Goal: Task Accomplishment & Management: Manage account settings

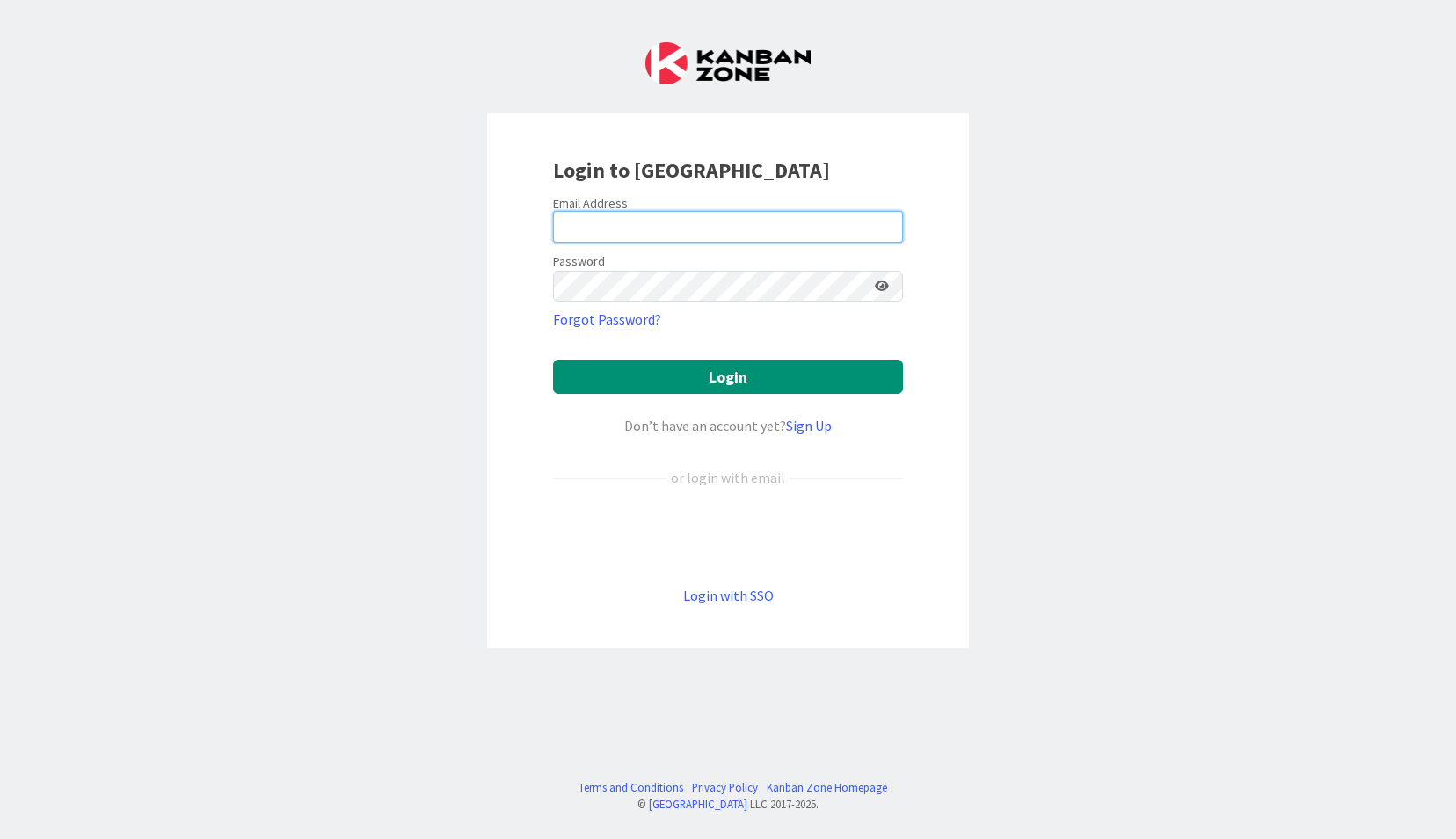
type input "[EMAIL_ADDRESS][DOMAIN_NAME]"
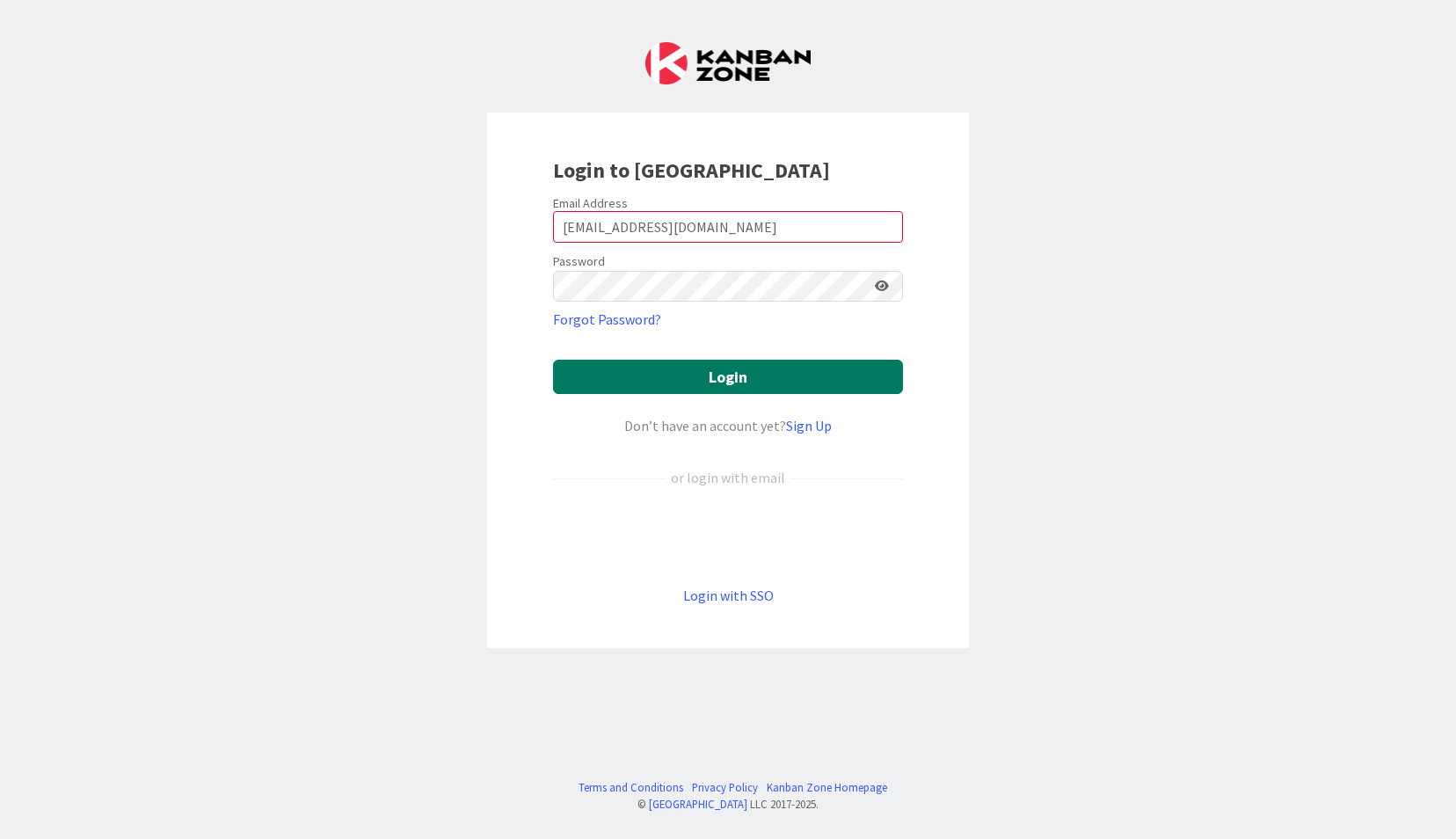
click at [696, 377] on button "Login" at bounding box center [727, 377] width 350 height 35
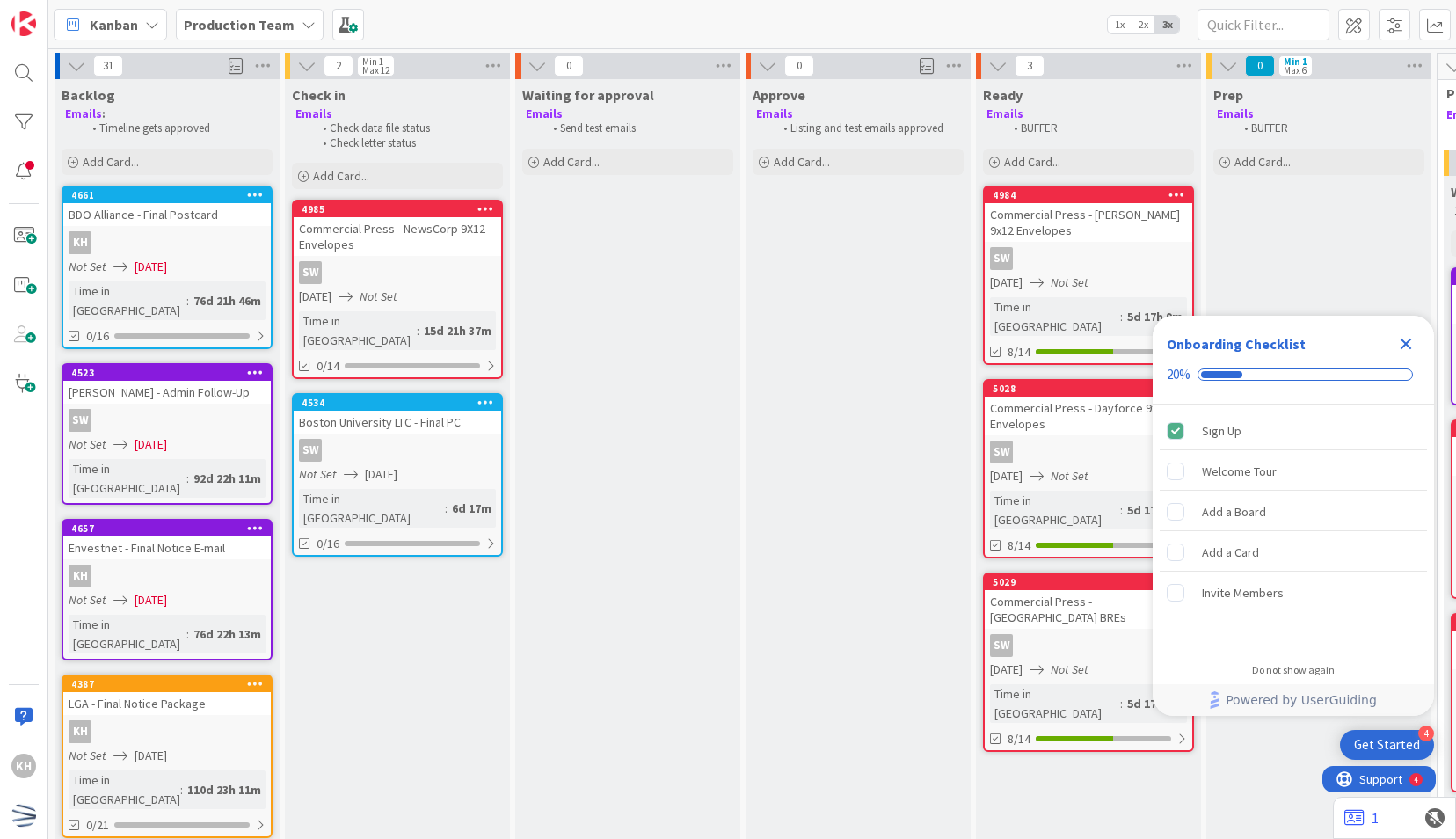
click at [204, 262] on div "Not Set [DATE]" at bounding box center [169, 267] width 202 height 18
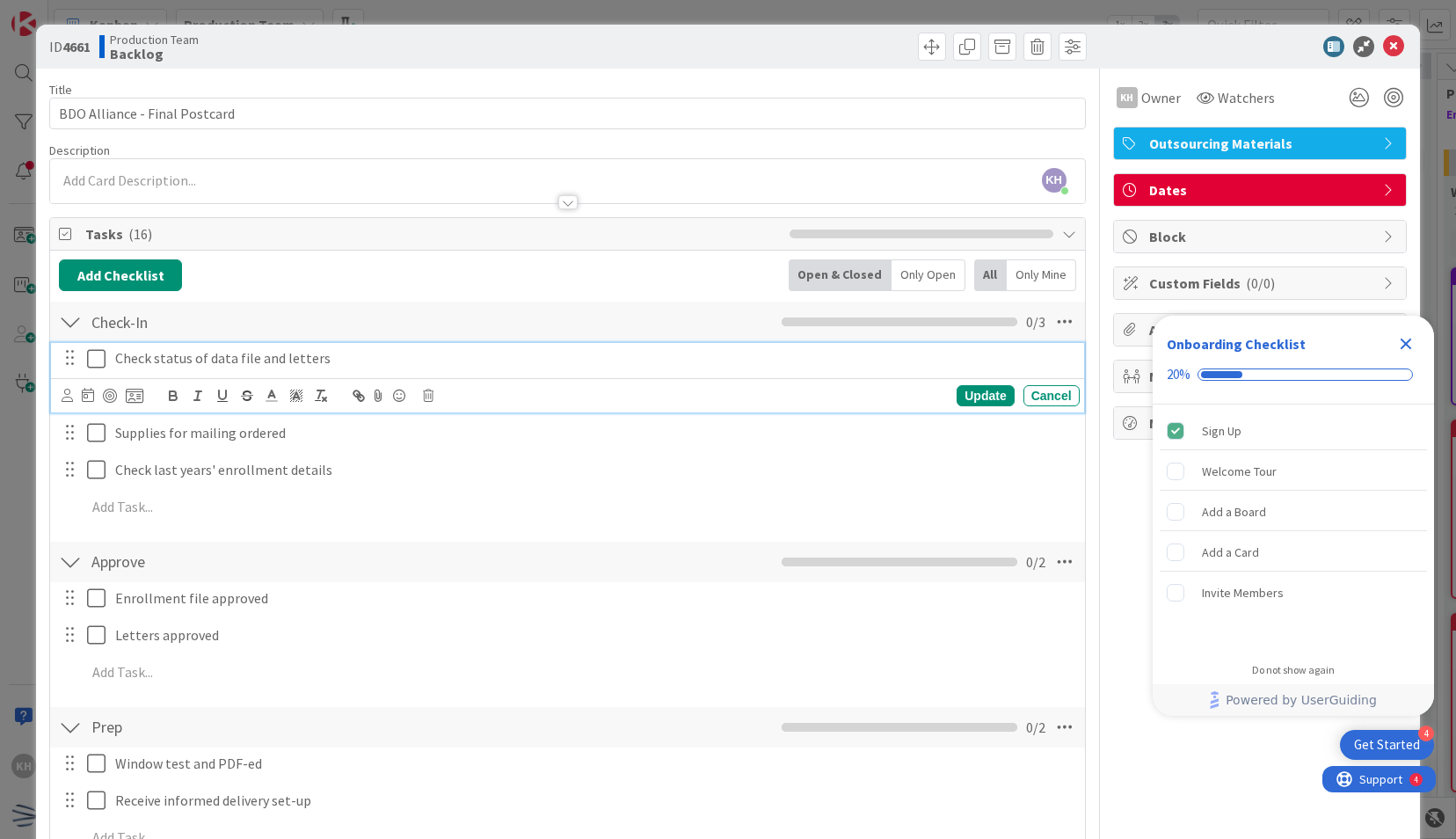
click at [101, 356] on icon at bounding box center [96, 358] width 18 height 21
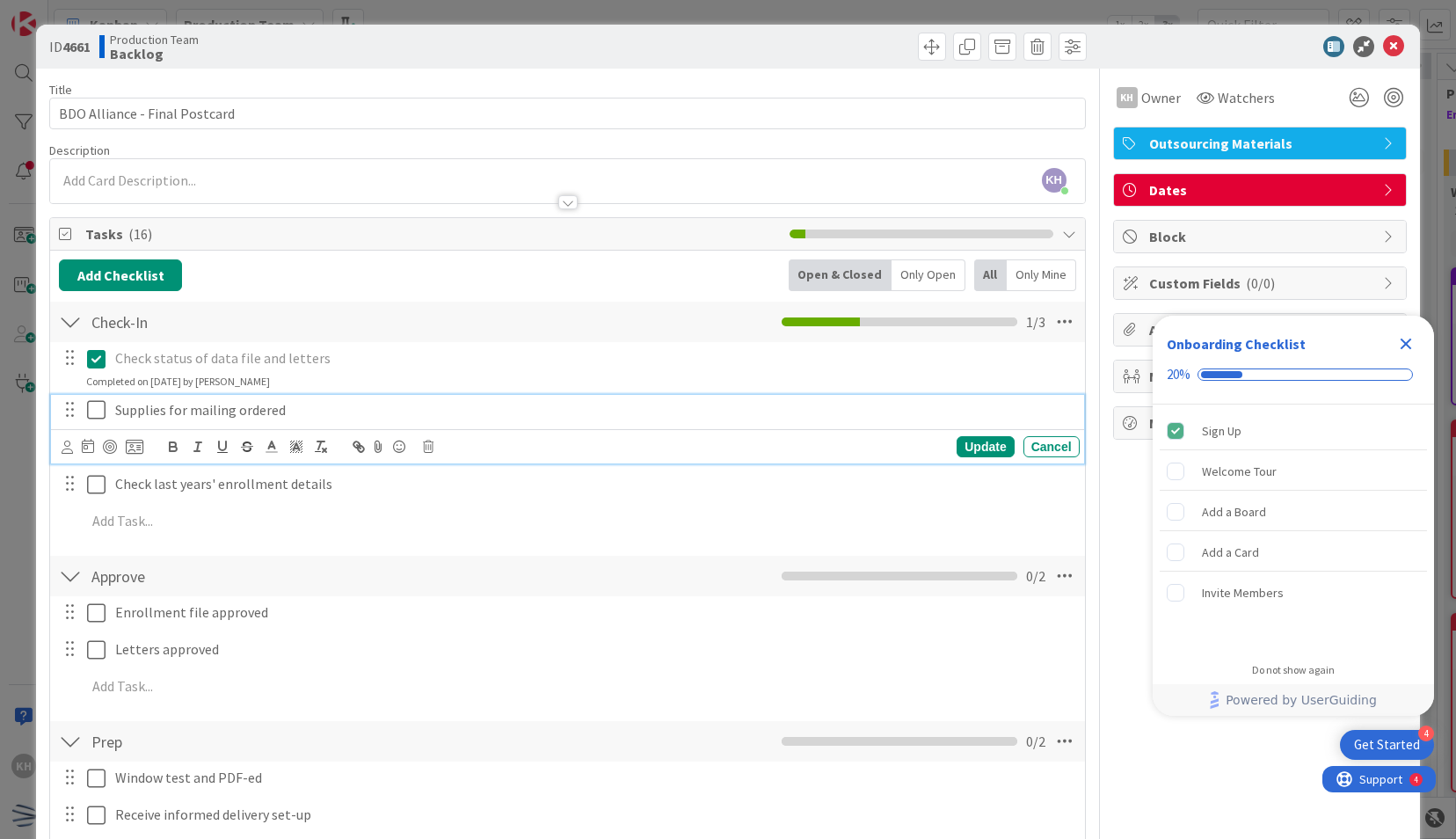
click at [96, 413] on icon at bounding box center [96, 409] width 18 height 21
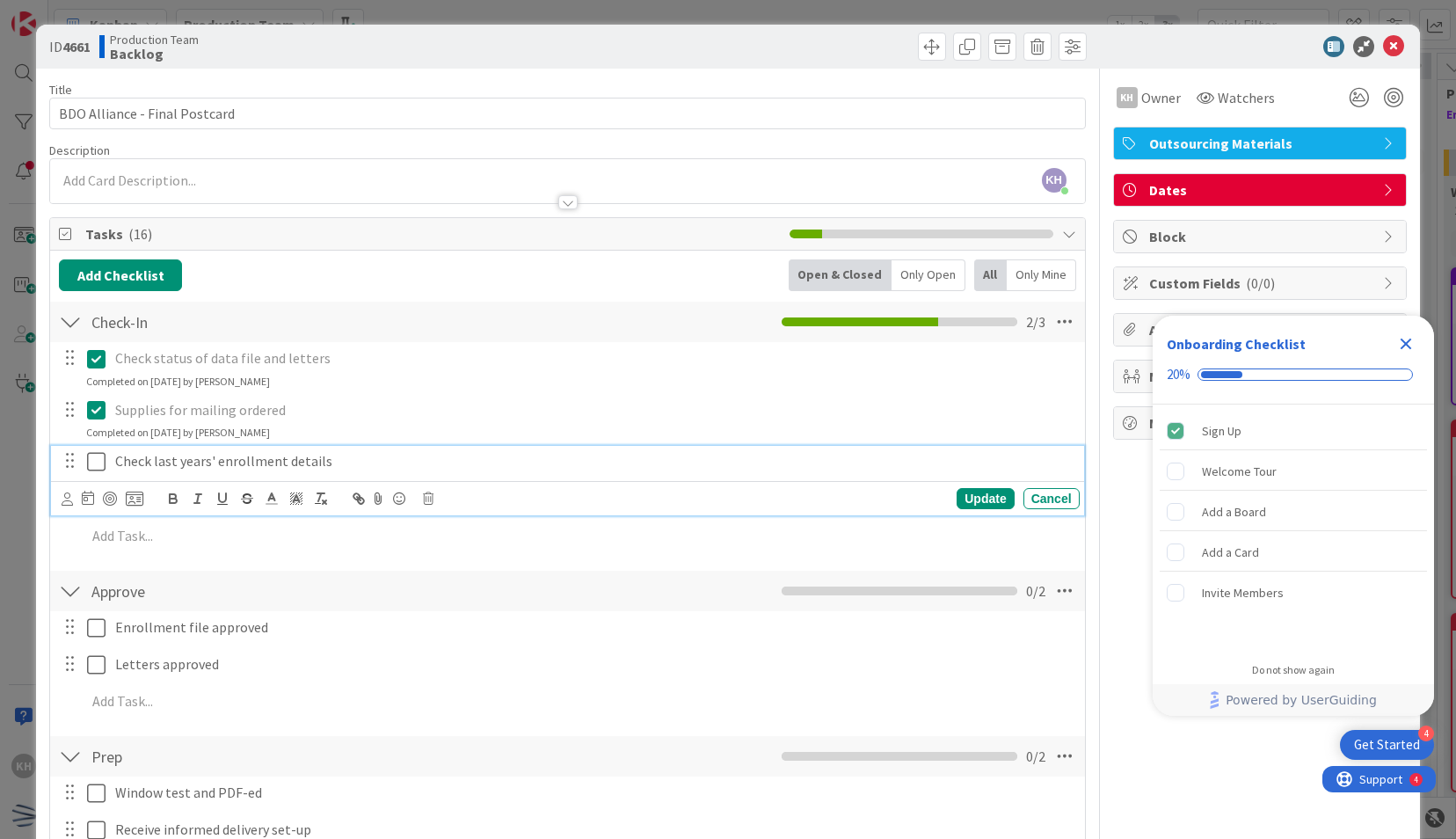
click at [91, 463] on icon at bounding box center [96, 462] width 18 height 21
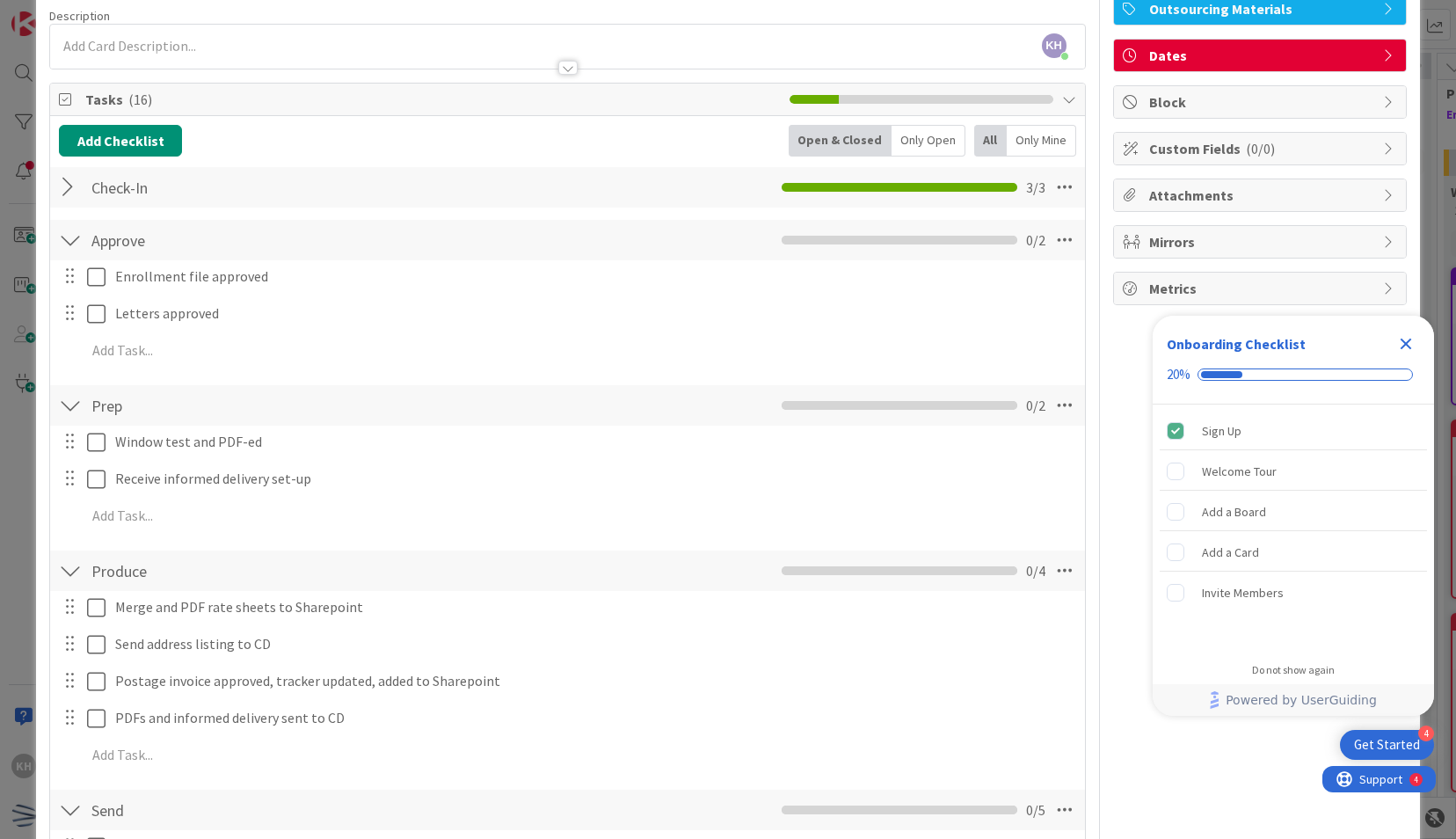
scroll to position [135, 0]
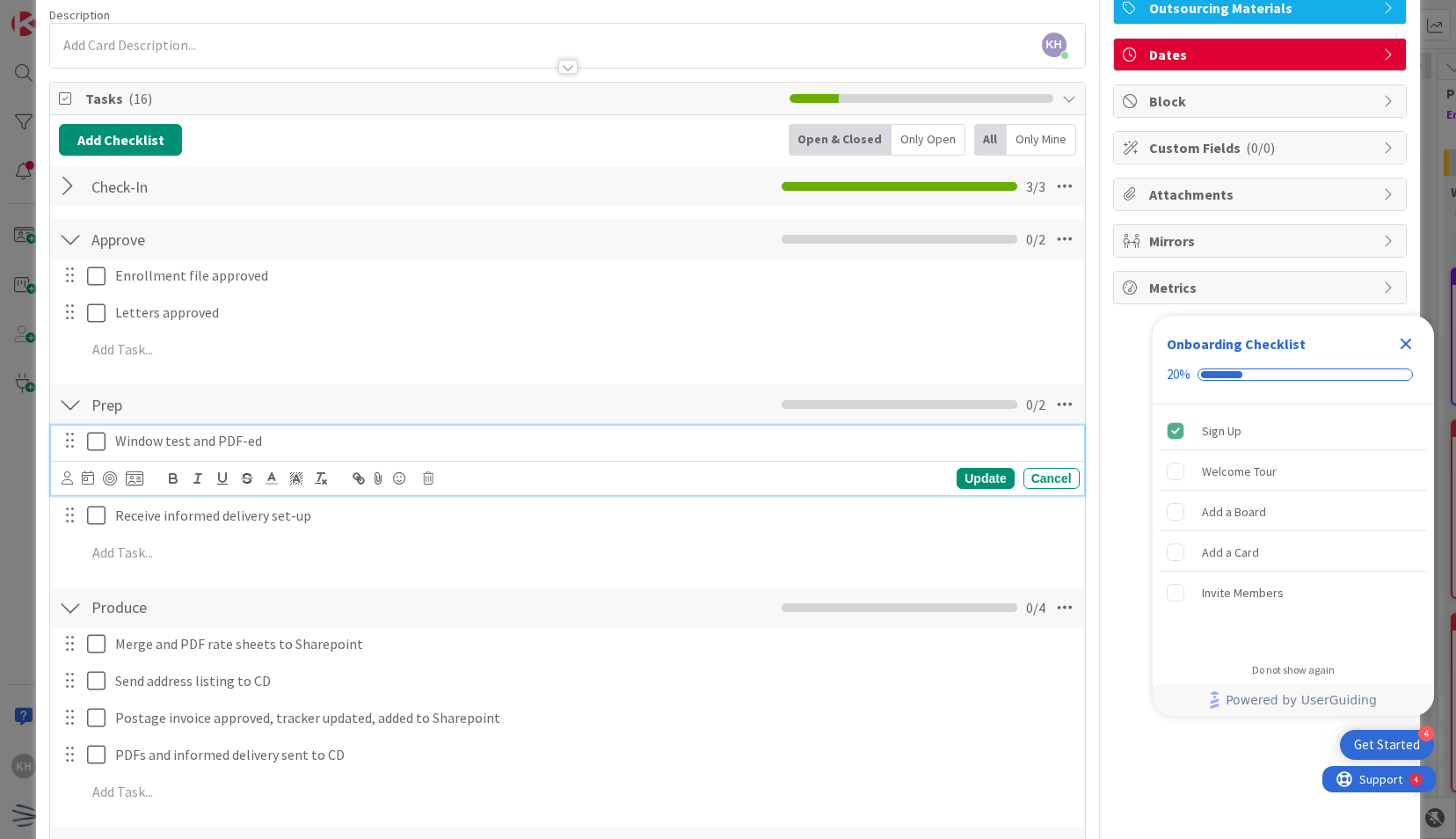
click at [96, 431] on icon at bounding box center [96, 441] width 18 height 21
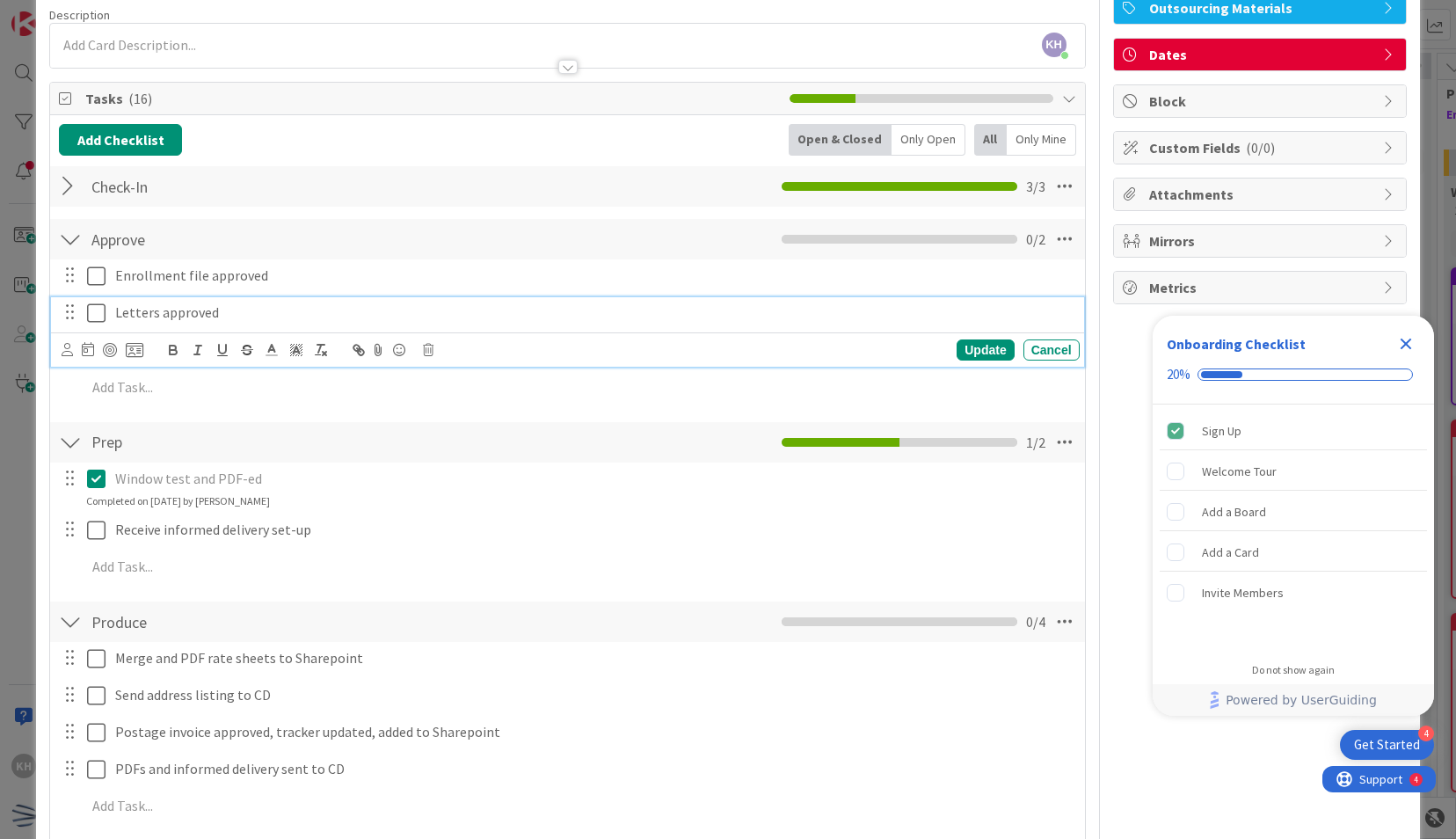
click at [100, 306] on icon at bounding box center [96, 313] width 18 height 21
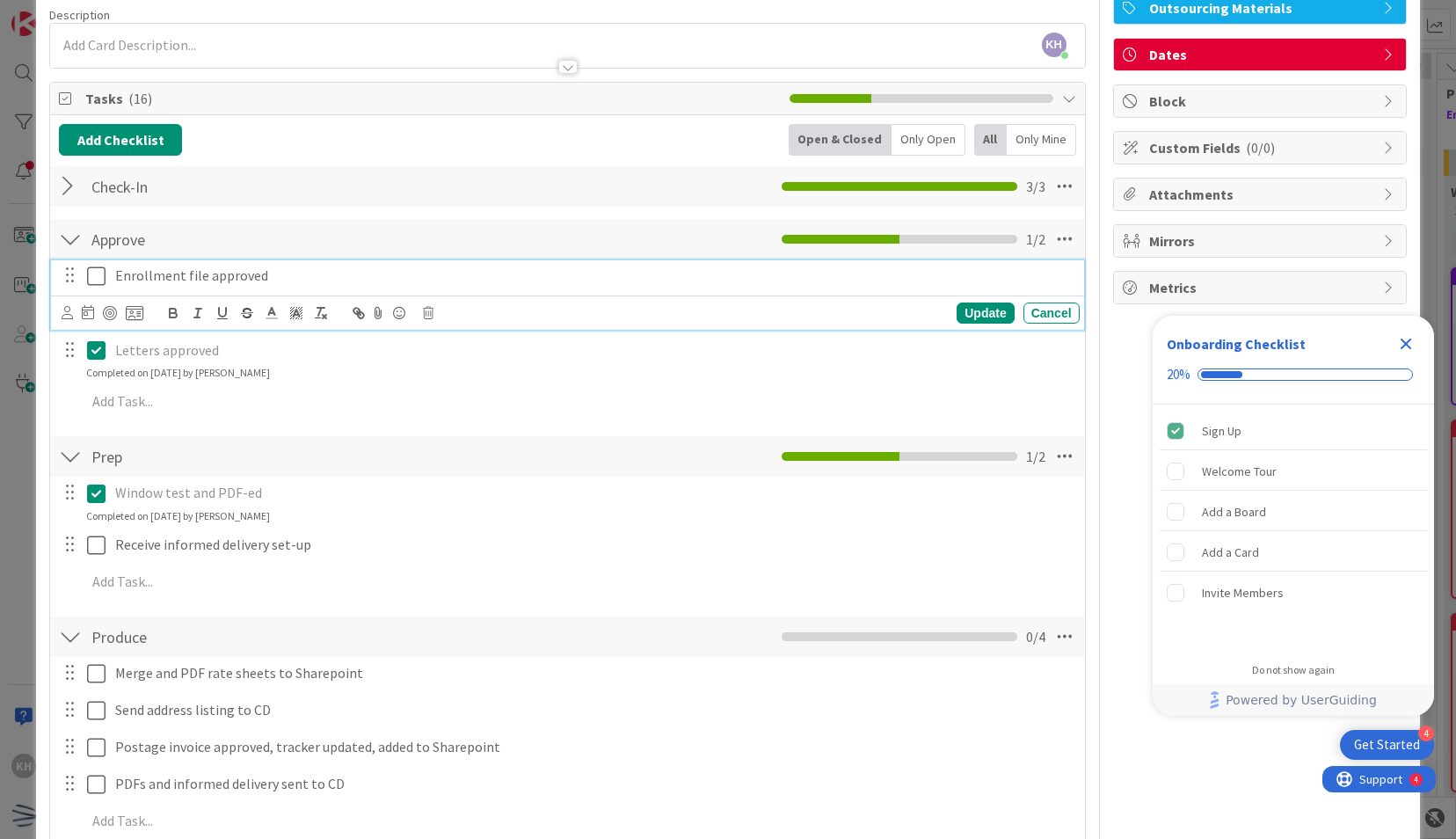
click at [96, 270] on icon at bounding box center [96, 276] width 18 height 21
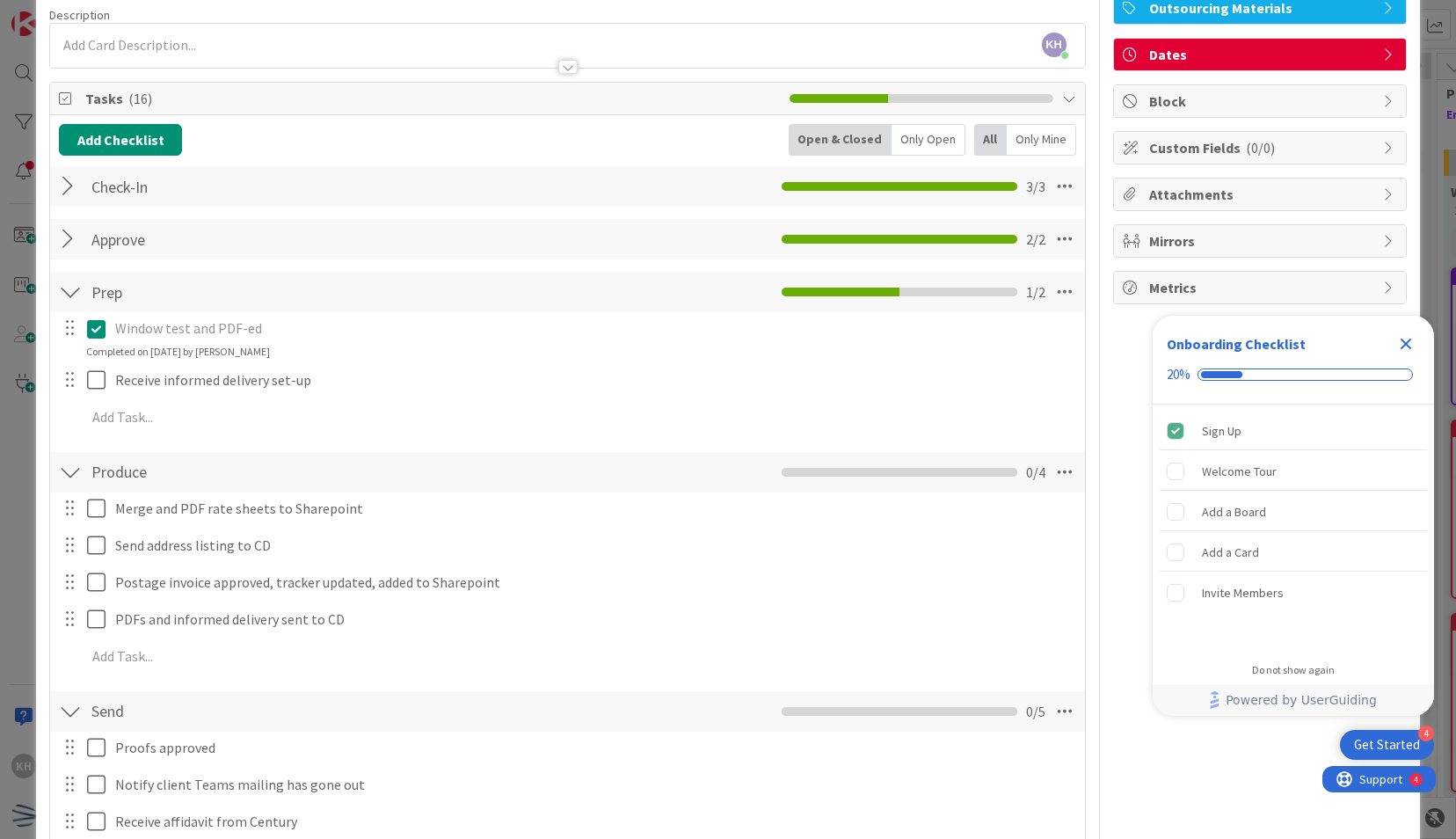
scroll to position [224, 0]
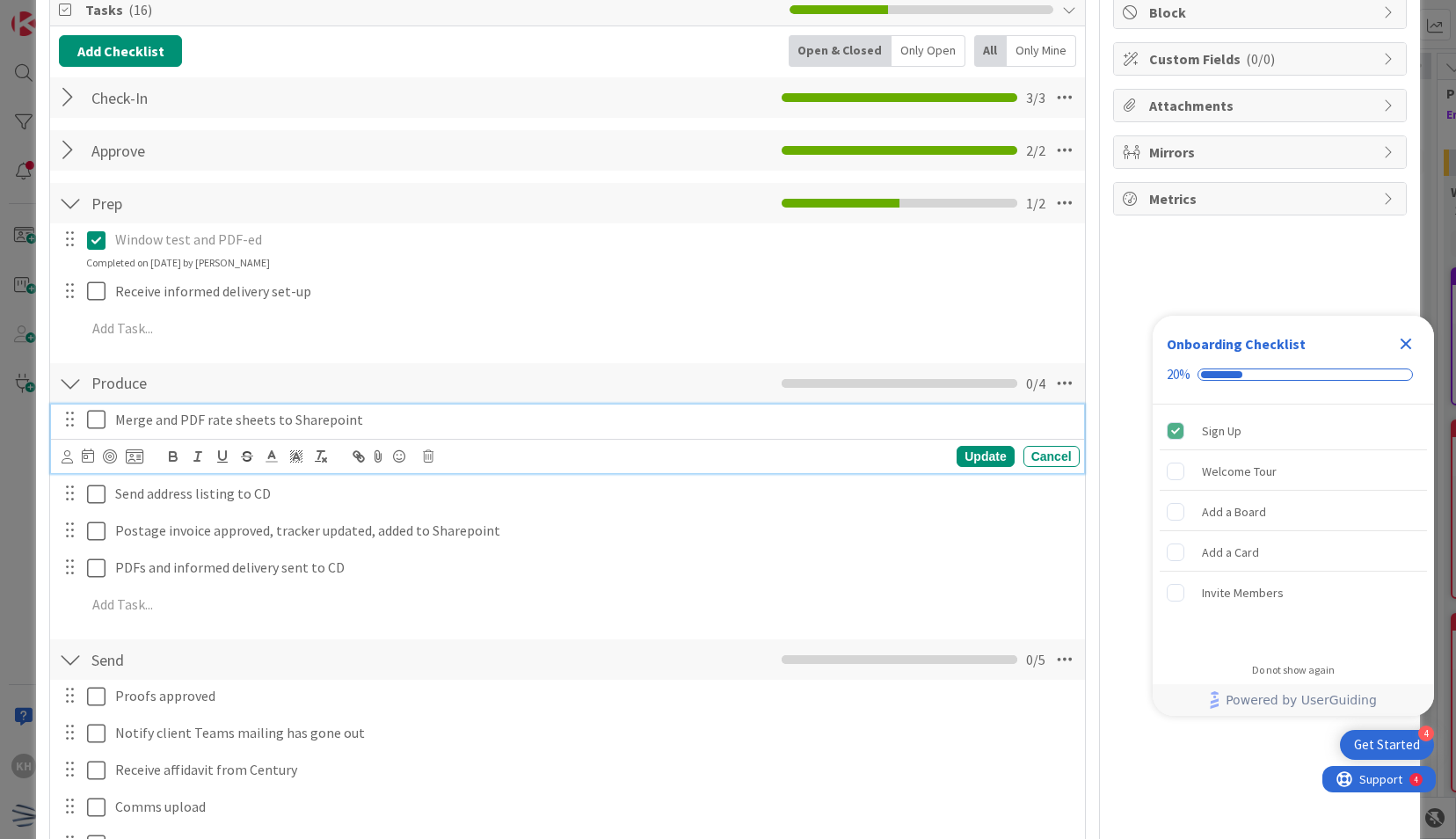
click at [90, 424] on icon at bounding box center [96, 419] width 18 height 21
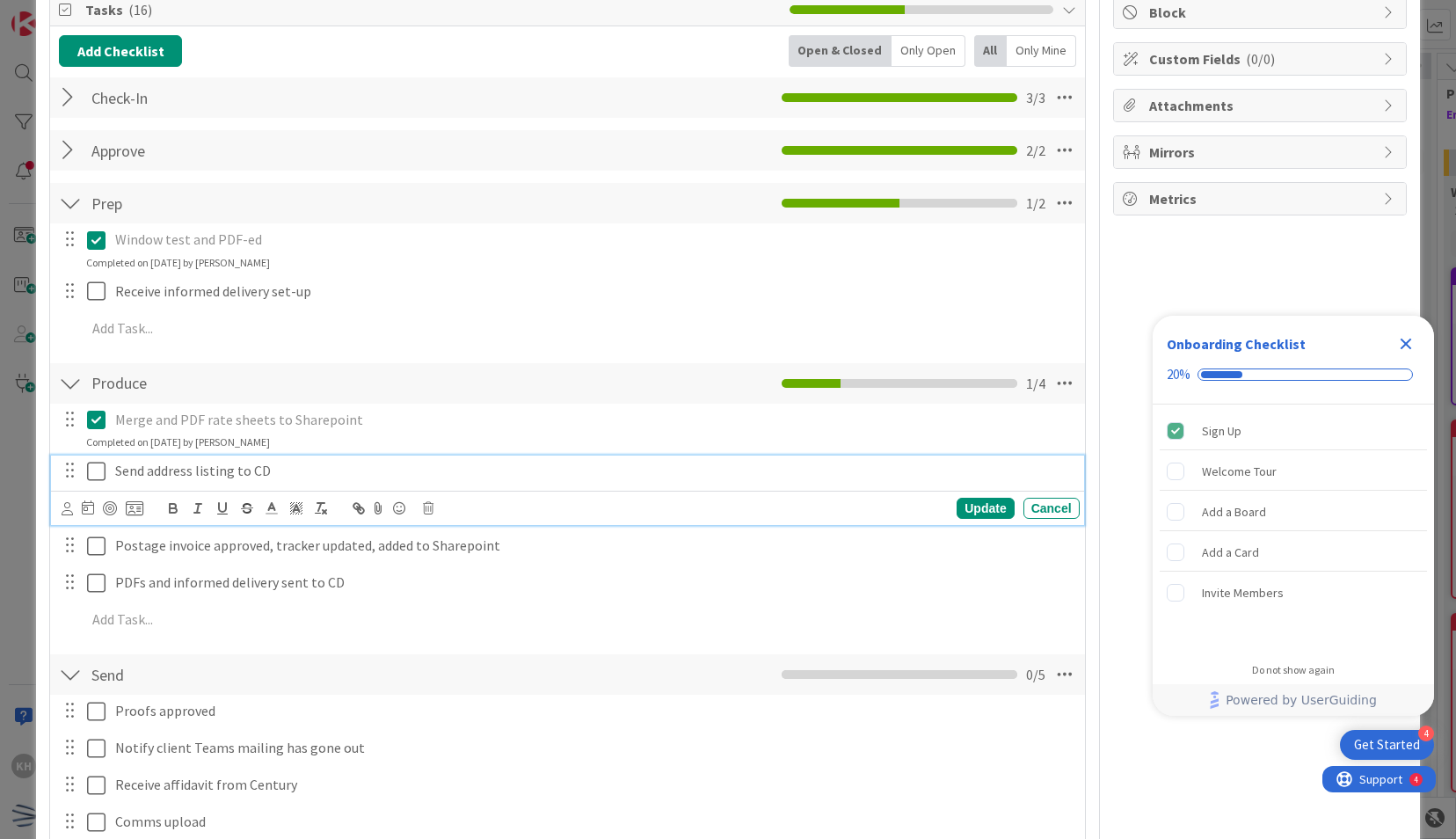
click at [91, 464] on icon at bounding box center [96, 471] width 18 height 21
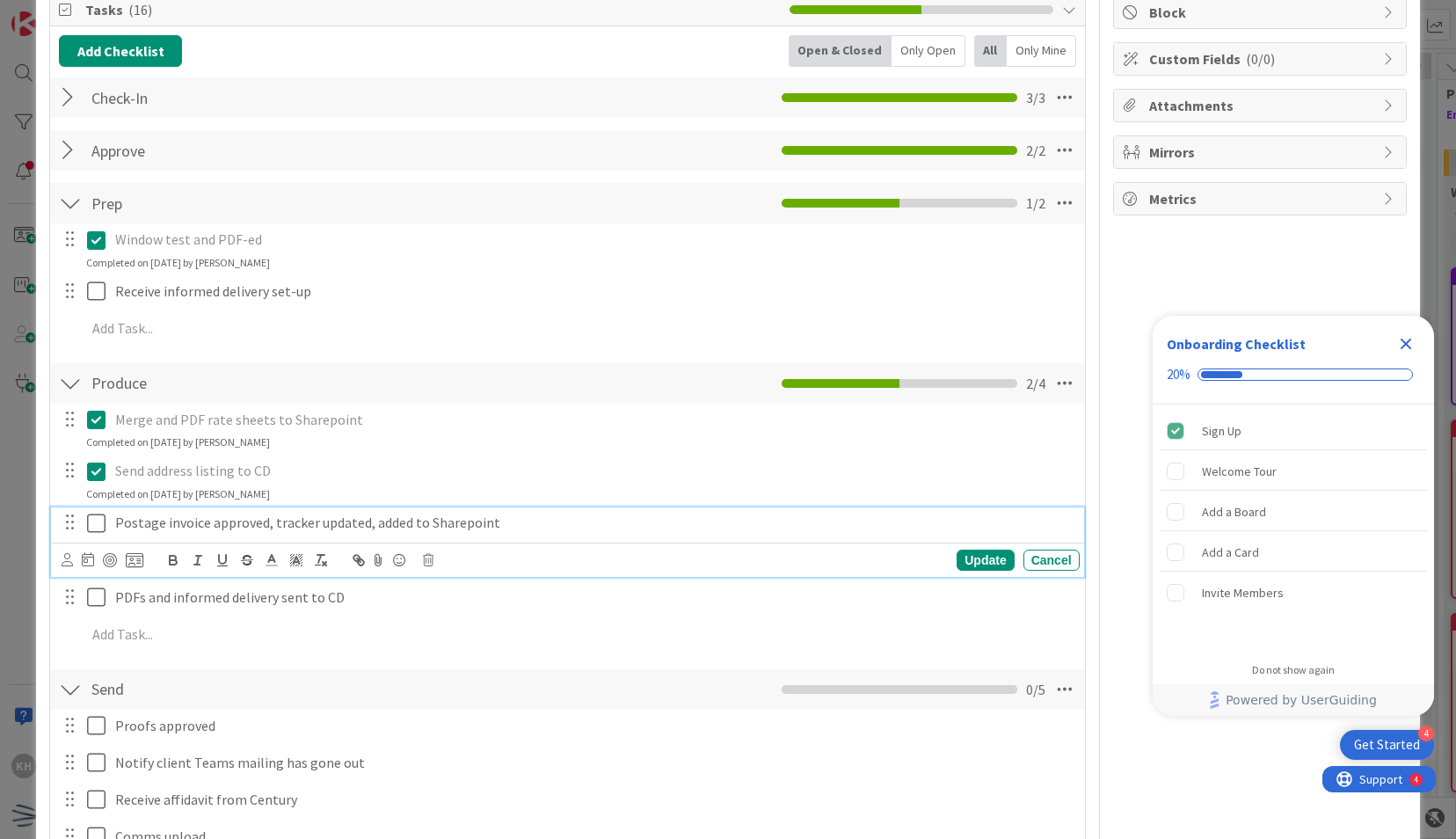
click at [90, 524] on icon at bounding box center [96, 523] width 18 height 21
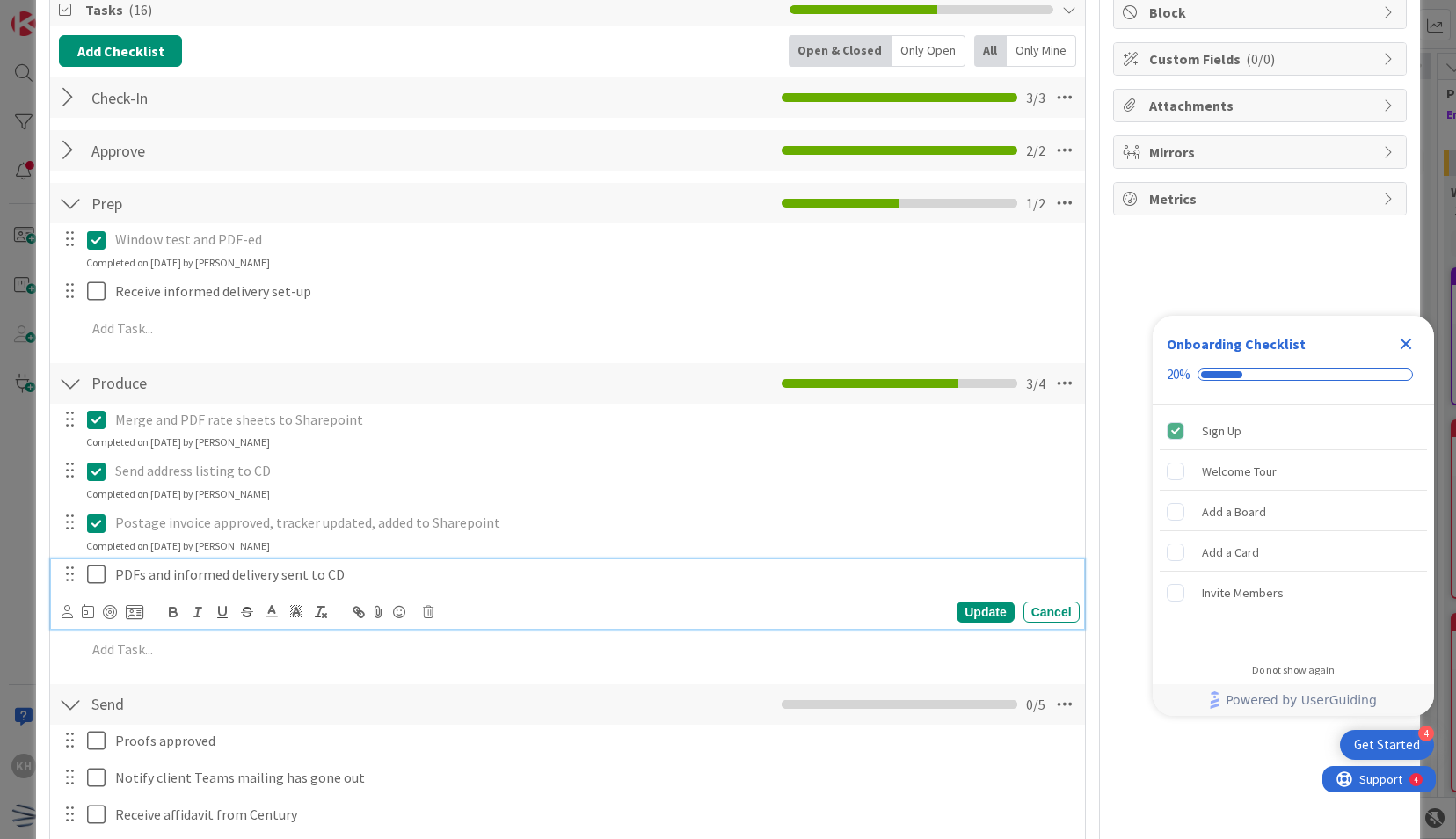
click at [94, 579] on icon at bounding box center [96, 574] width 18 height 21
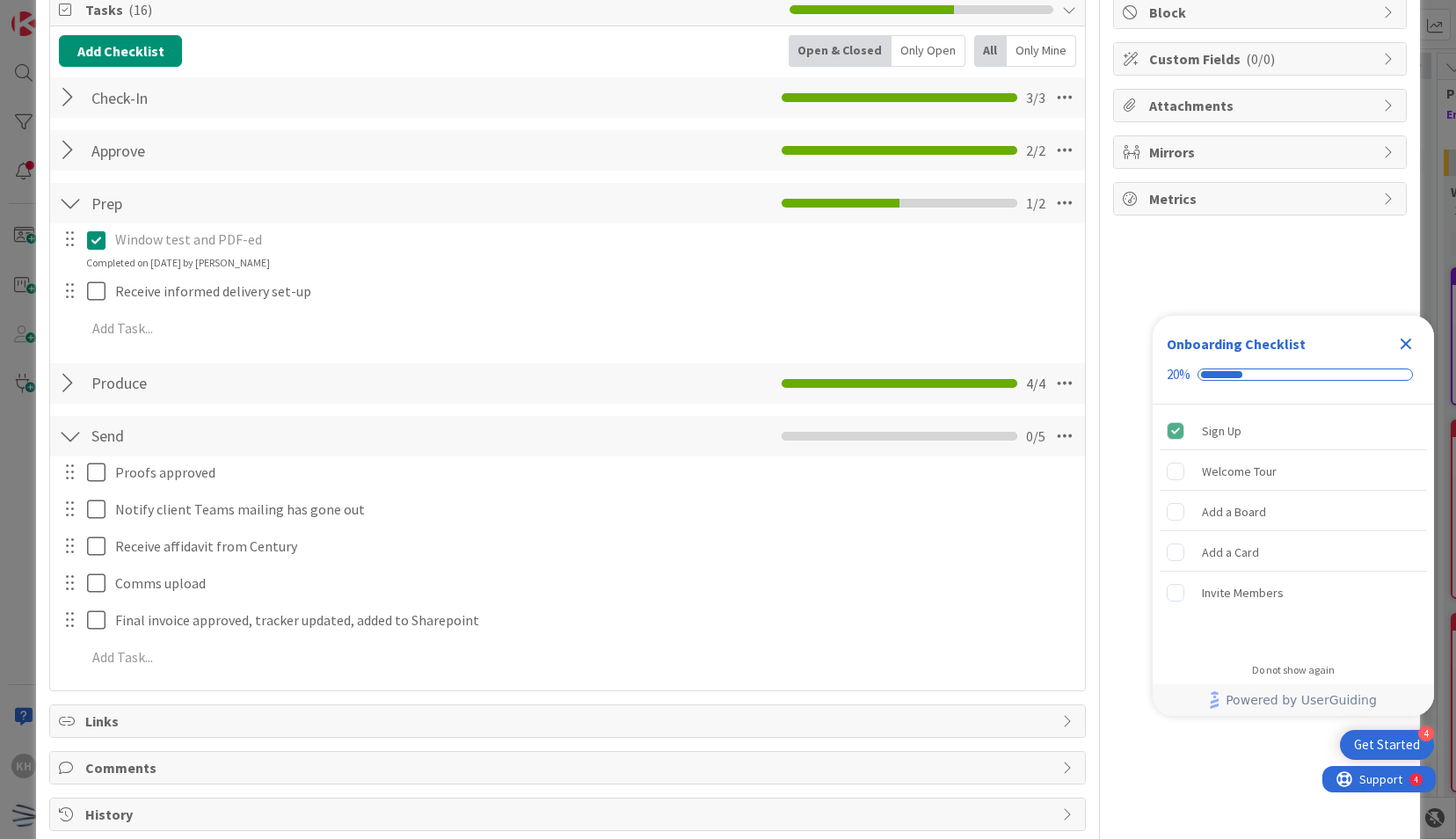
scroll to position [295, 0]
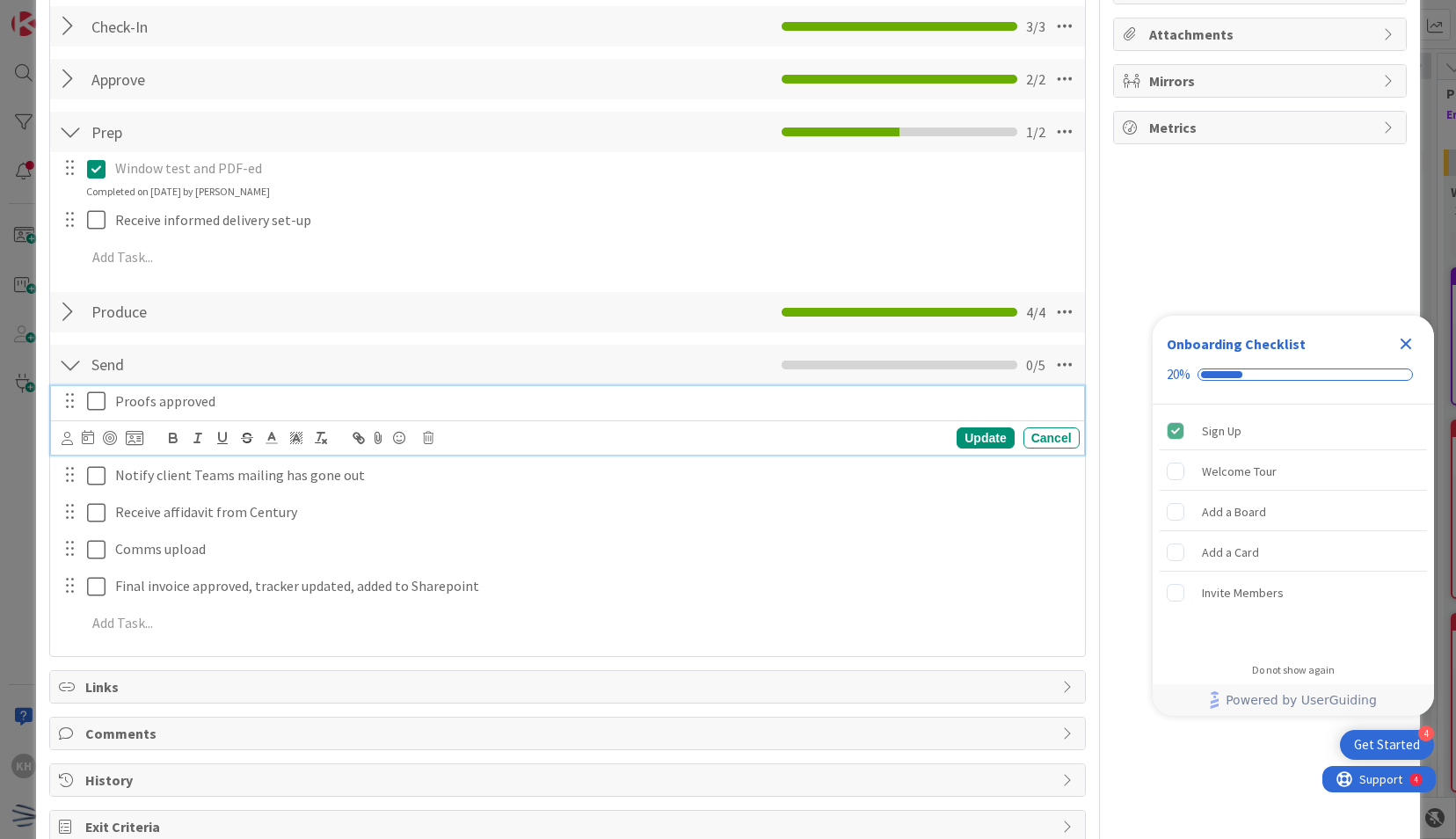
click at [97, 399] on icon at bounding box center [96, 400] width 18 height 21
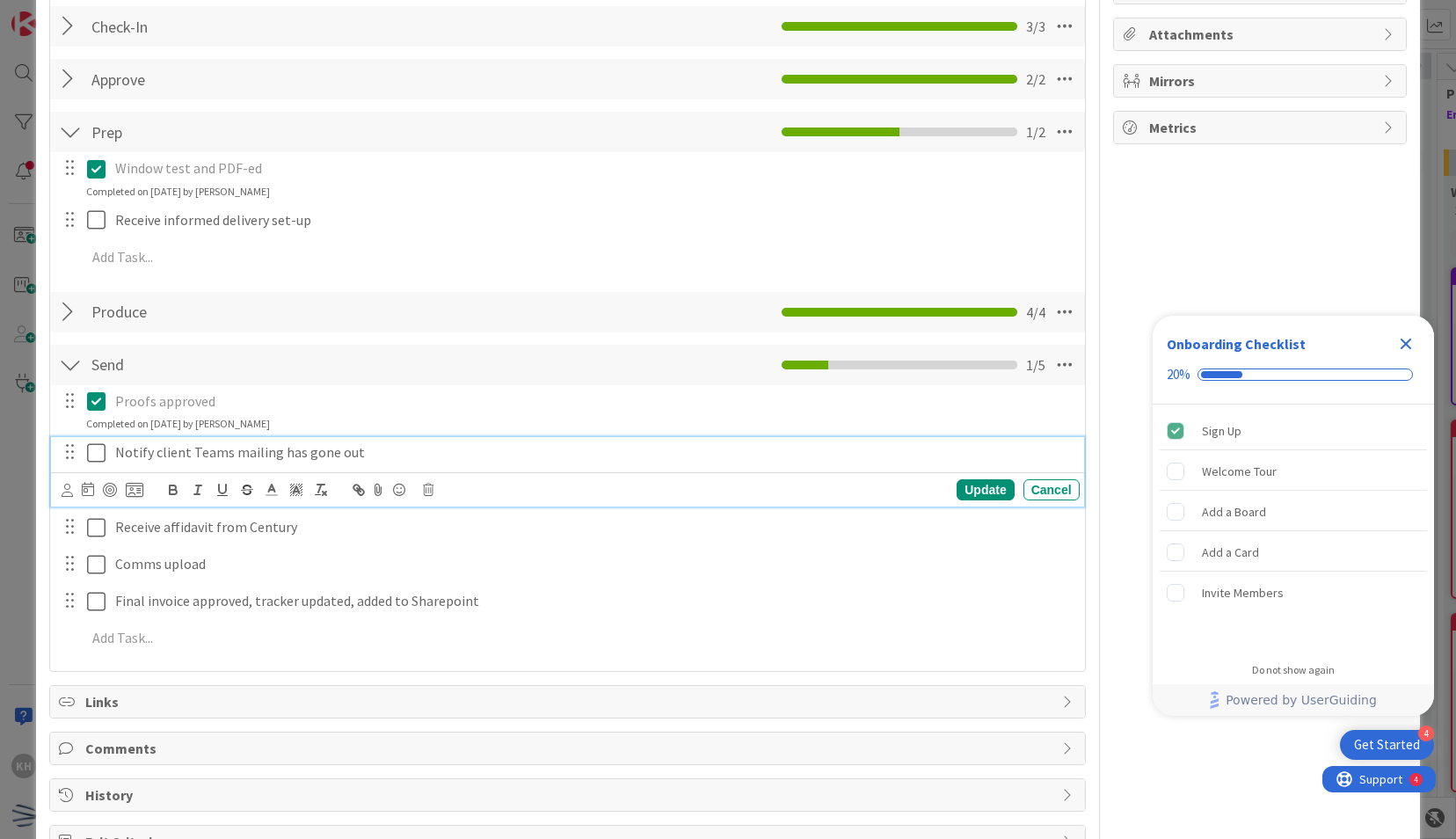
click at [100, 452] on icon at bounding box center [96, 452] width 18 height 21
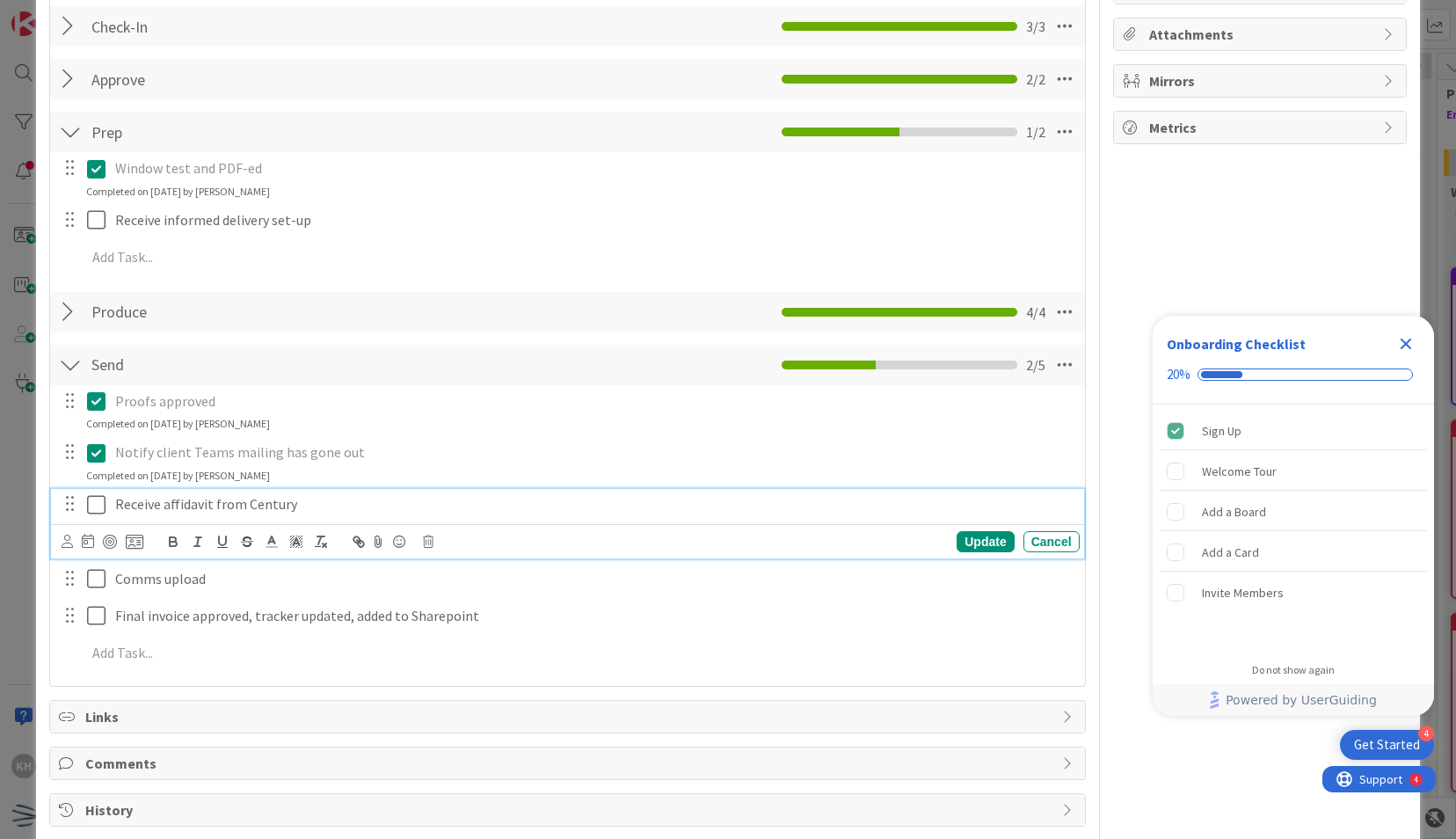
click at [100, 498] on icon at bounding box center [96, 504] width 18 height 21
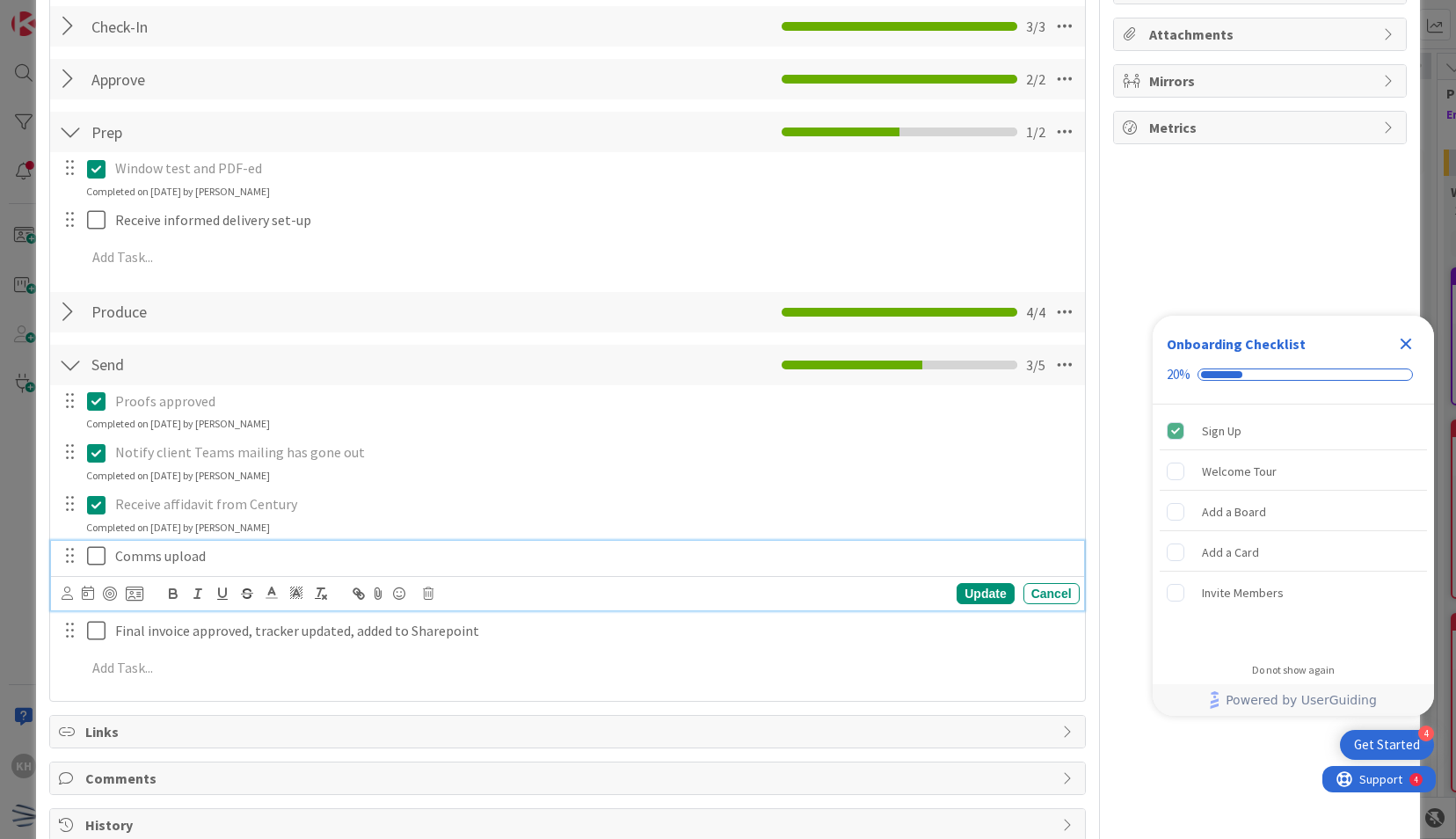
click at [90, 549] on icon at bounding box center [96, 556] width 18 height 21
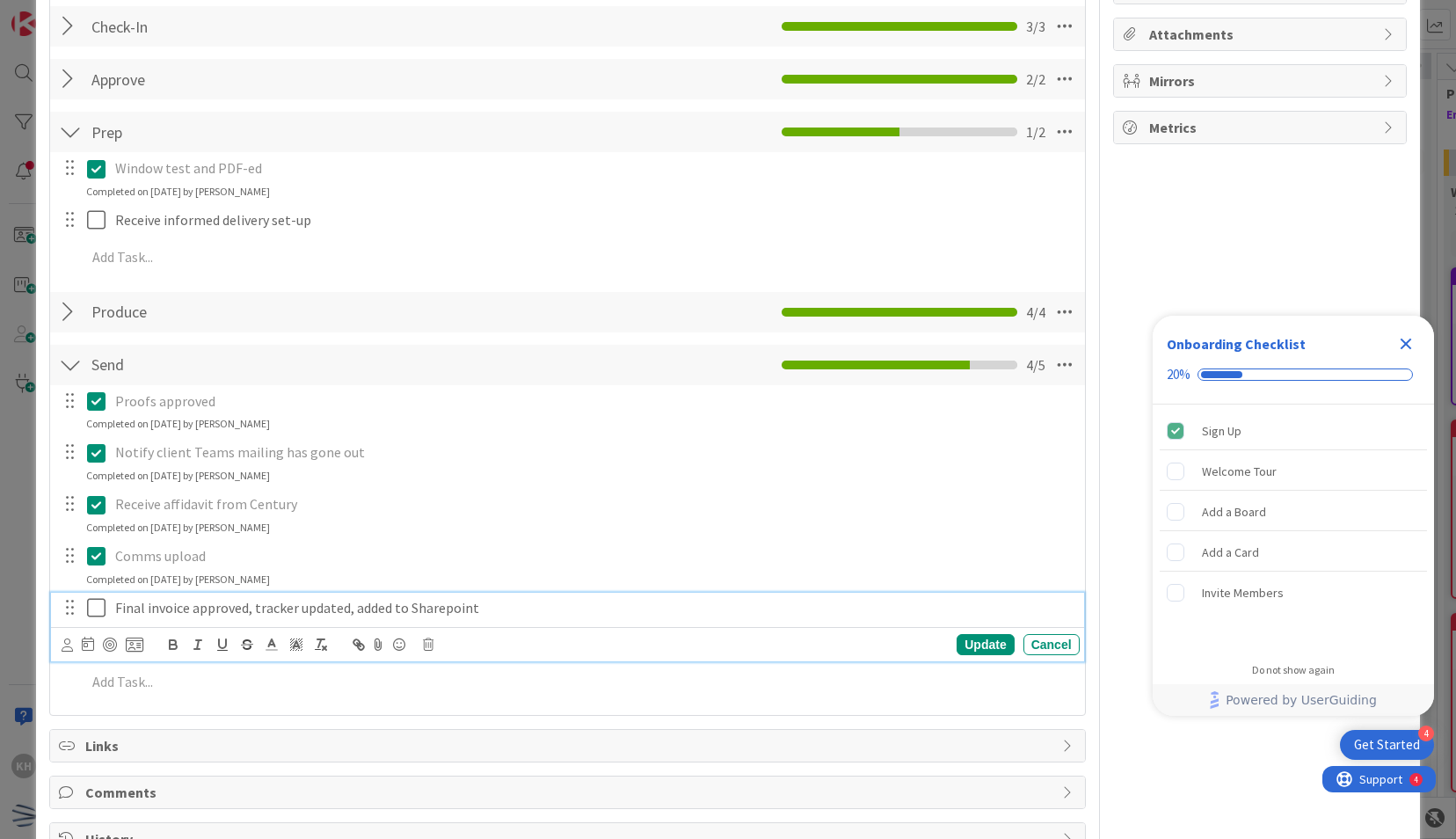
click at [89, 607] on icon at bounding box center [96, 607] width 18 height 21
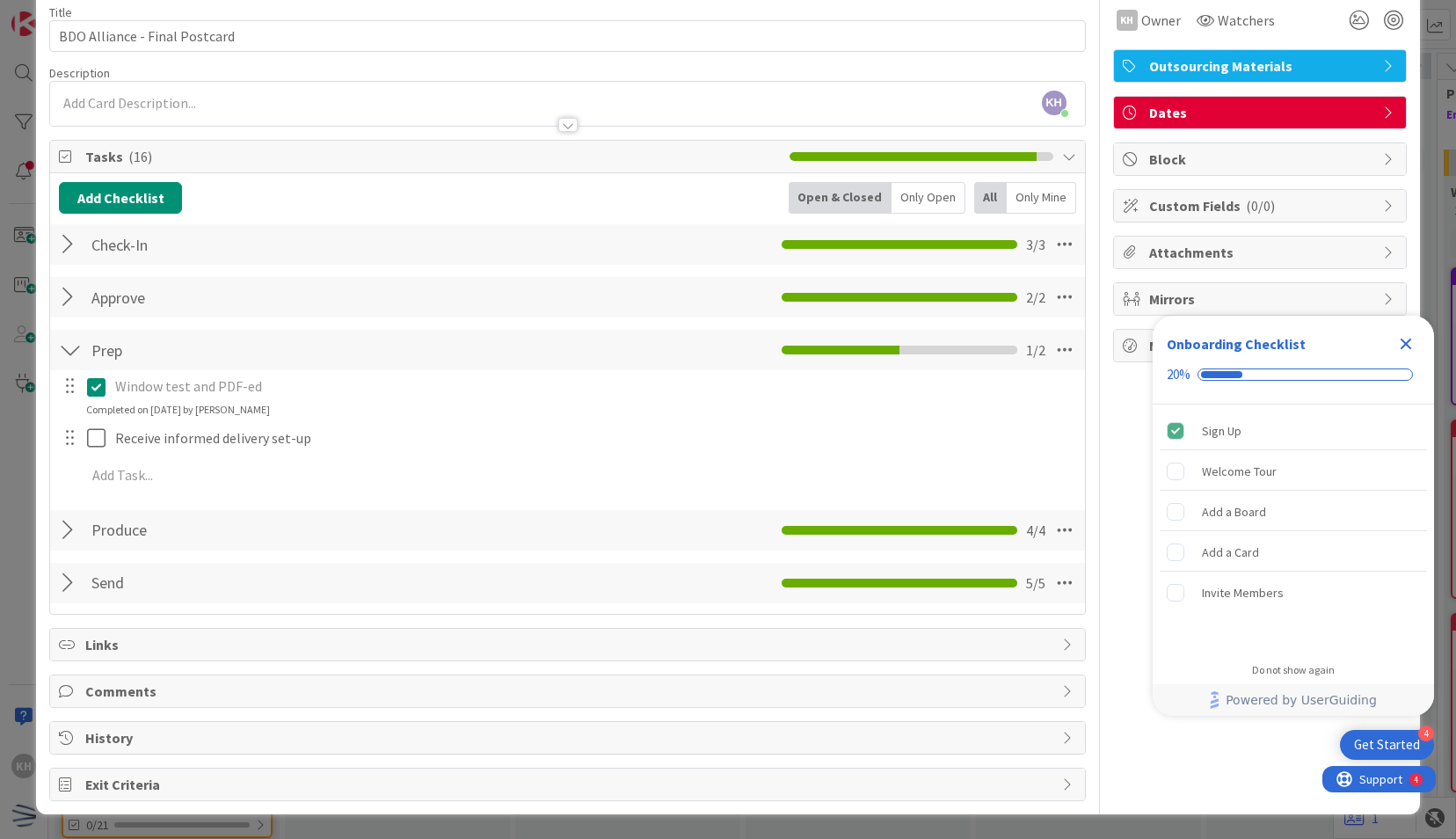
scroll to position [72, 0]
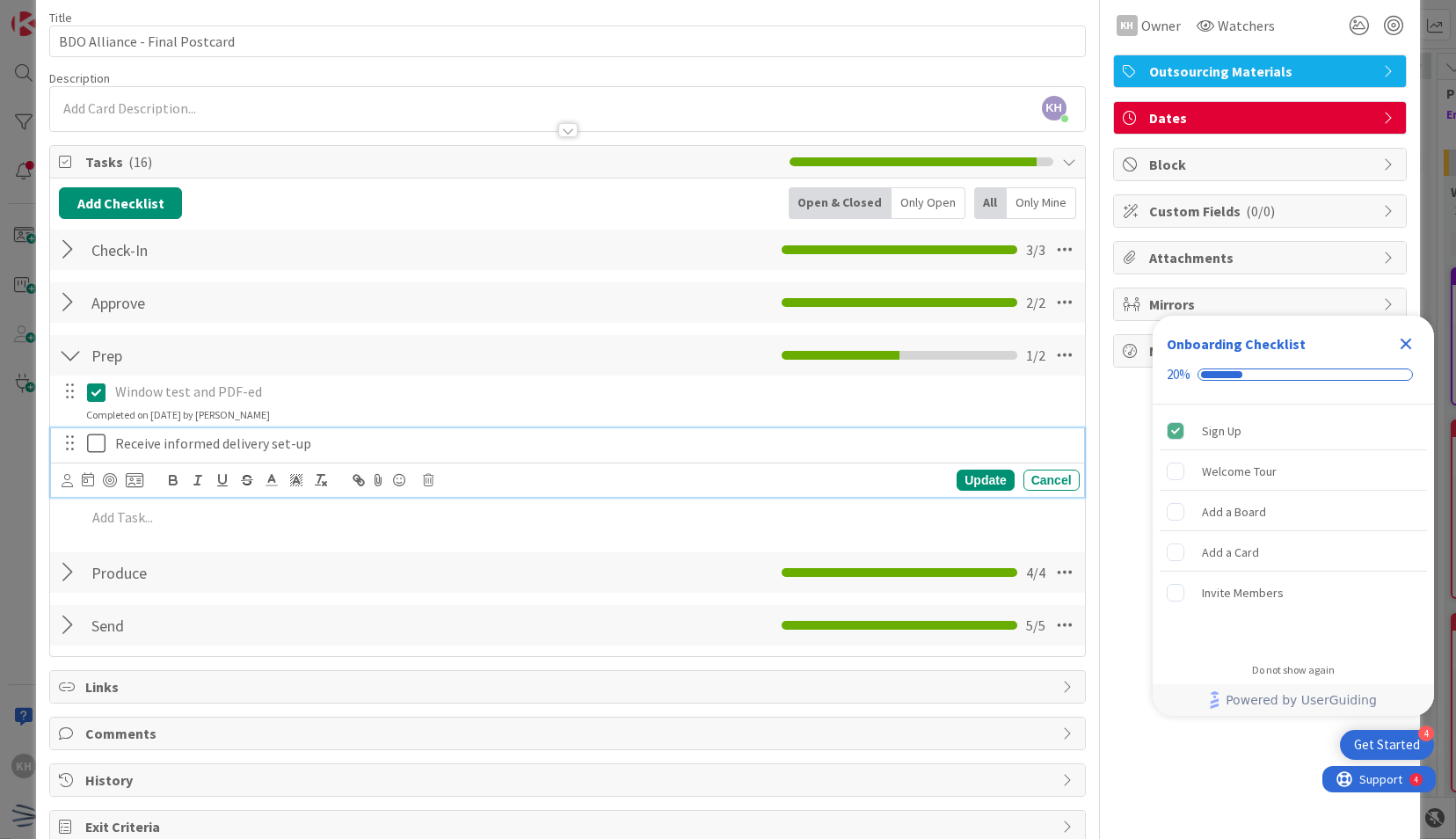
click at [103, 438] on div "Receive informed delivery set-up Update Cancel" at bounding box center [567, 463] width 1032 height 69
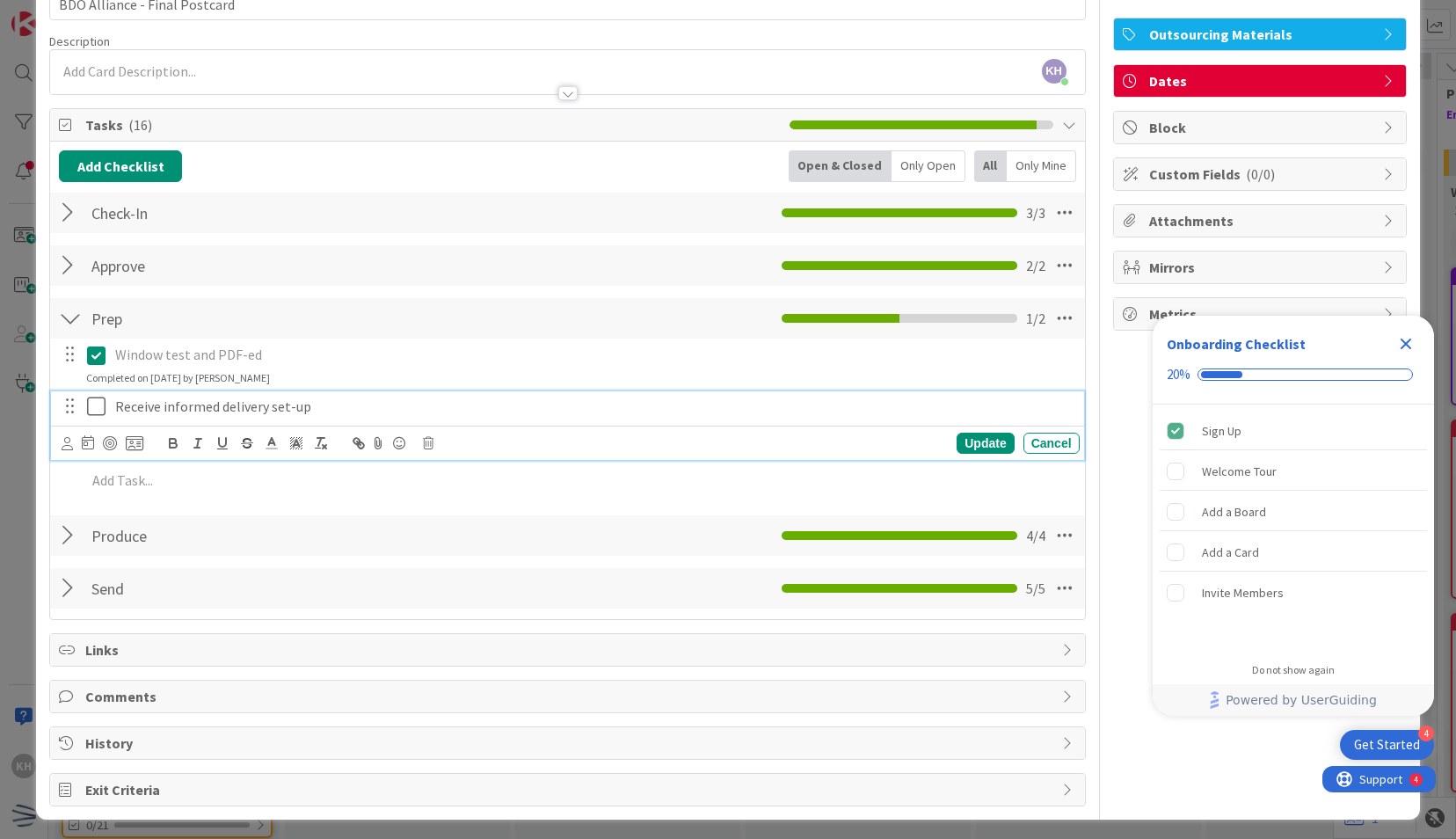
click at [100, 402] on icon at bounding box center [96, 406] width 18 height 21
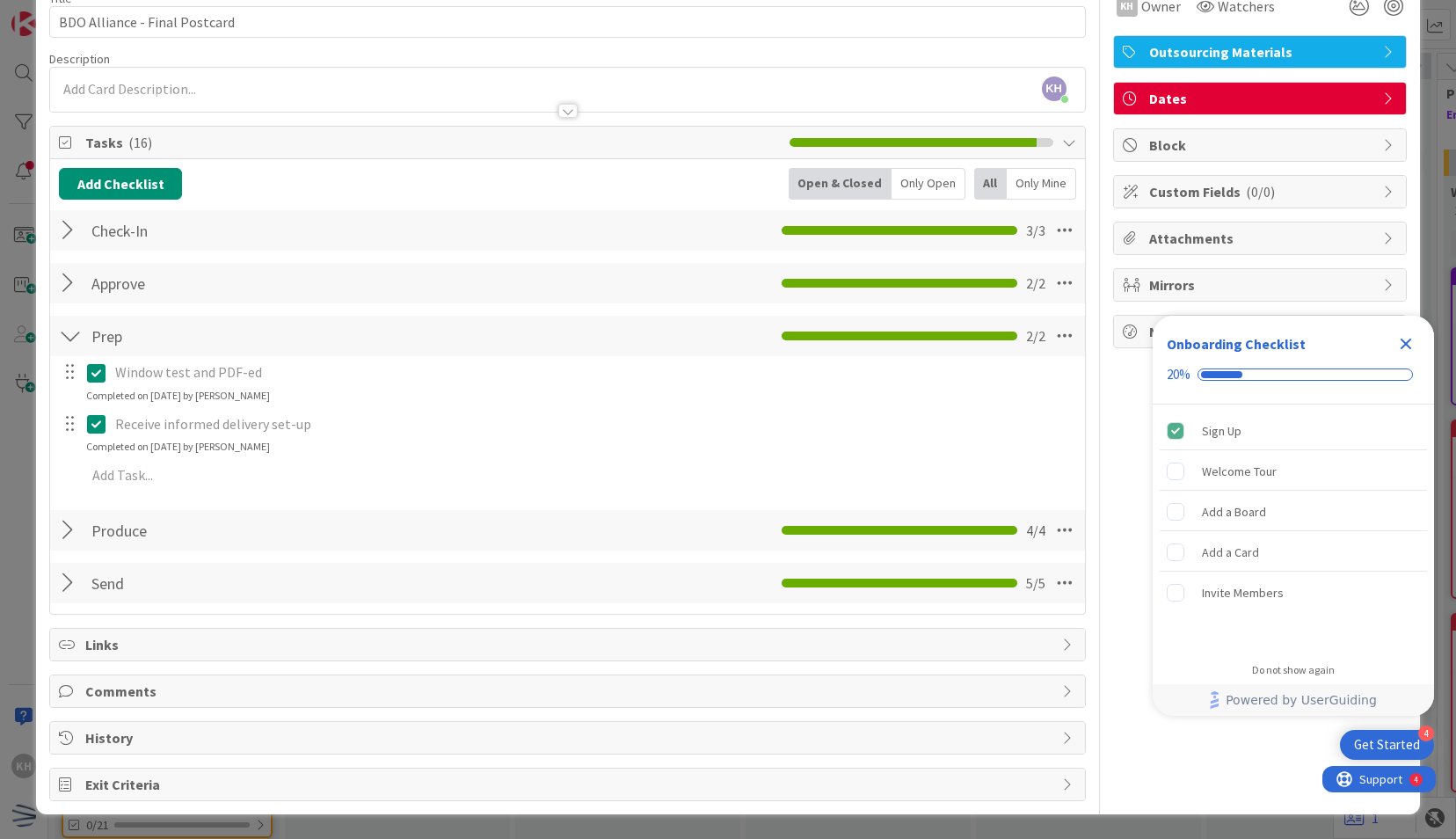
scroll to position [0, 0]
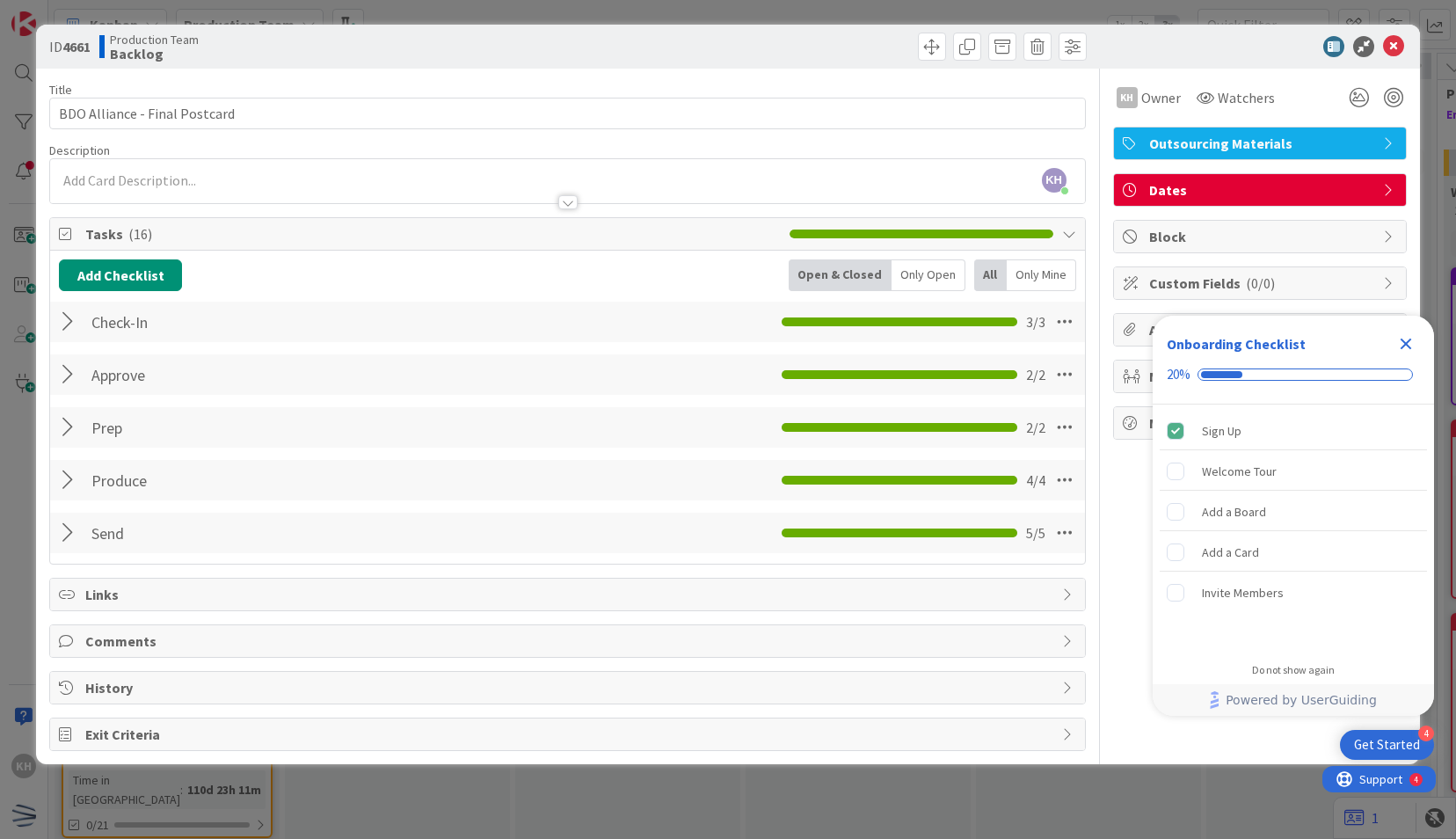
click at [1403, 40] on div at bounding box center [1250, 46] width 311 height 21
click at [1399, 43] on icon at bounding box center [1393, 46] width 21 height 21
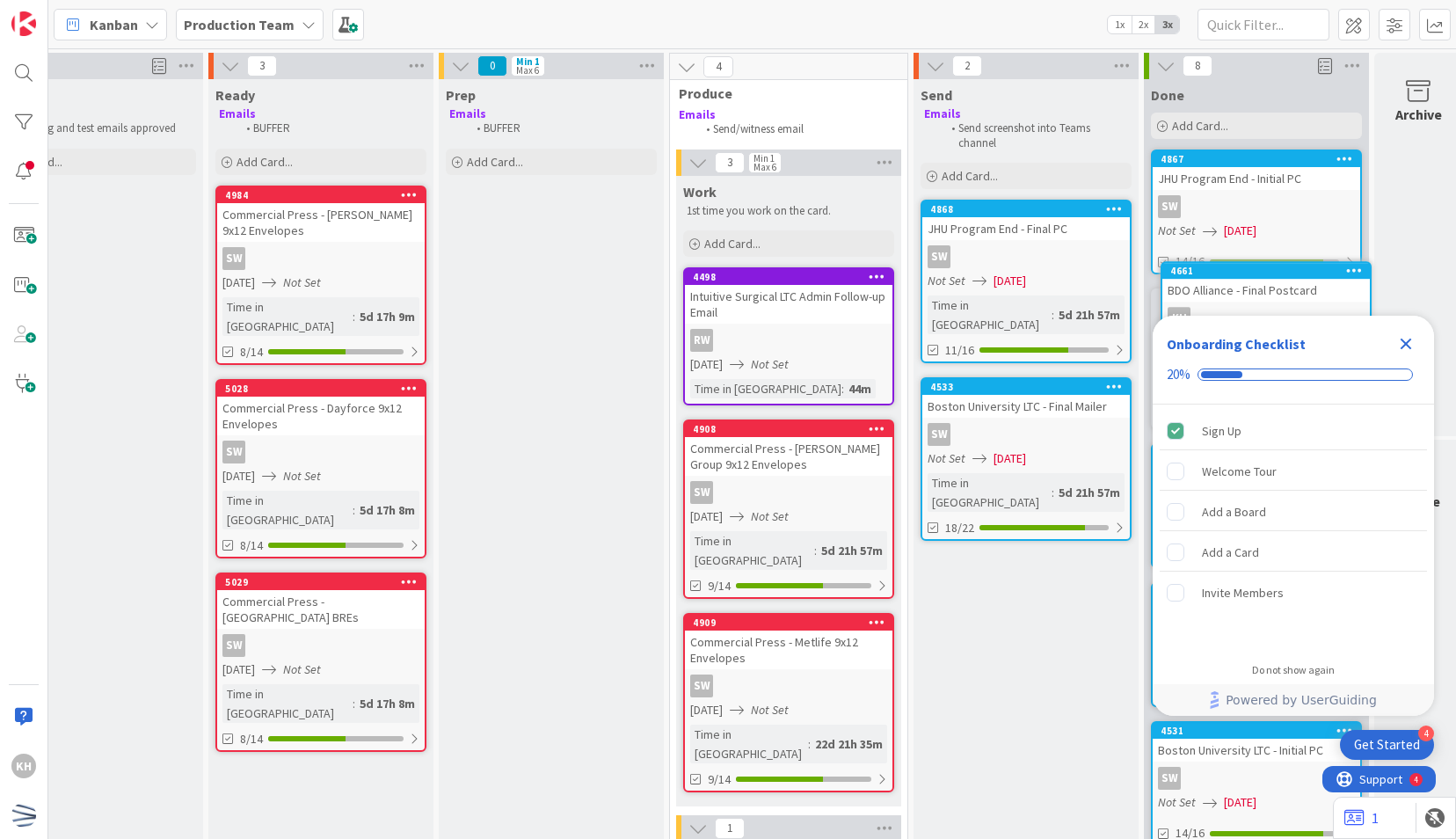
scroll to position [0, 792]
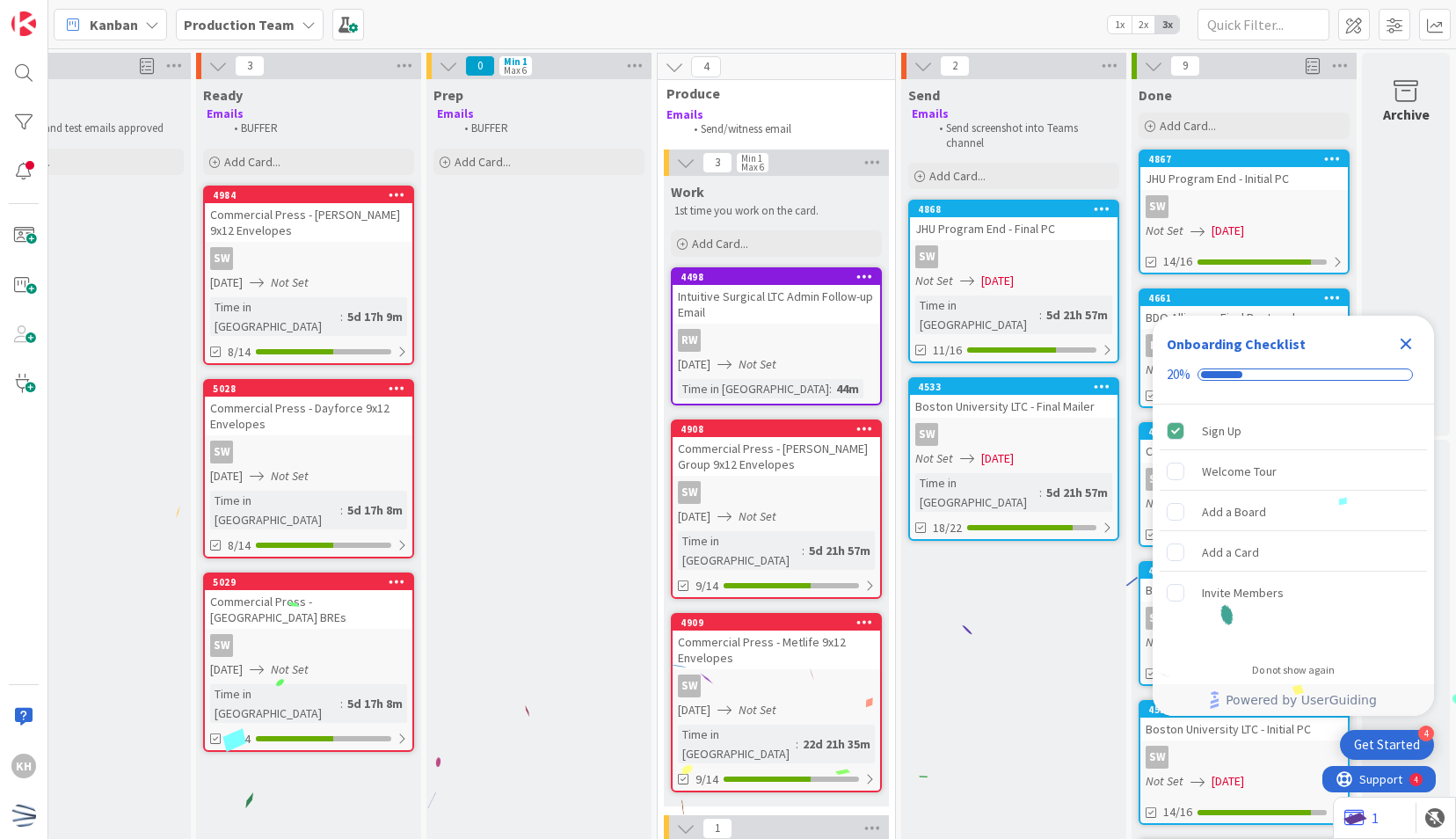
click at [1397, 336] on icon "Close Checklist" at bounding box center [1405, 344] width 21 height 21
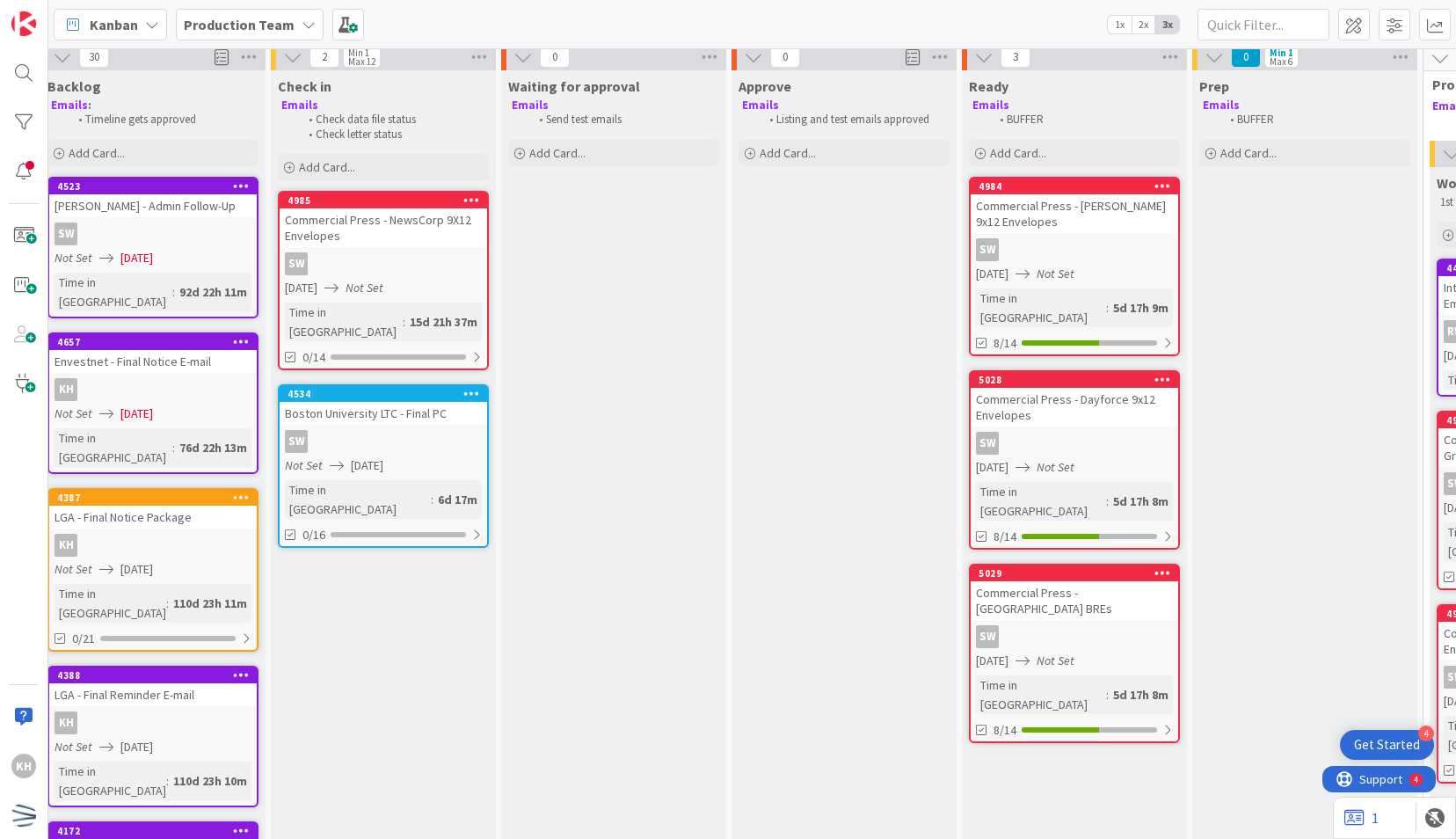
scroll to position [9, 0]
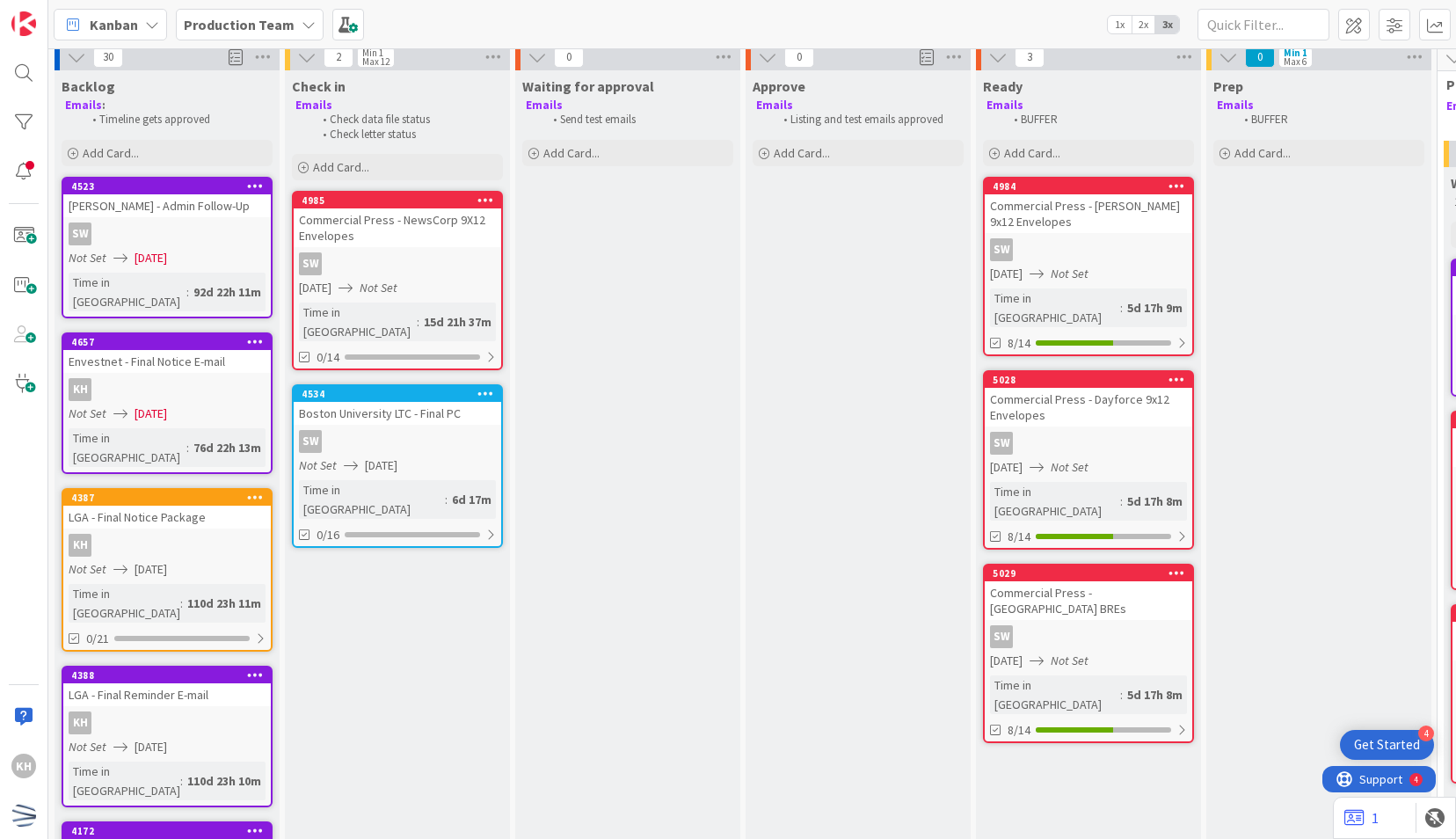
click at [257, 491] on icon at bounding box center [255, 496] width 16 height 12
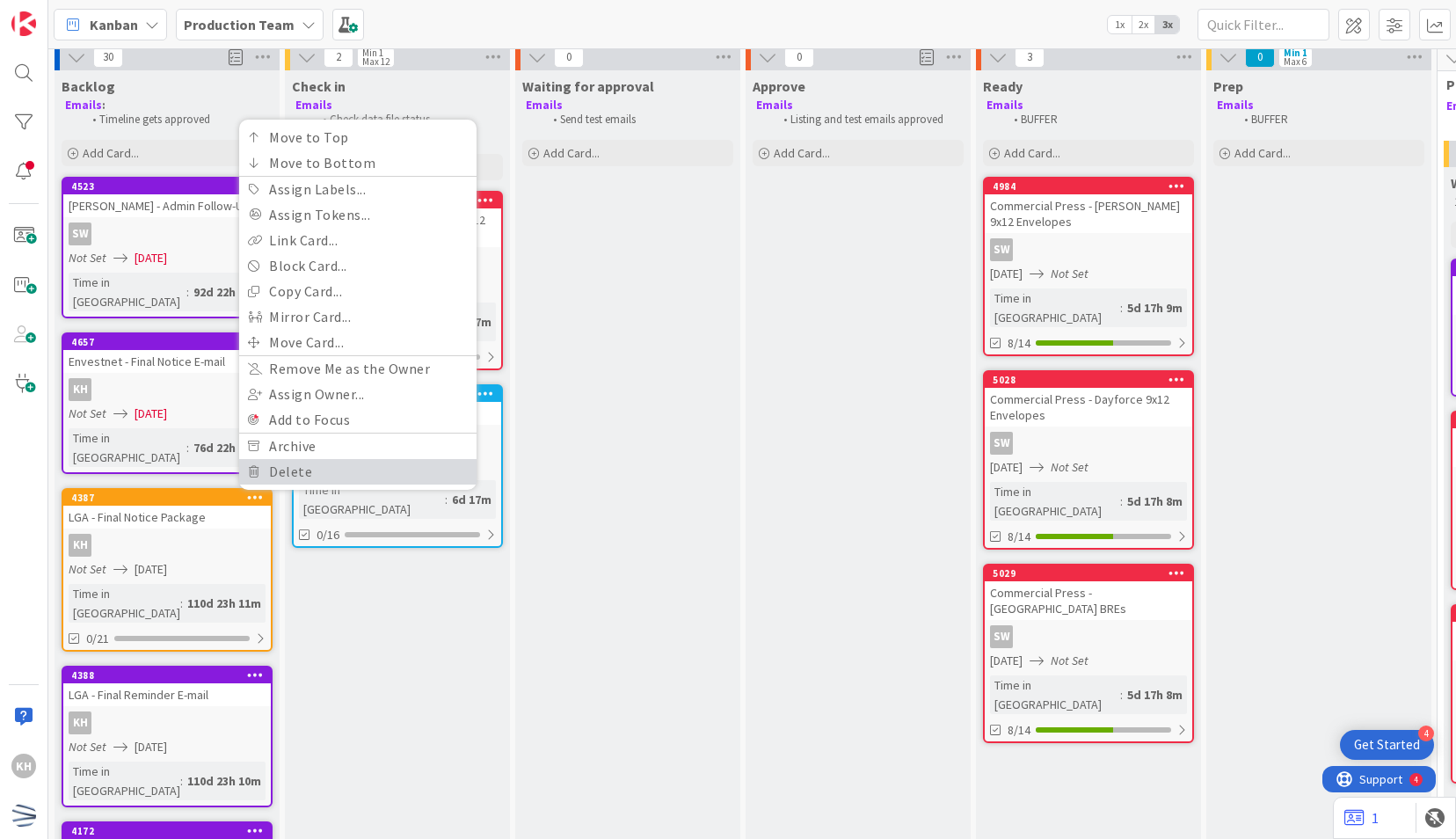
click at [274, 459] on link "Delete" at bounding box center [358, 472] width 237 height 26
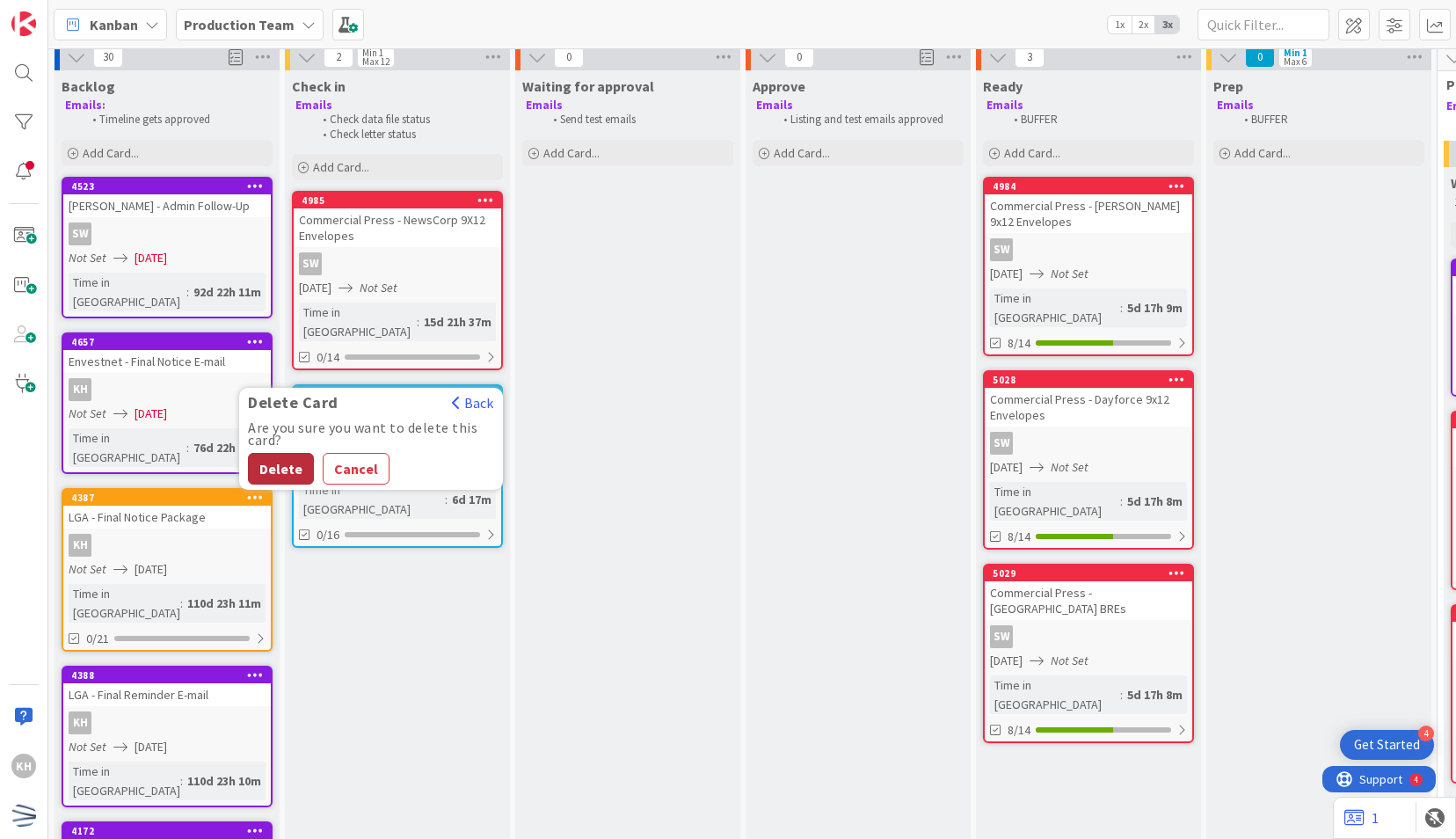
click at [262, 453] on button "Delete" at bounding box center [280, 469] width 66 height 32
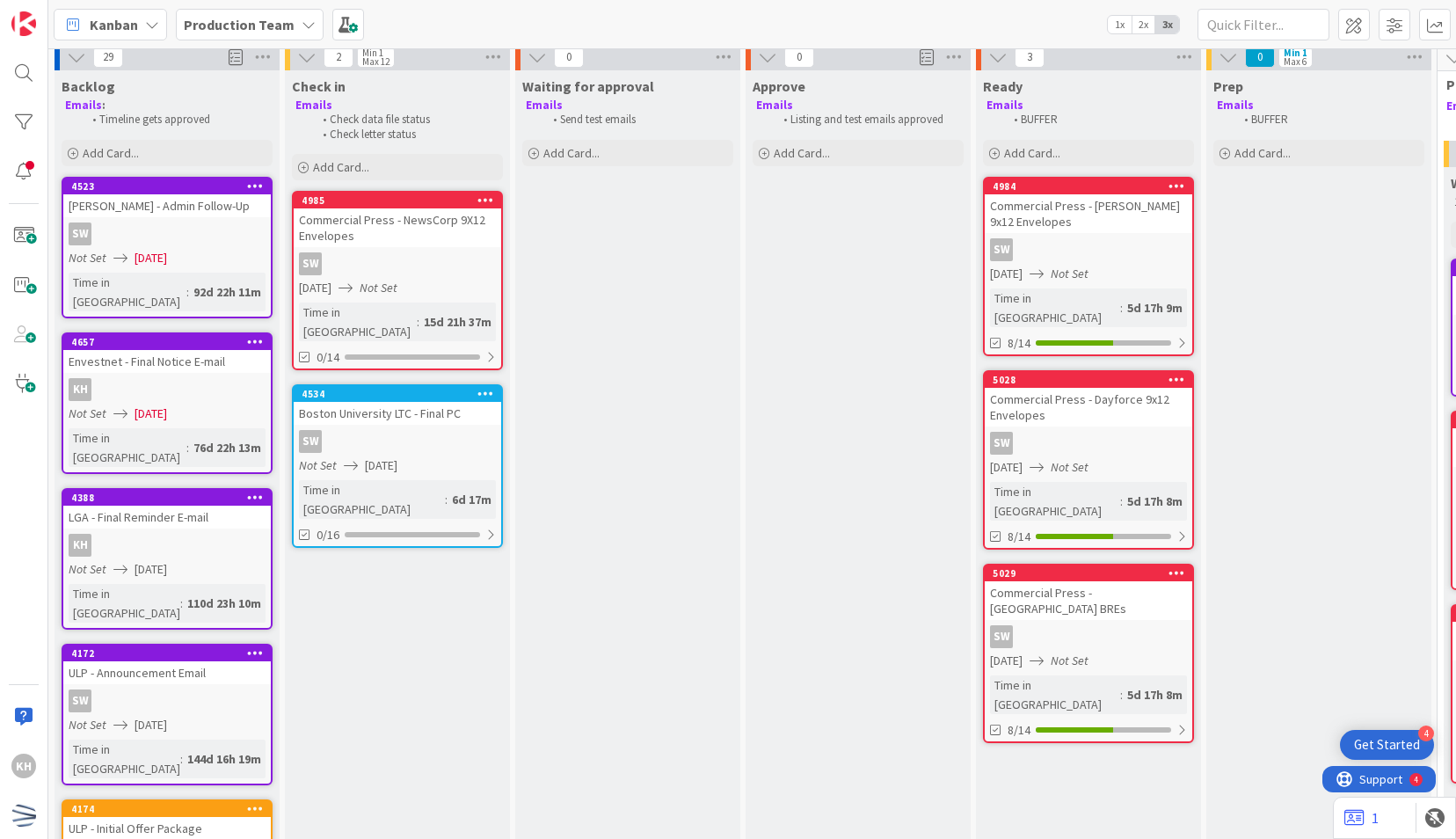
click at [249, 491] on icon at bounding box center [255, 496] width 16 height 12
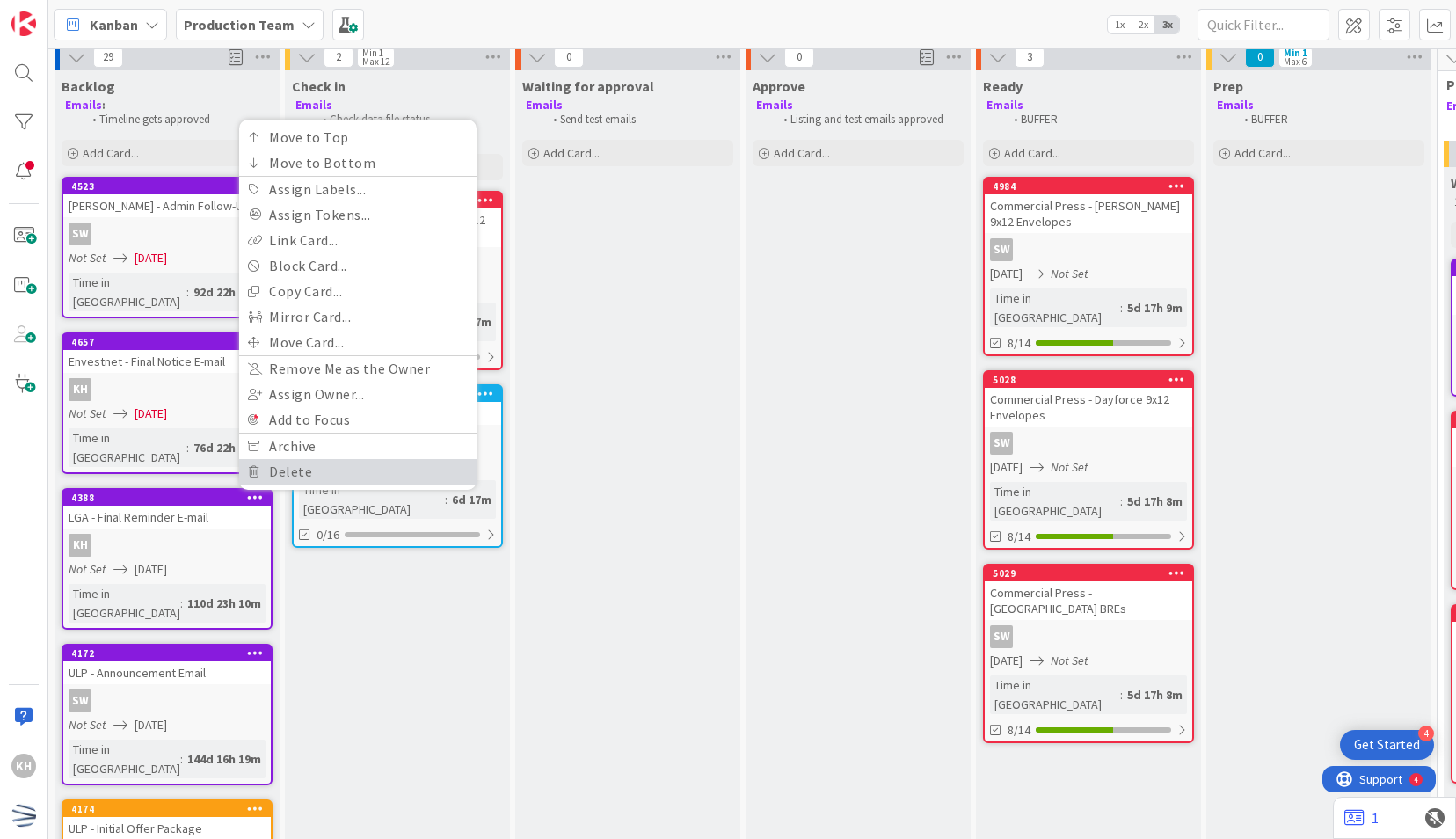
click at [310, 459] on link "Delete" at bounding box center [358, 472] width 237 height 26
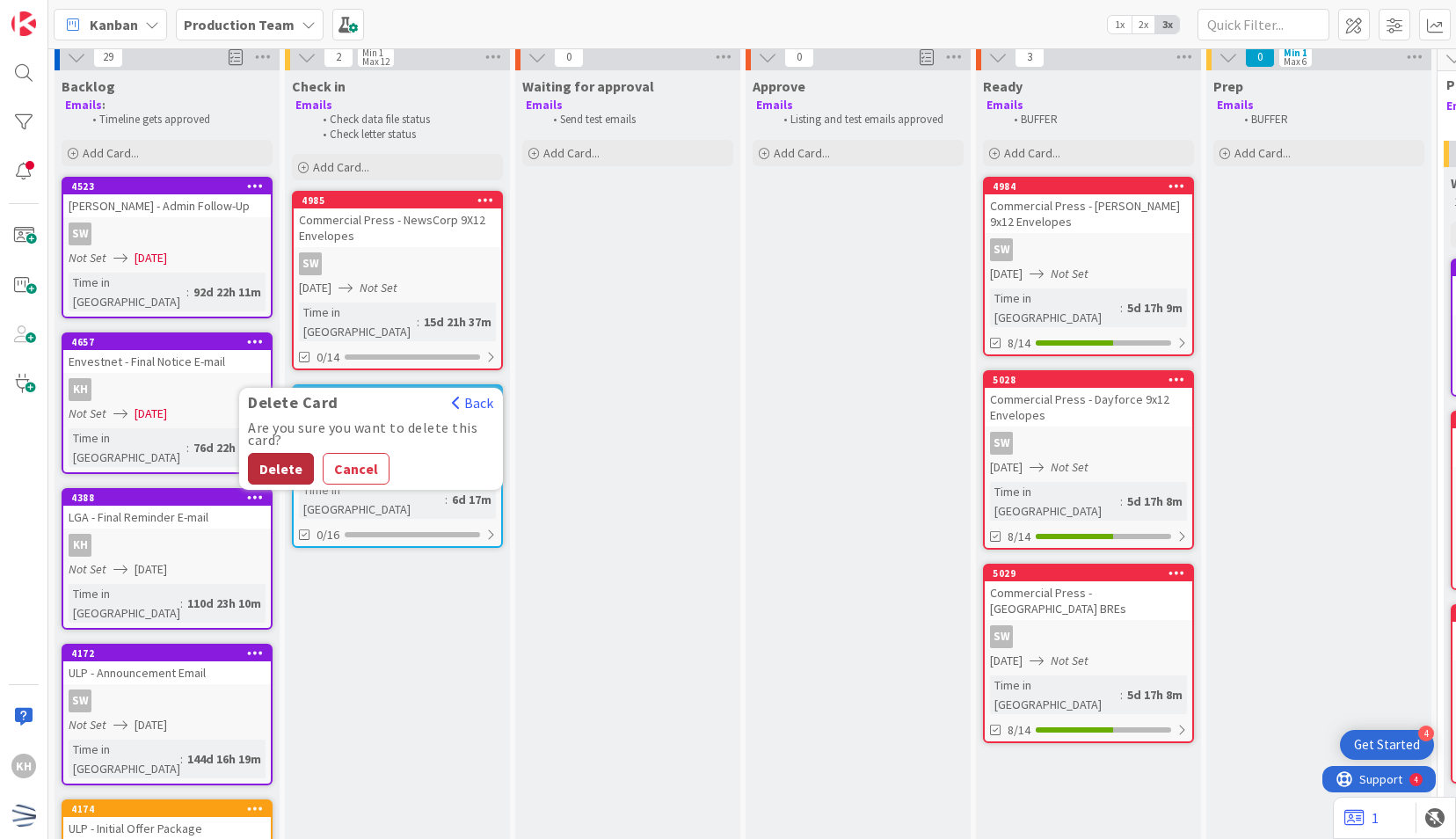
click at [290, 453] on button "Delete" at bounding box center [280, 469] width 66 height 32
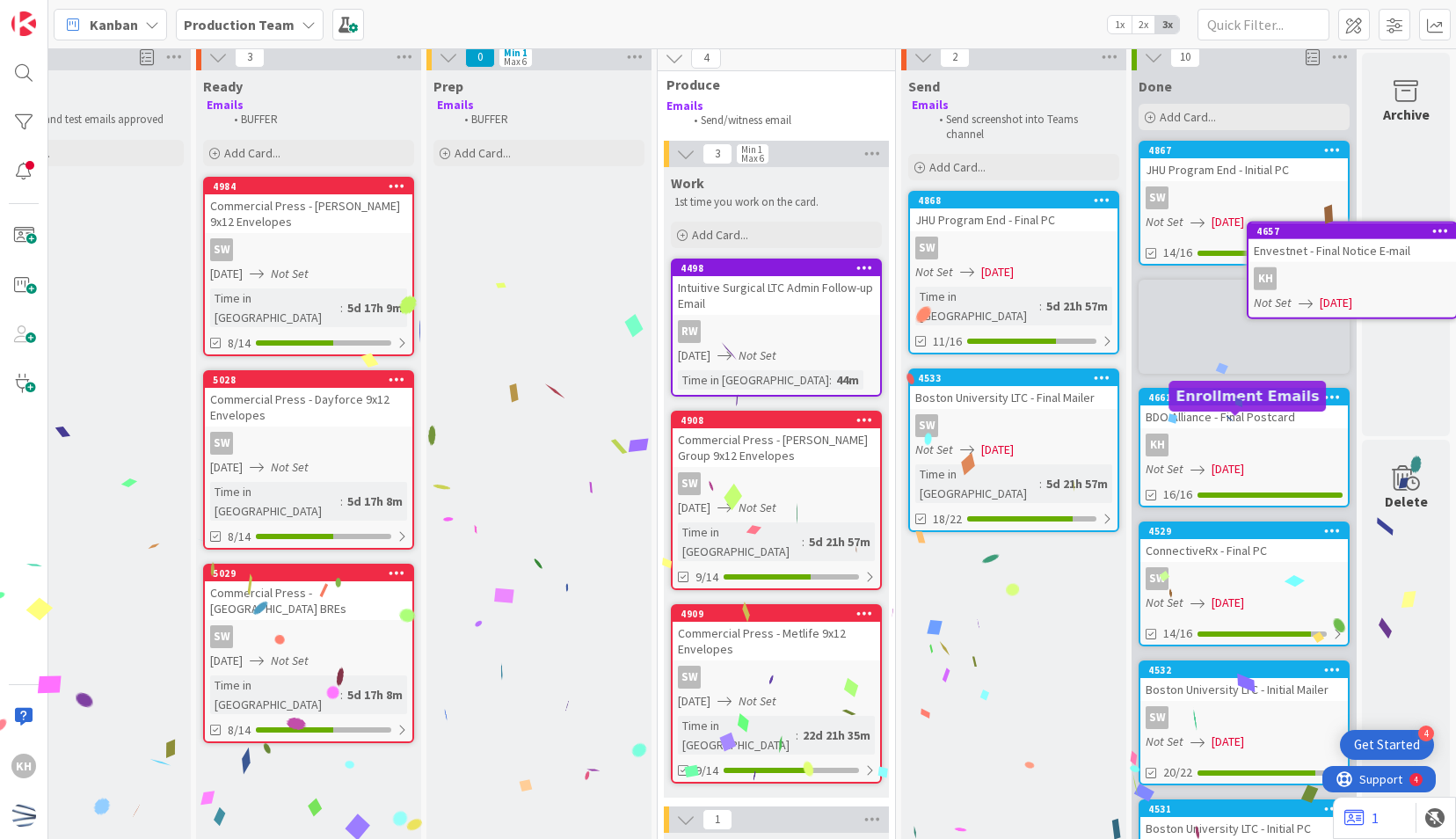
scroll to position [0, 792]
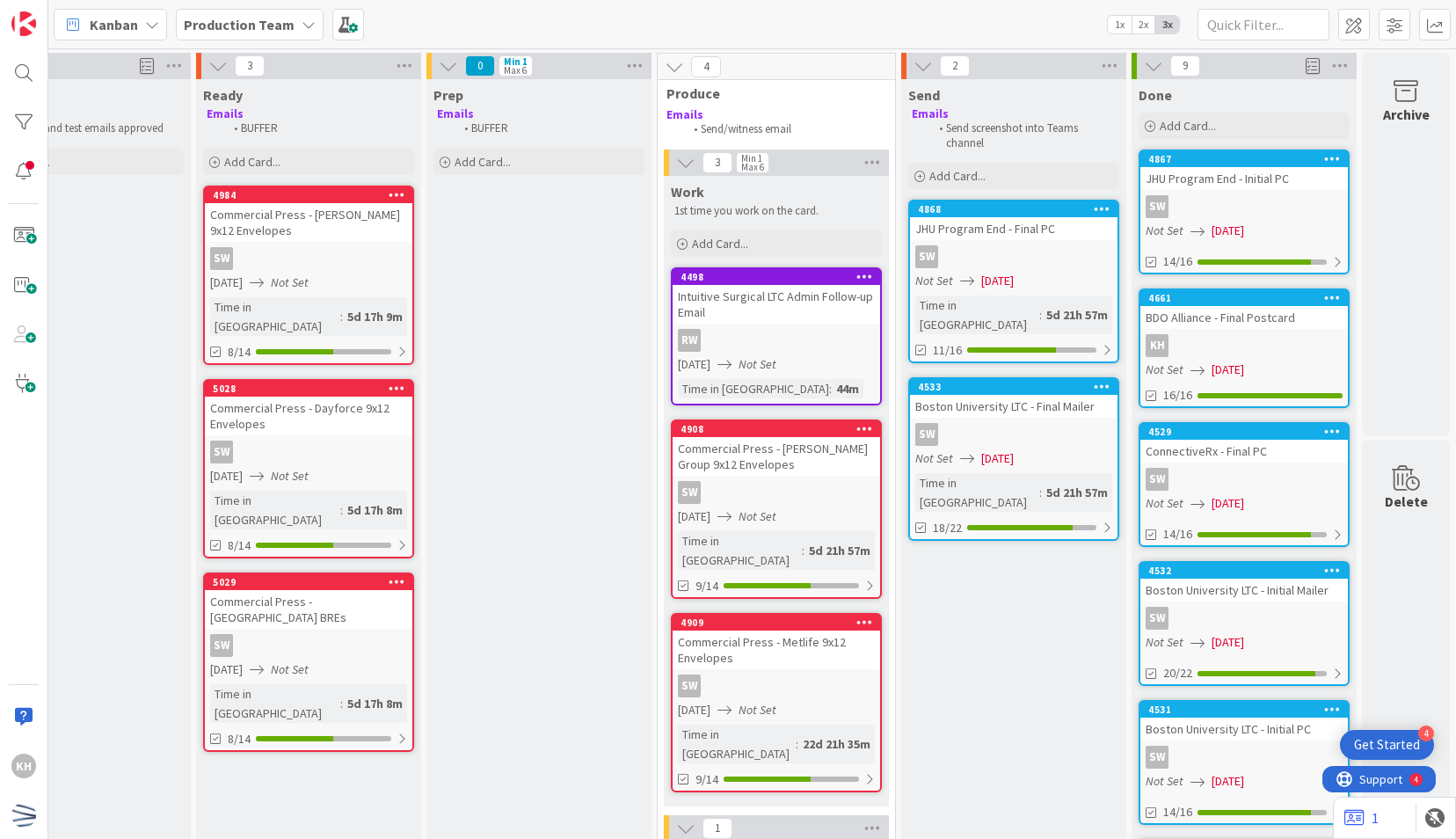
click at [1278, 211] on div "SW" at bounding box center [1243, 207] width 207 height 23
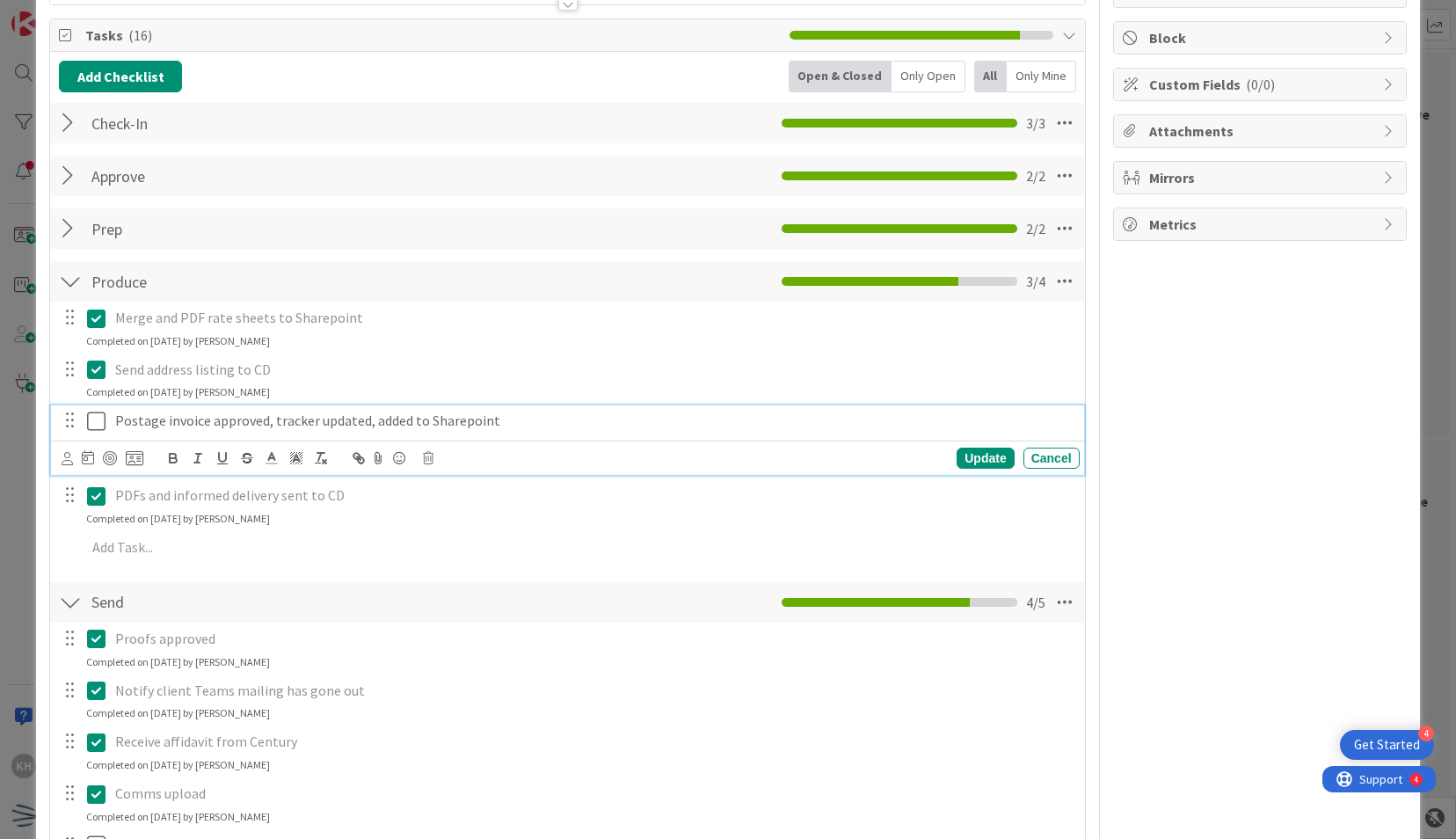
click at [105, 414] on button at bounding box center [97, 421] width 21 height 28
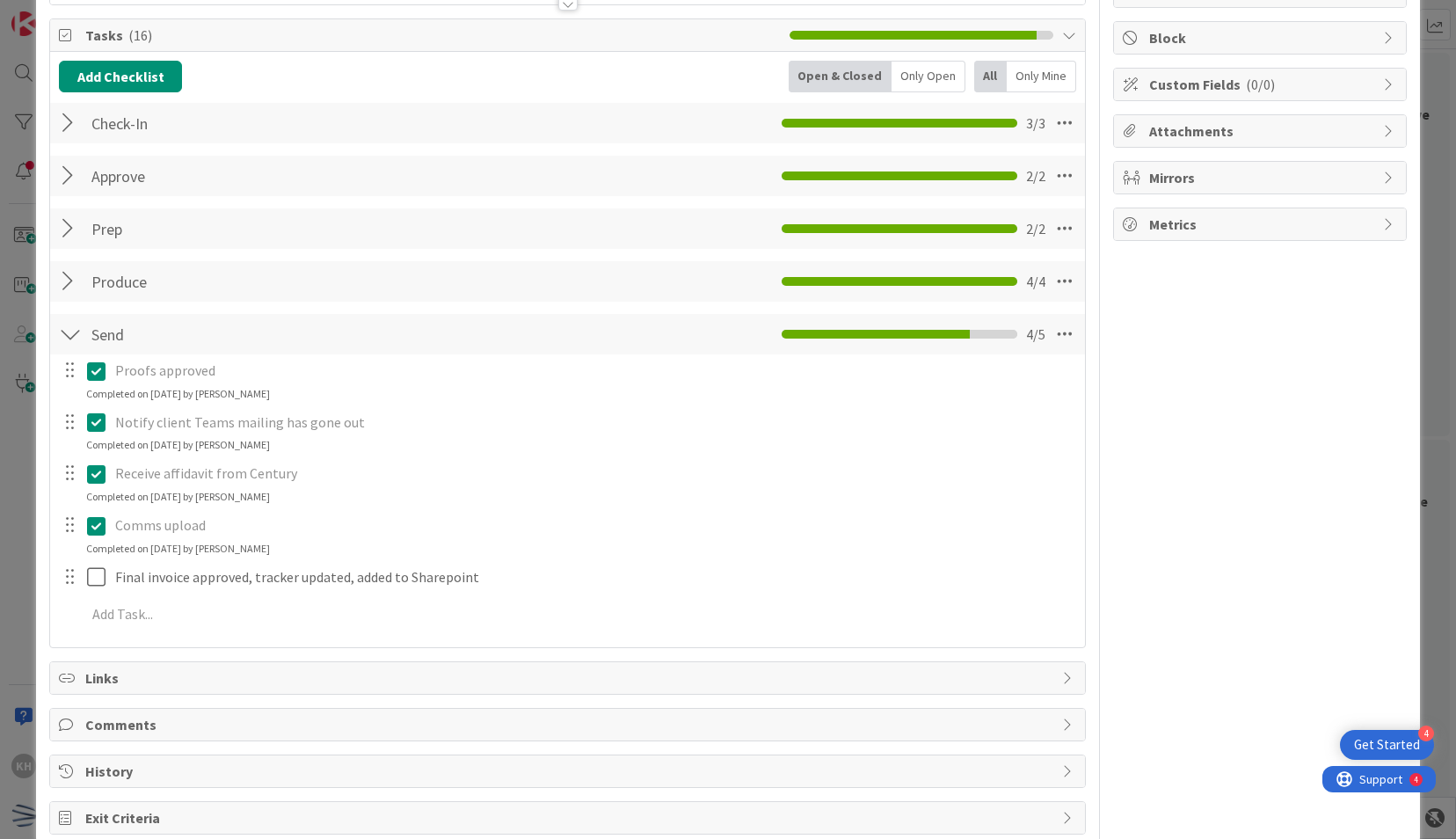
scroll to position [227, 0]
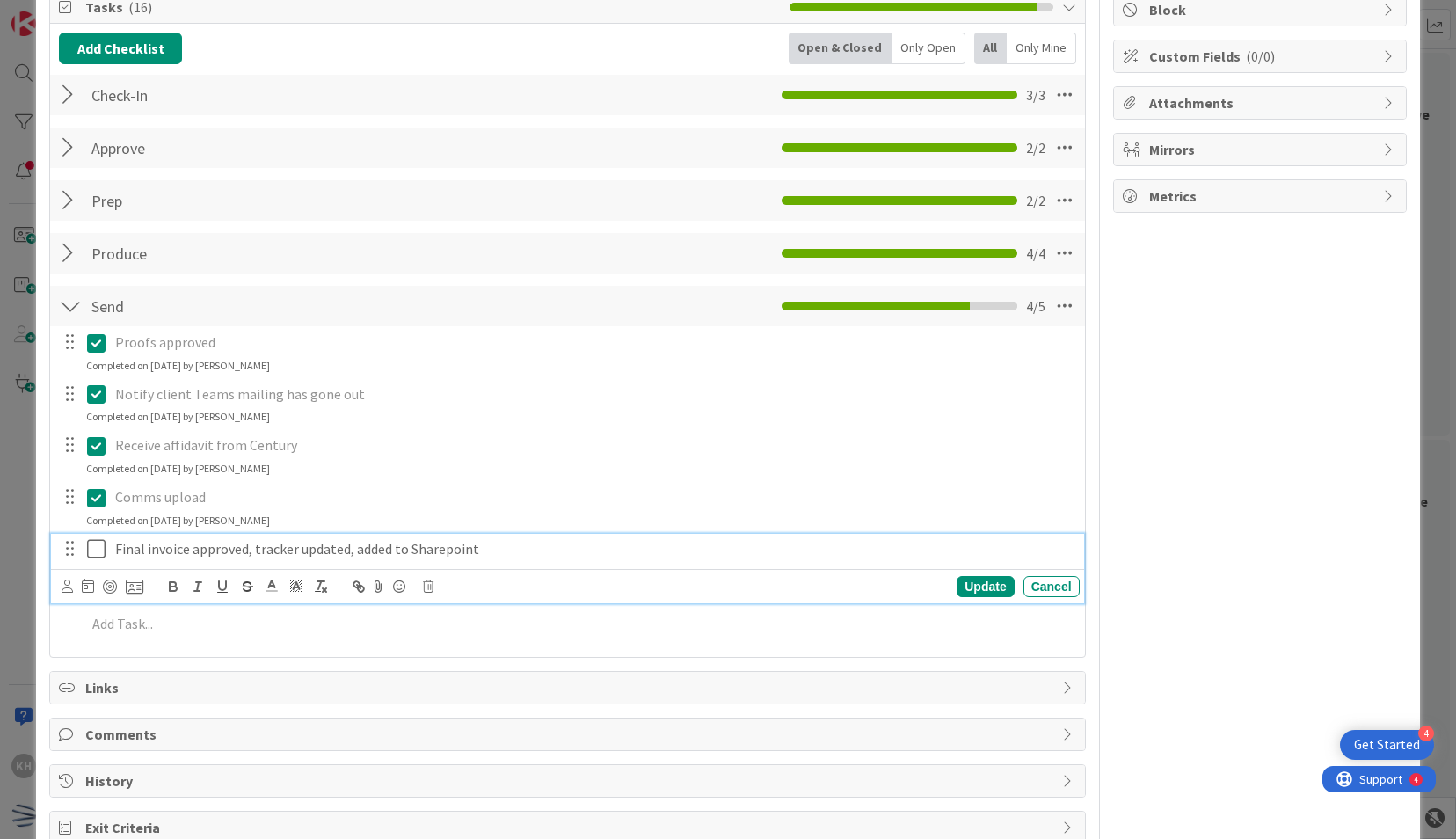
click at [100, 547] on icon at bounding box center [96, 548] width 18 height 21
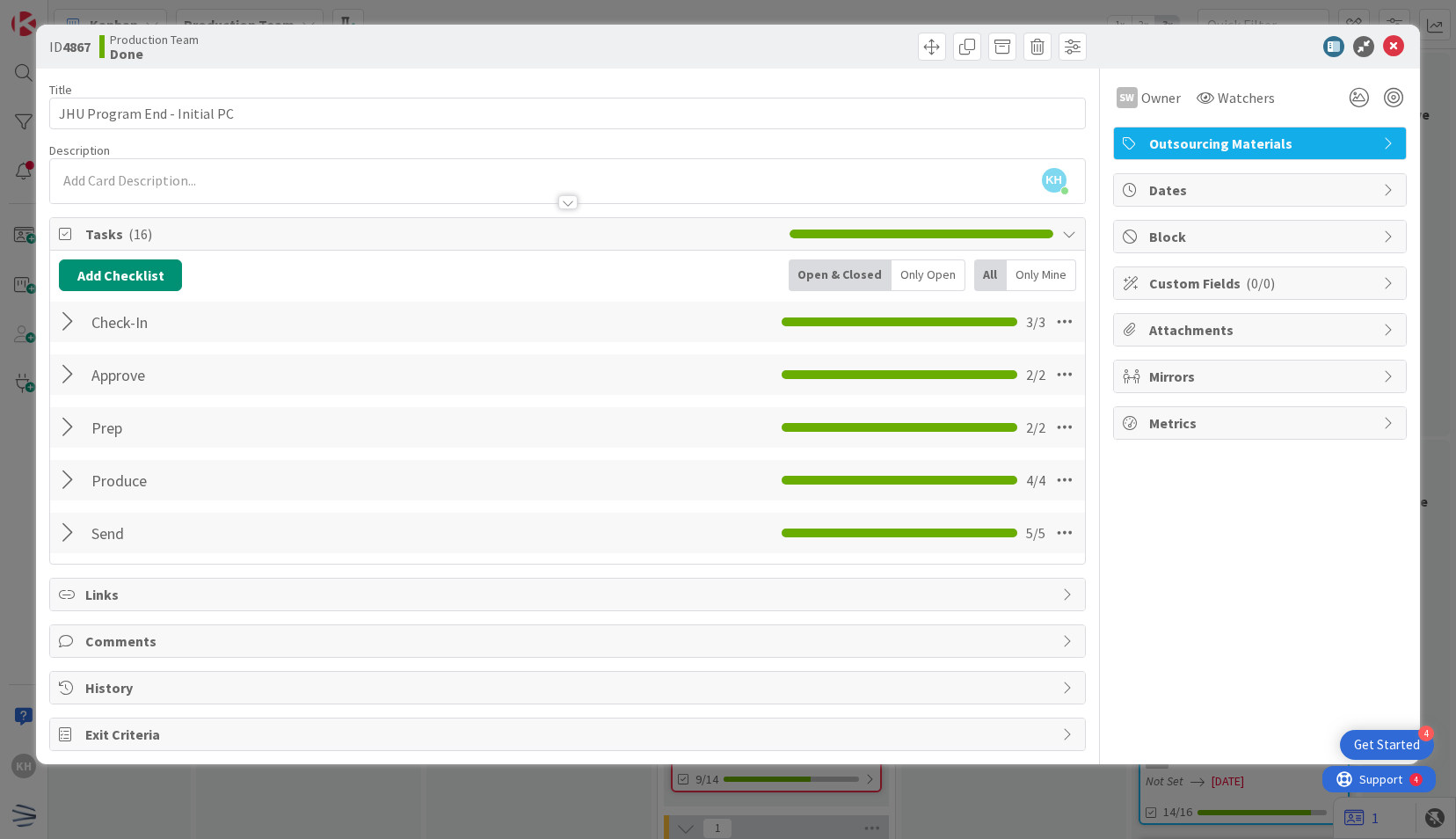
scroll to position [0, 0]
click at [1399, 44] on icon at bounding box center [1393, 46] width 21 height 21
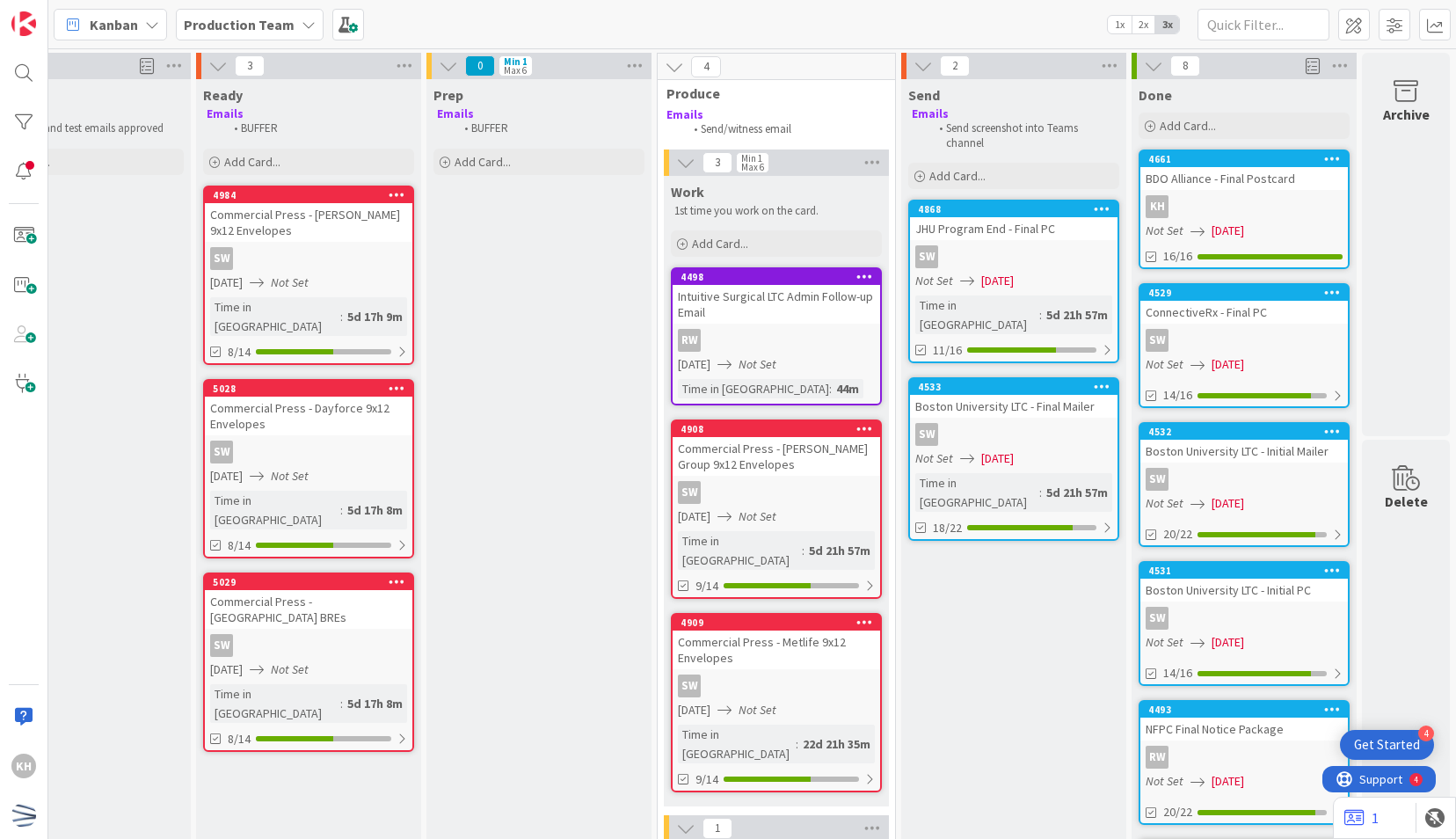
click at [1274, 198] on div "KH" at bounding box center [1243, 207] width 207 height 23
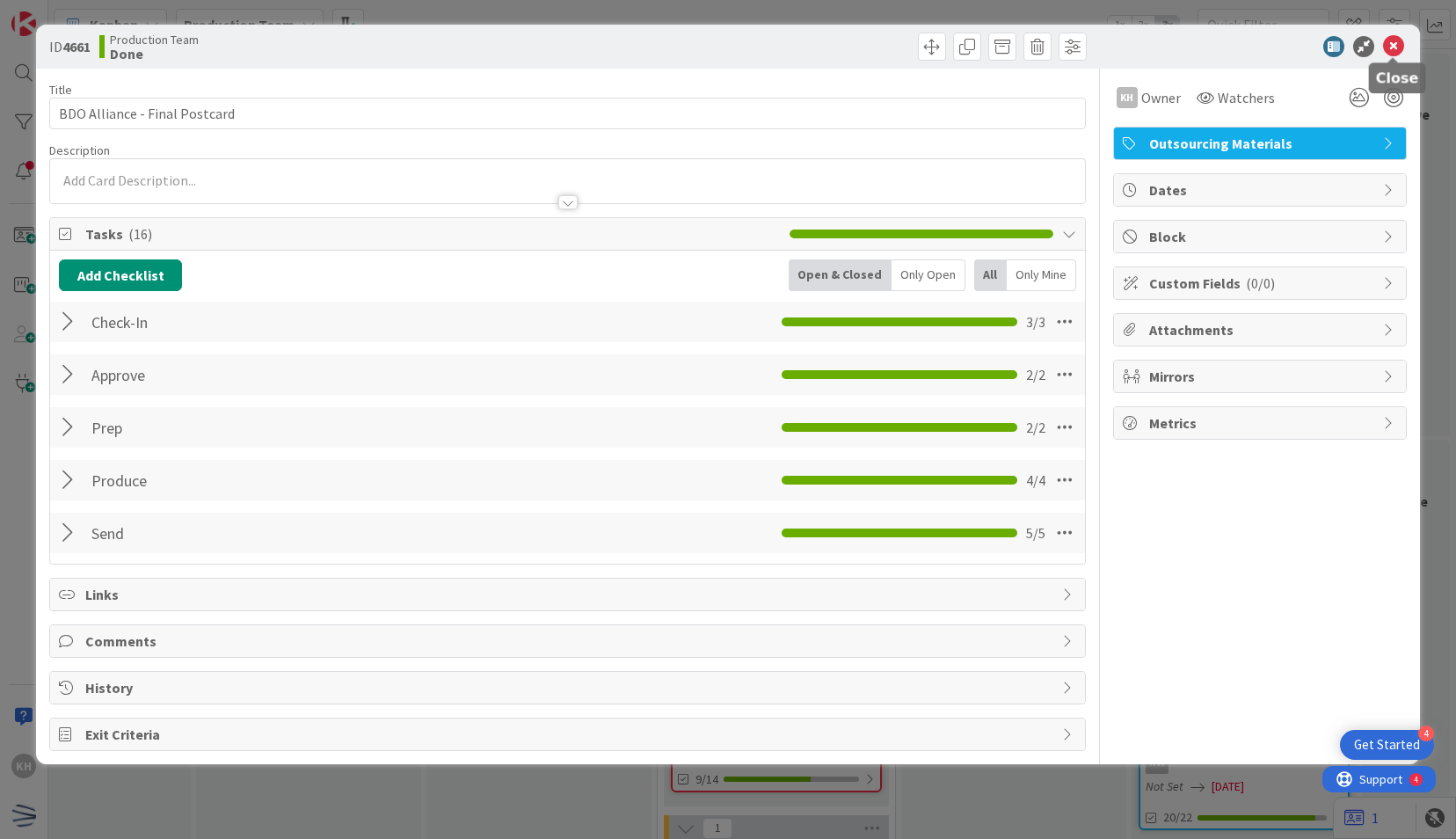
click at [1395, 36] on icon at bounding box center [1393, 46] width 21 height 21
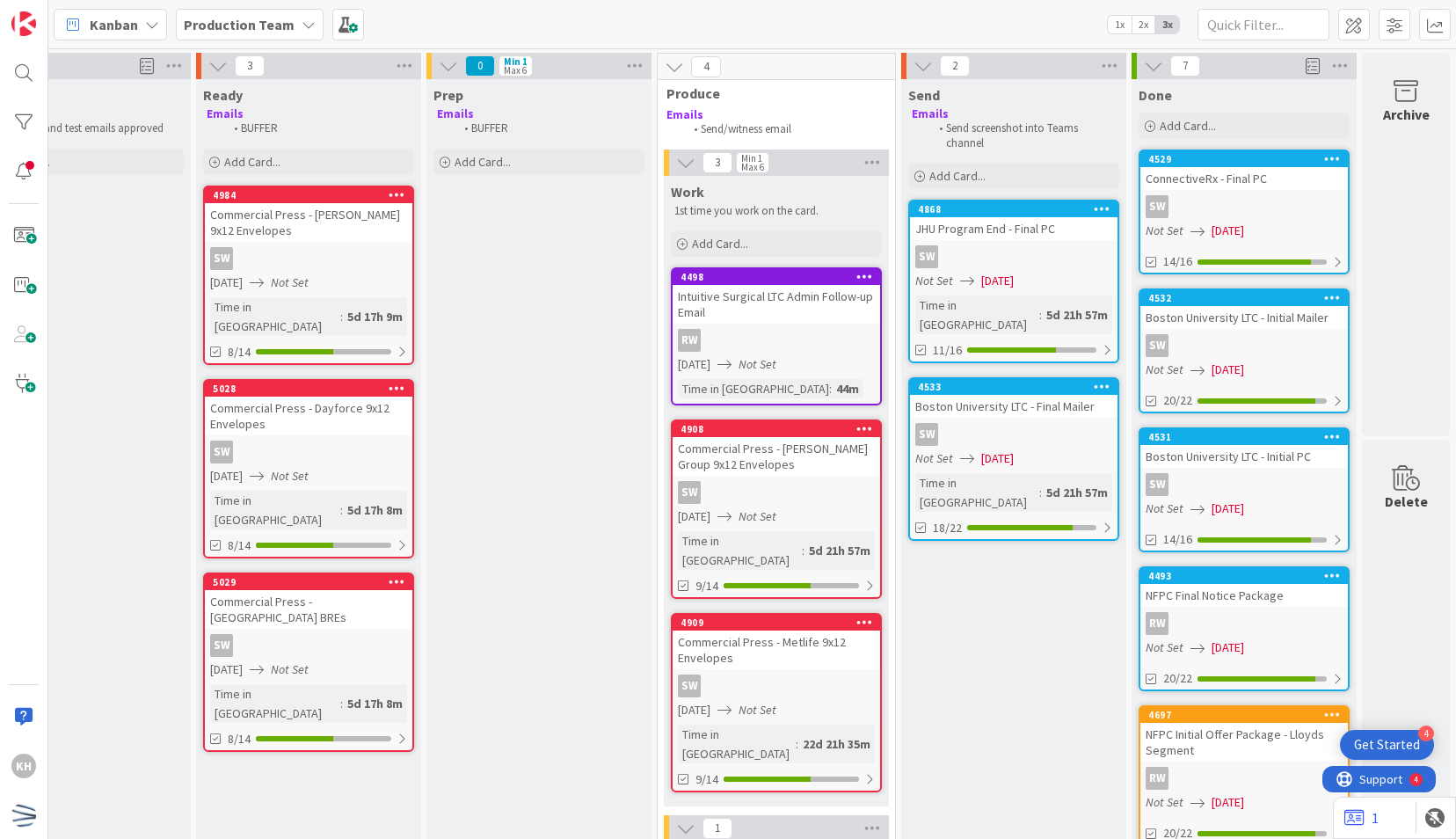
click at [1193, 193] on link "4529 ConnectiveRx - Final PC SW Not Set [DATE] 14/16" at bounding box center [1243, 212] width 211 height 125
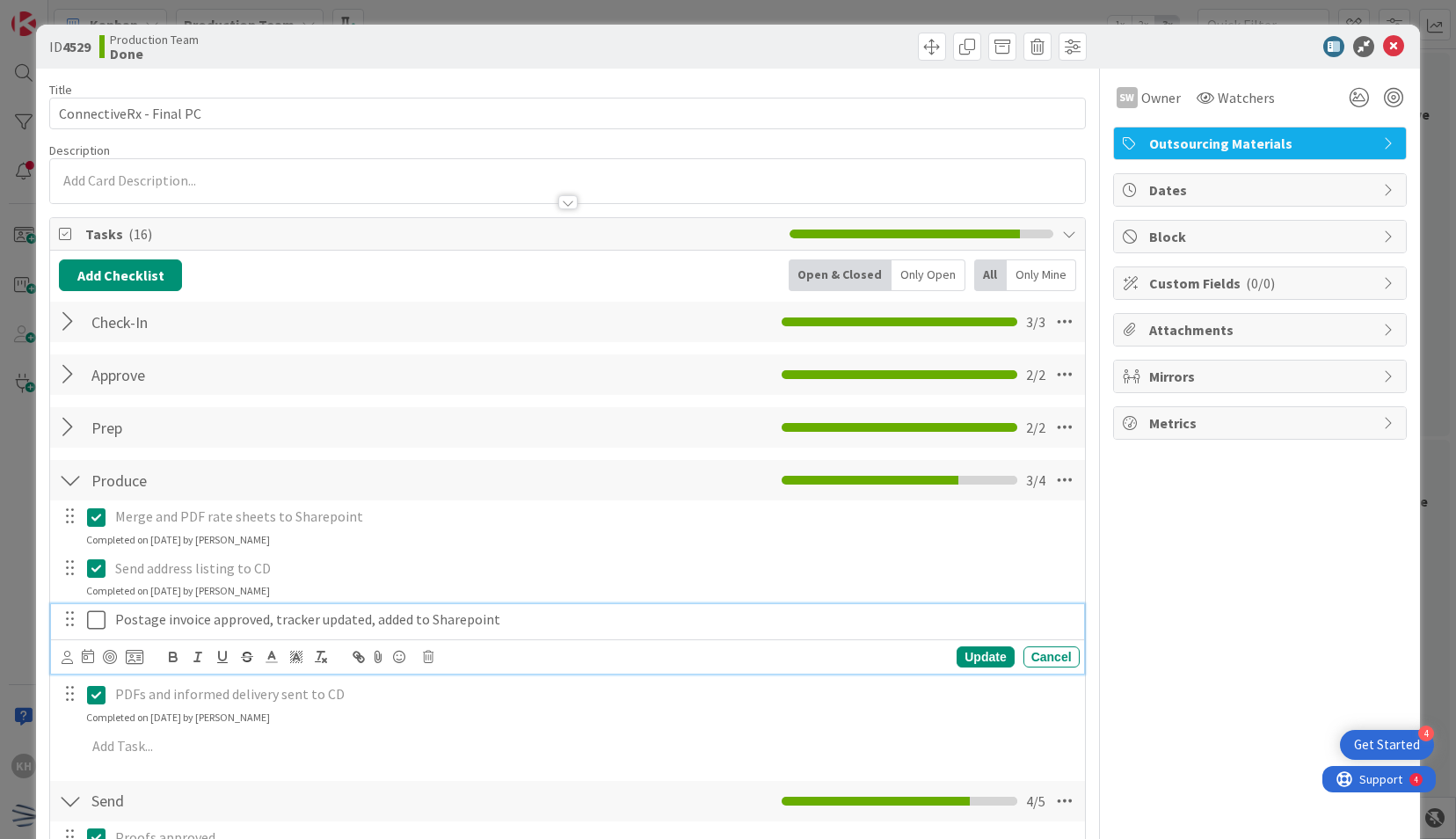
click at [99, 615] on icon at bounding box center [96, 620] width 18 height 21
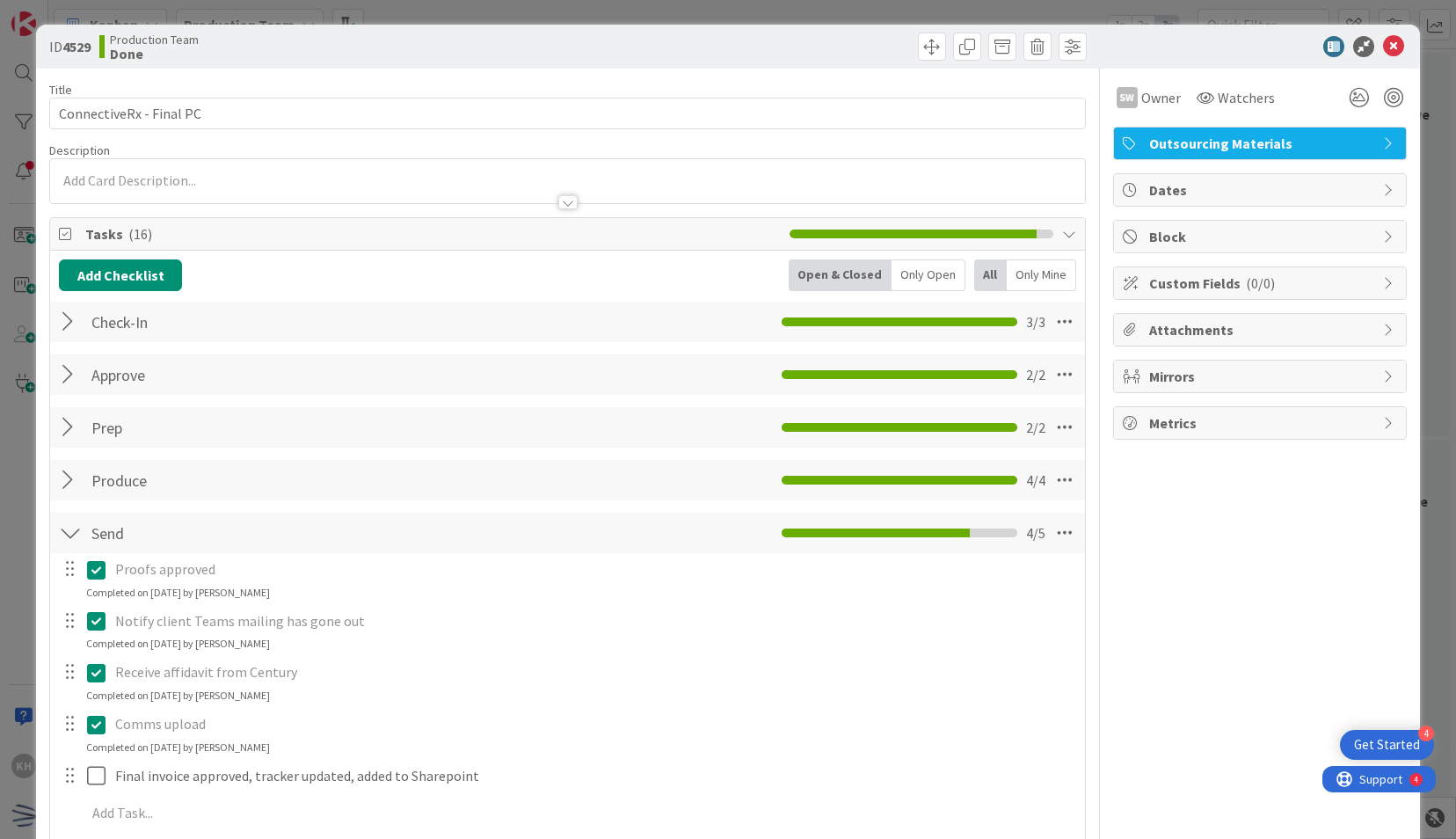
scroll to position [157, 0]
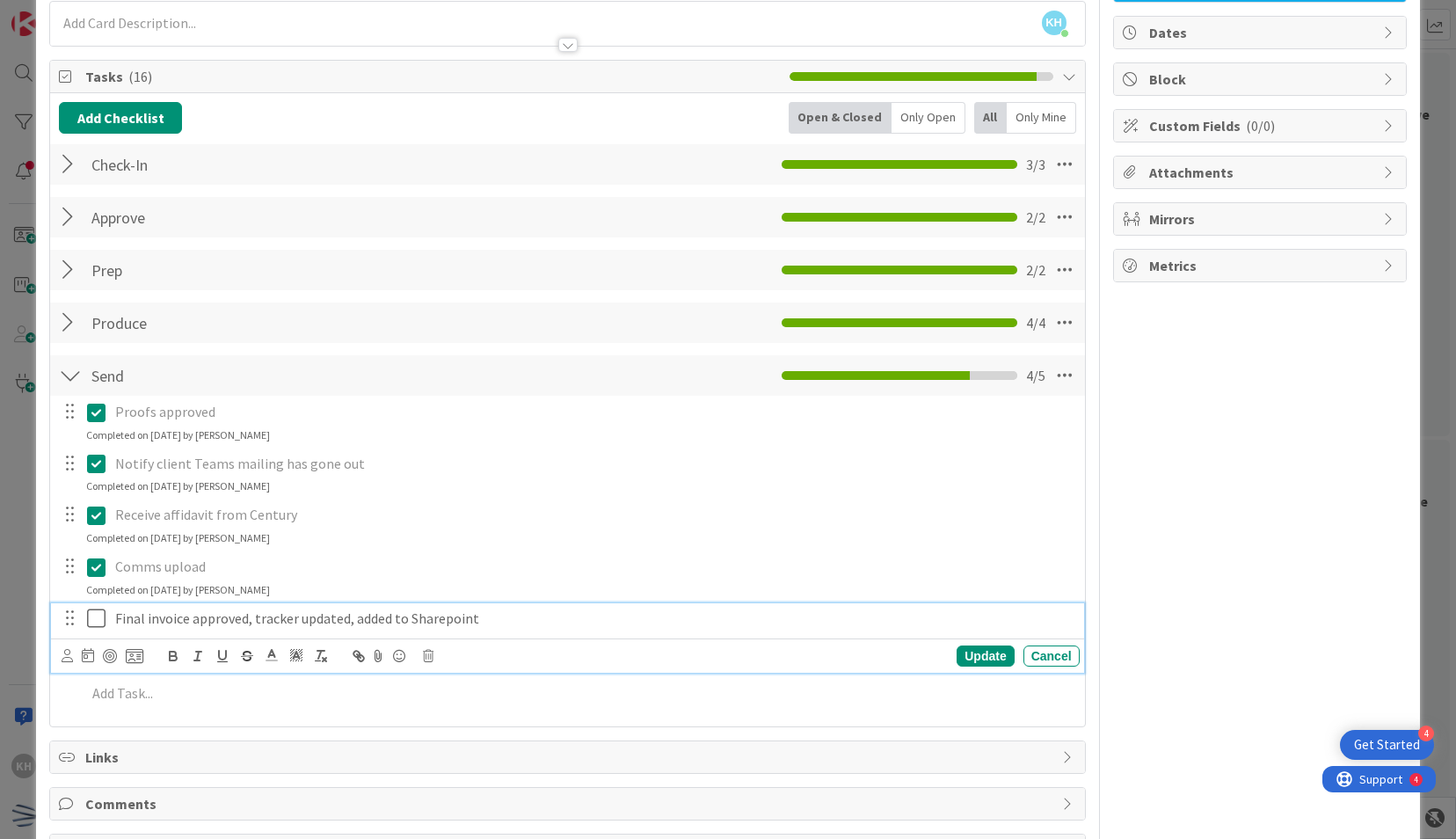
click at [97, 618] on icon at bounding box center [96, 618] width 18 height 21
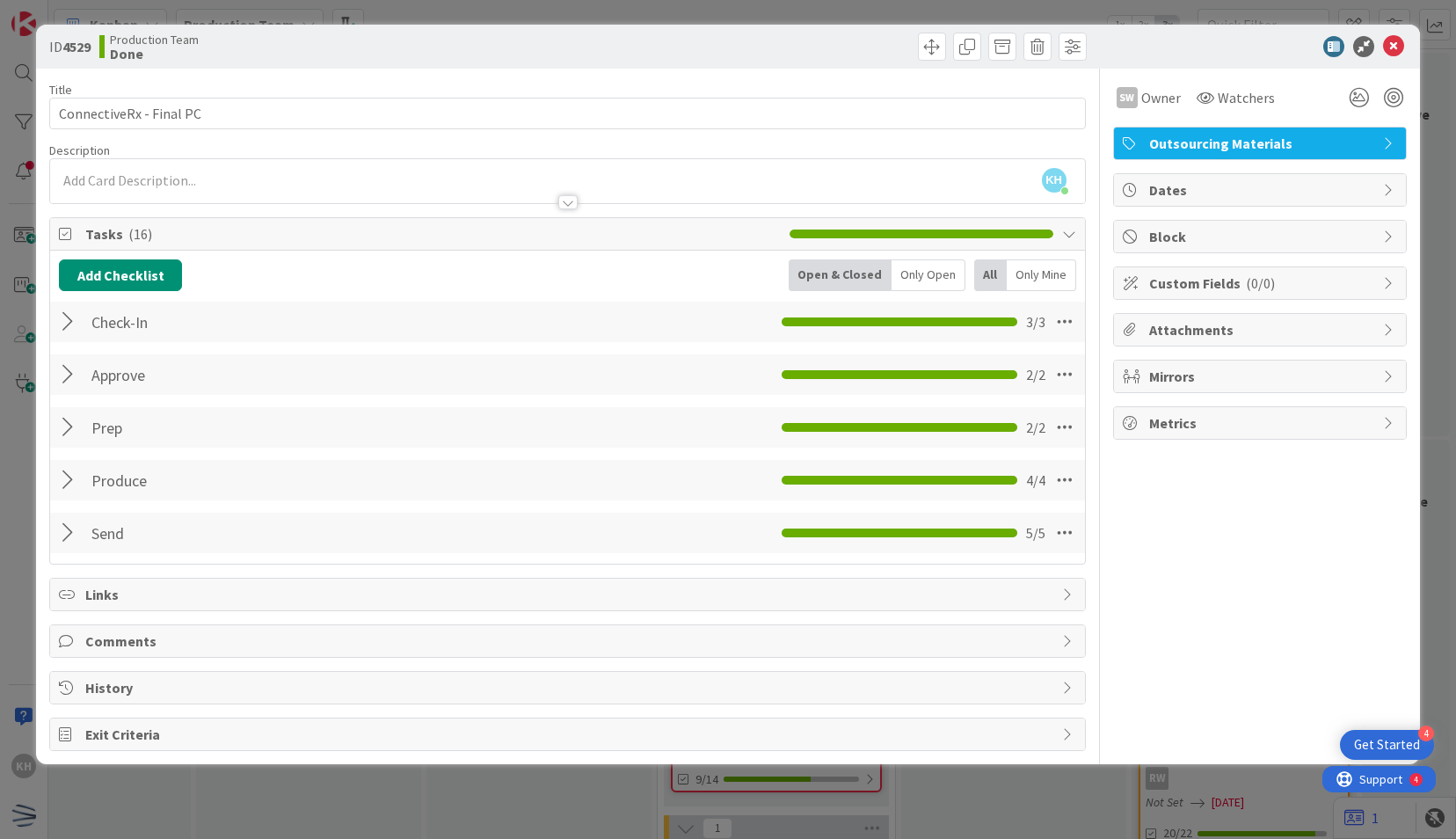
scroll to position [0, 0]
click at [1391, 55] on icon at bounding box center [1393, 46] width 21 height 21
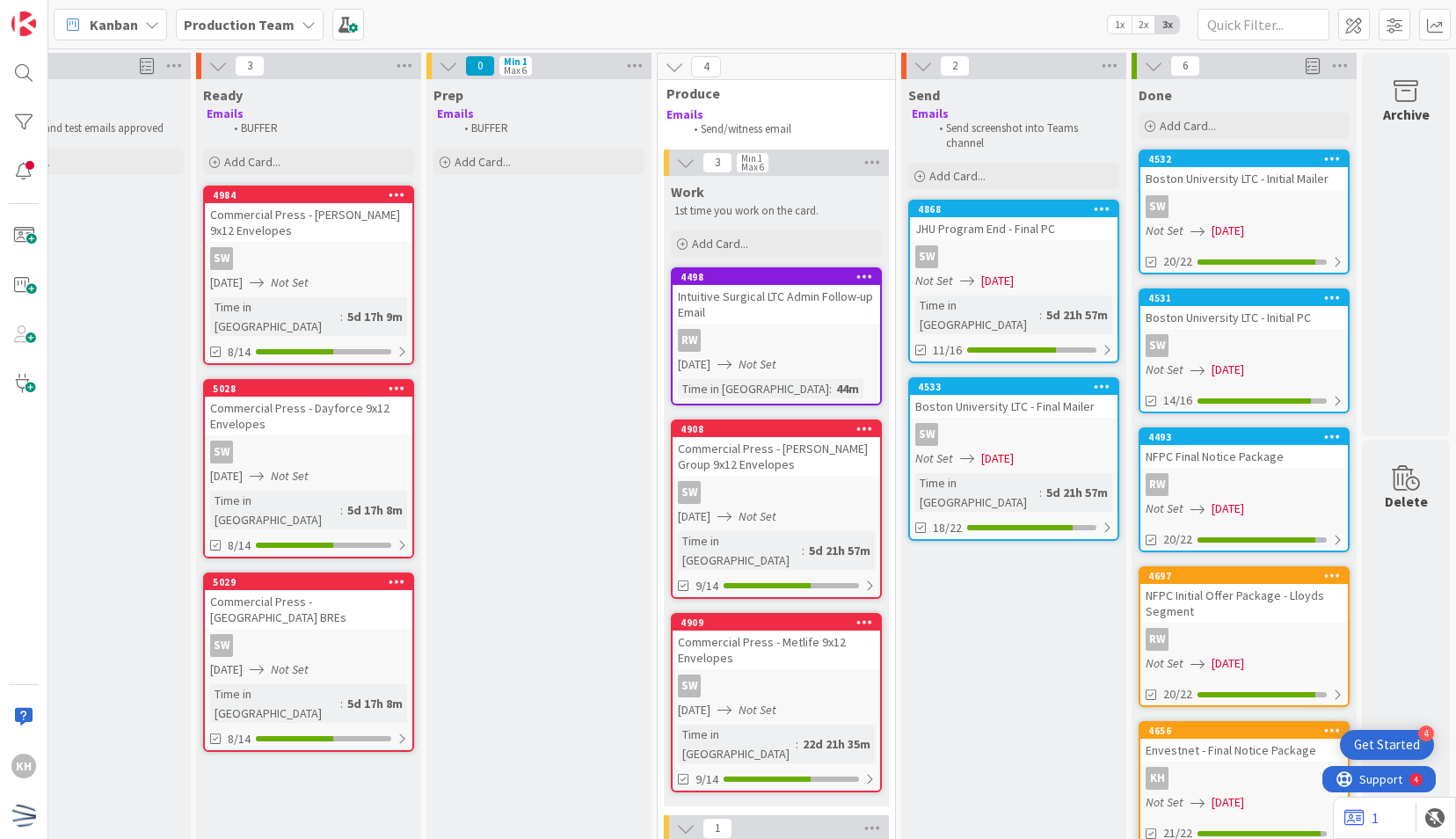
click at [1207, 245] on link "[GEOGRAPHIC_DATA] LTC - Initial Mailer SW Not Set [DATE] 20/22" at bounding box center [1243, 212] width 211 height 125
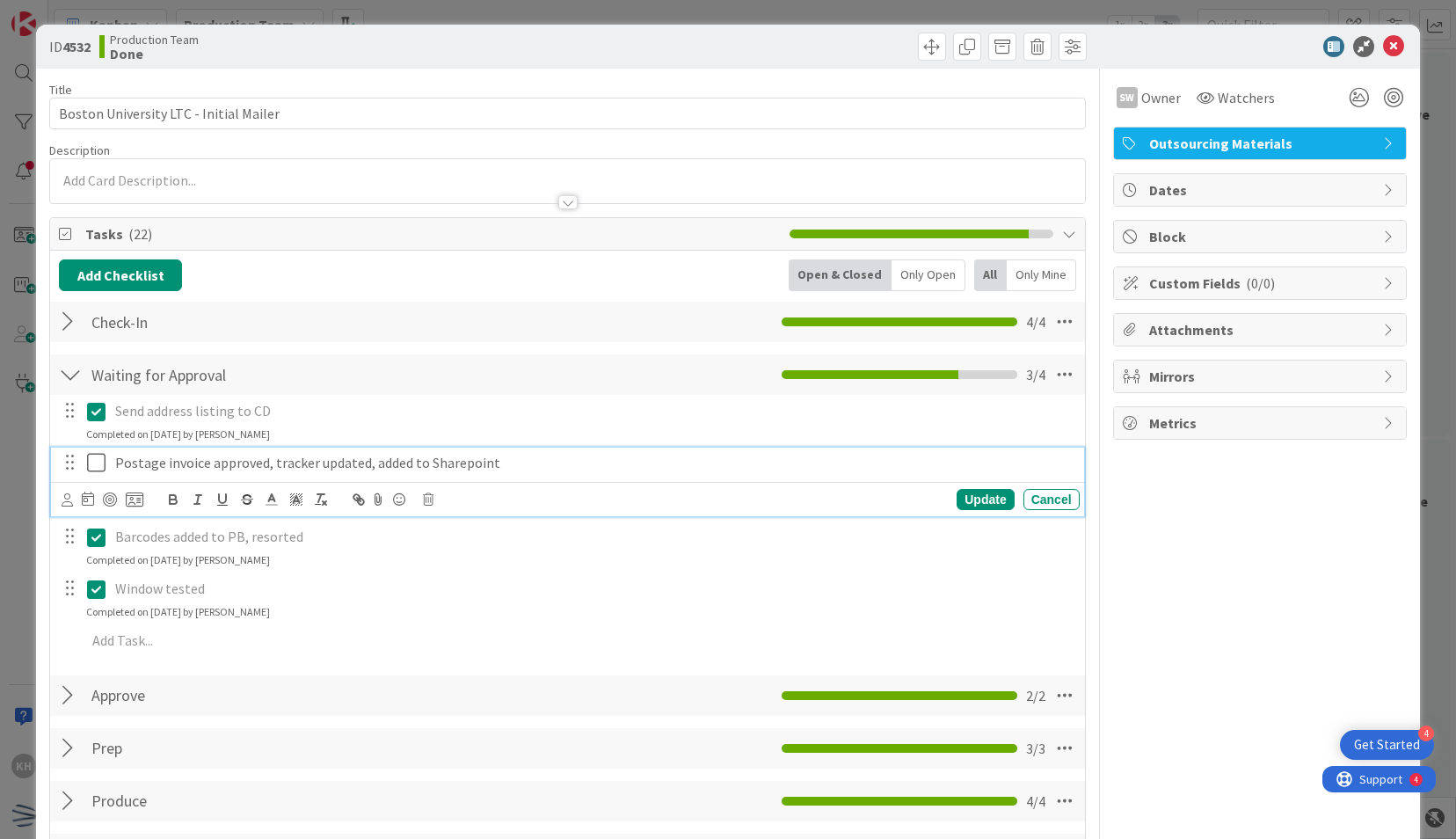
click at [100, 460] on icon at bounding box center [96, 462] width 18 height 21
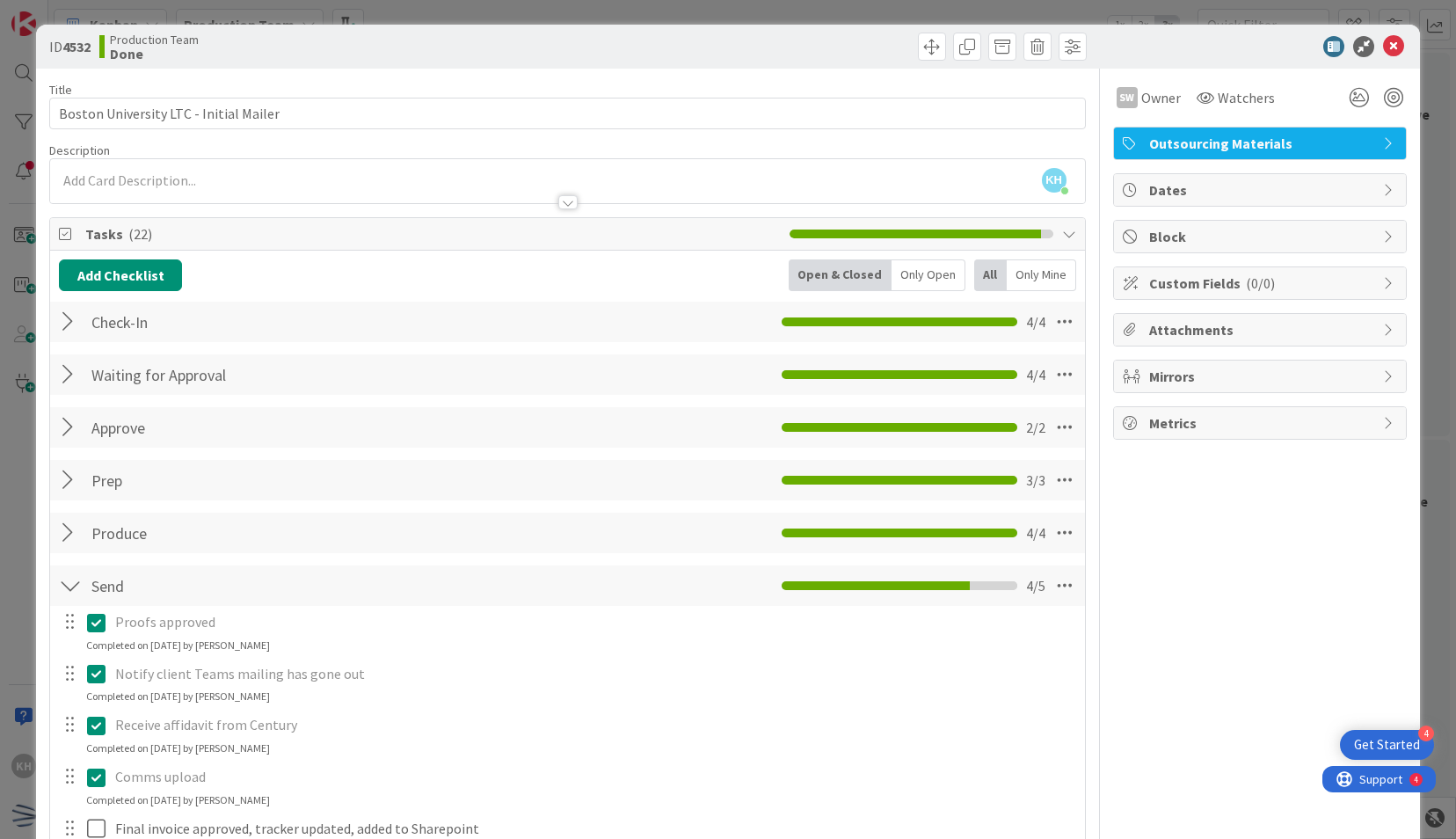
scroll to position [177, 0]
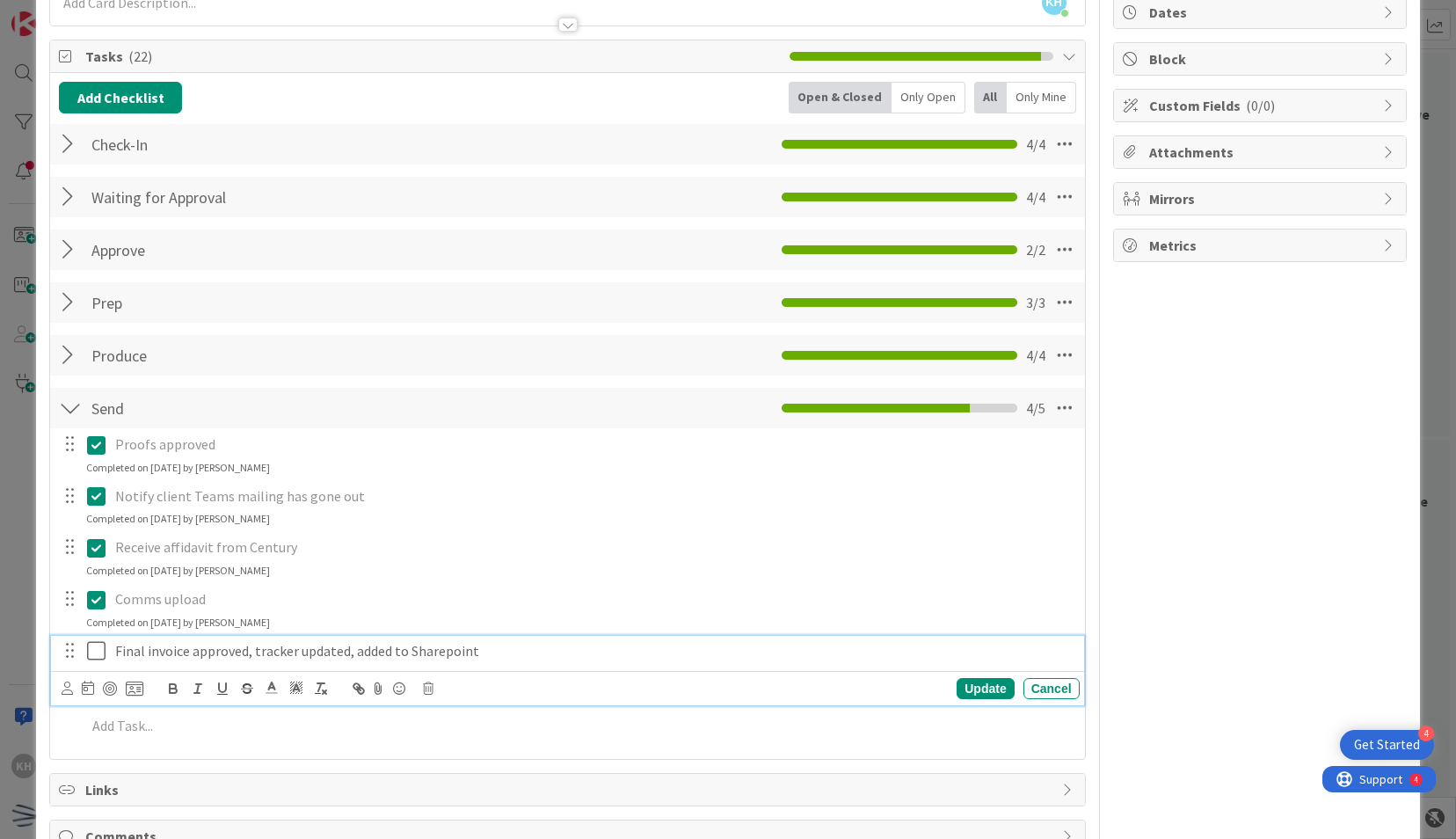
click at [100, 641] on icon at bounding box center [96, 651] width 18 height 21
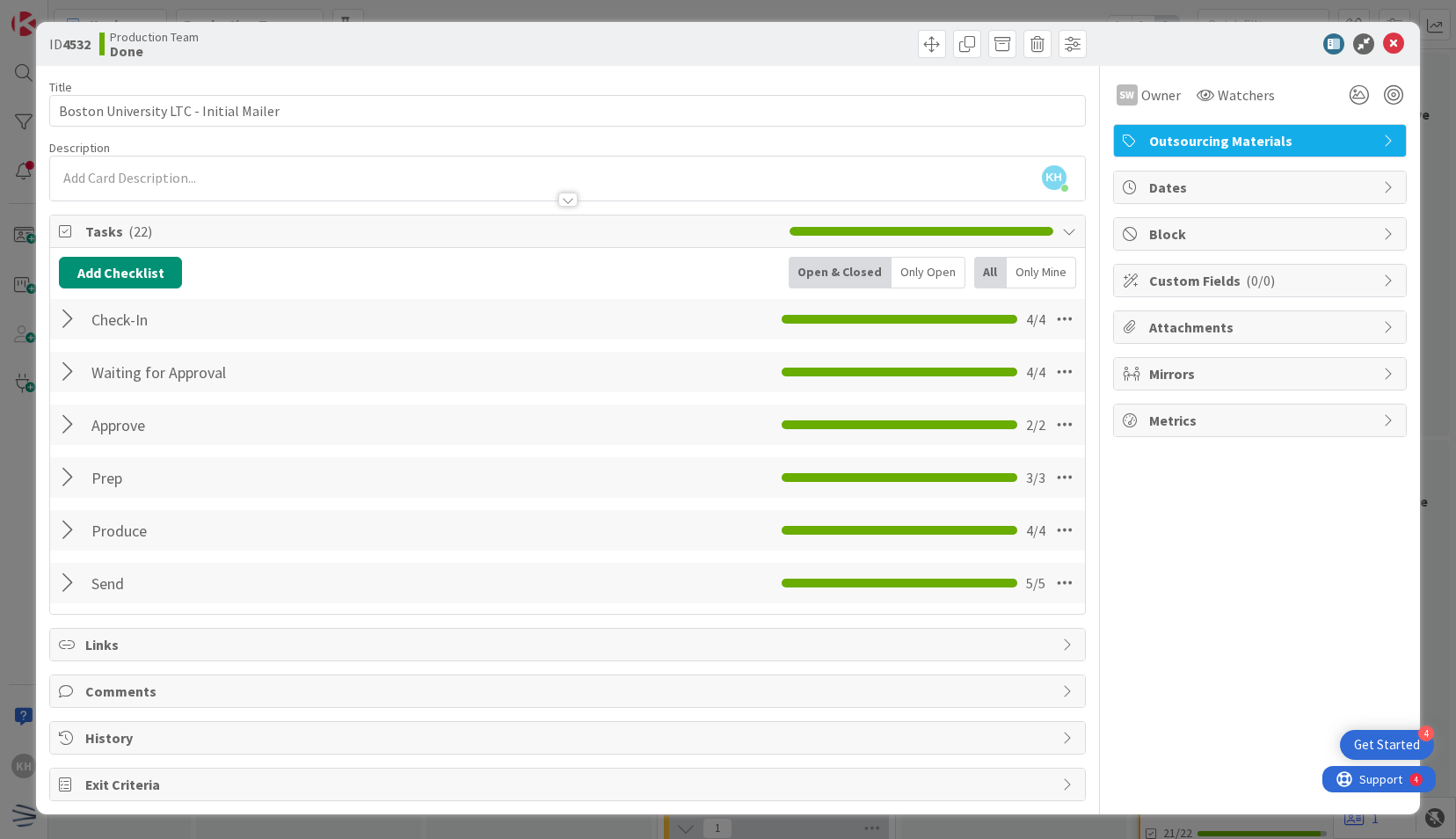
scroll to position [0, 0]
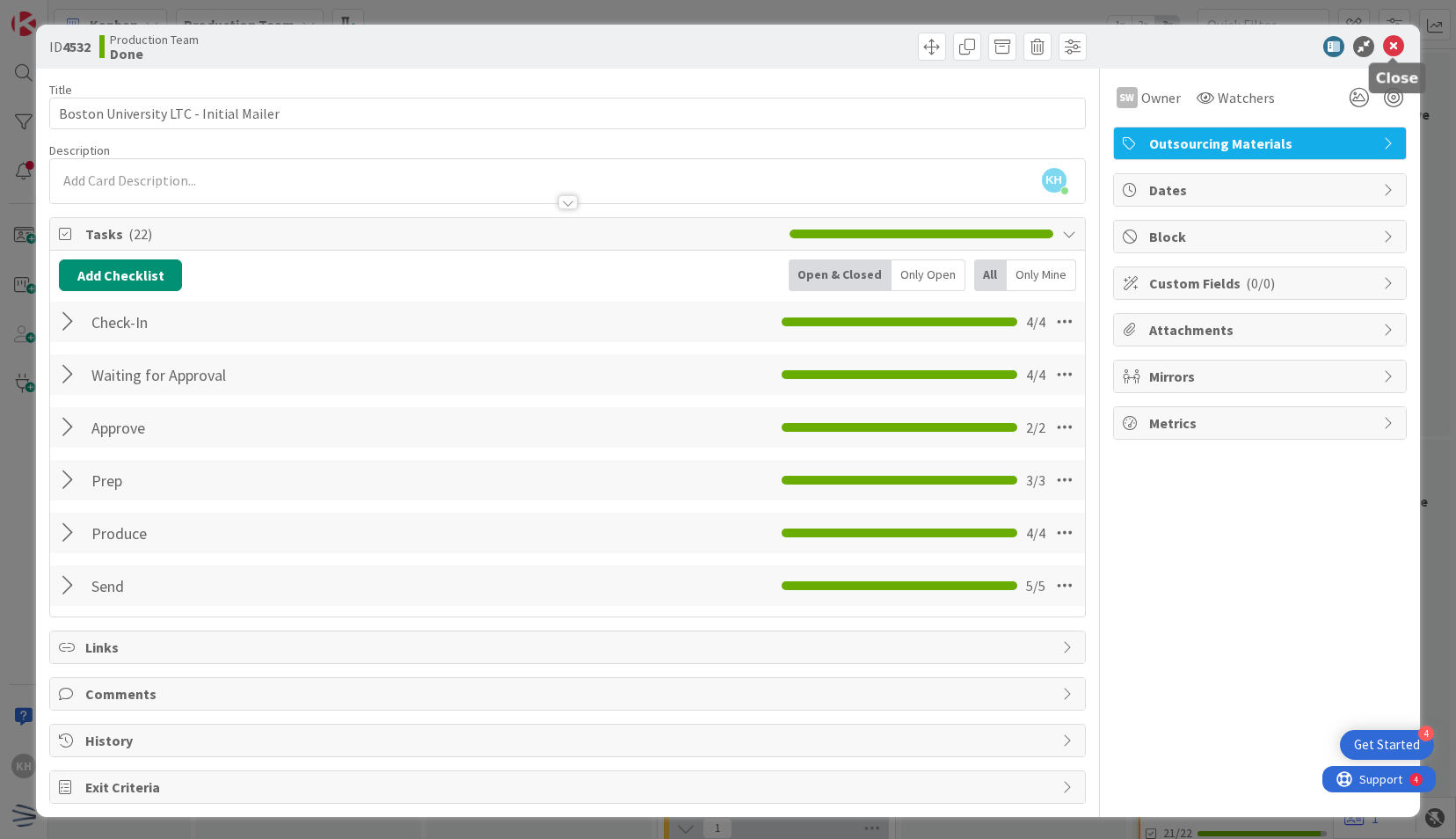
click at [1387, 53] on icon at bounding box center [1393, 46] width 21 height 21
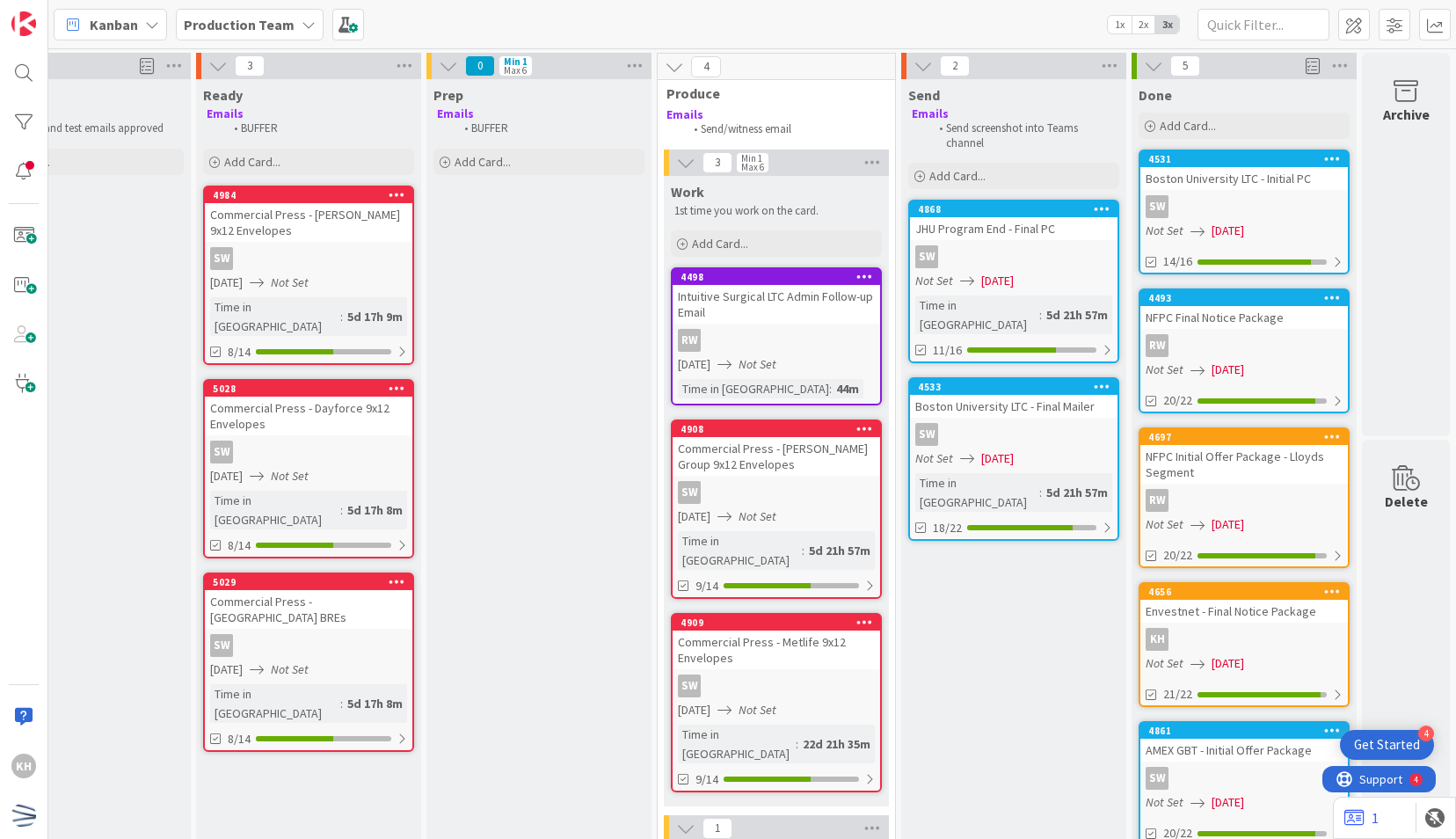
click at [1238, 220] on link "[GEOGRAPHIC_DATA] LTC - Initial PC SW Not Set [DATE] 14/16" at bounding box center [1243, 212] width 211 height 125
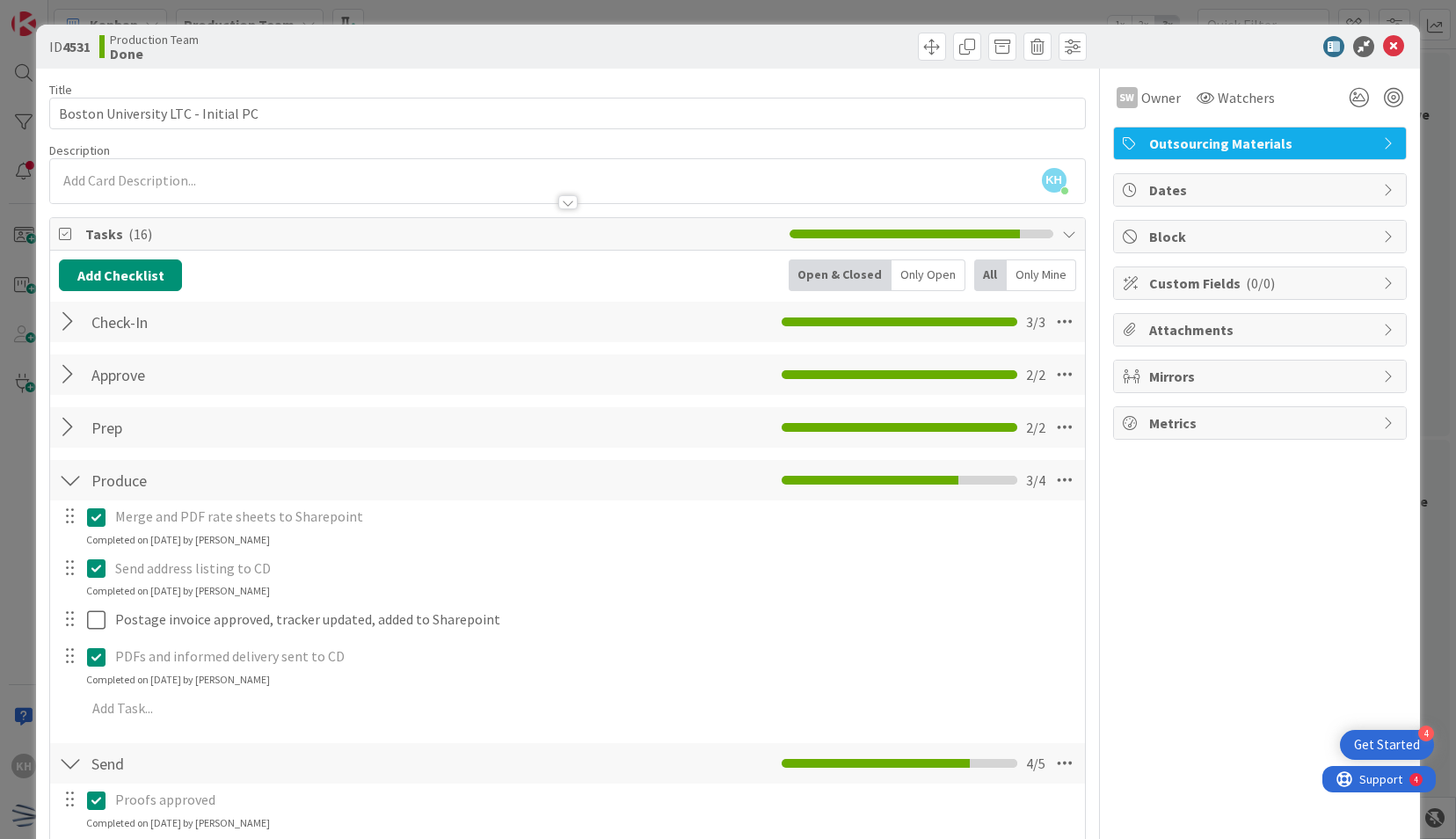
click at [1366, 55] on div at bounding box center [1250, 46] width 311 height 21
click at [1385, 51] on icon at bounding box center [1393, 46] width 21 height 21
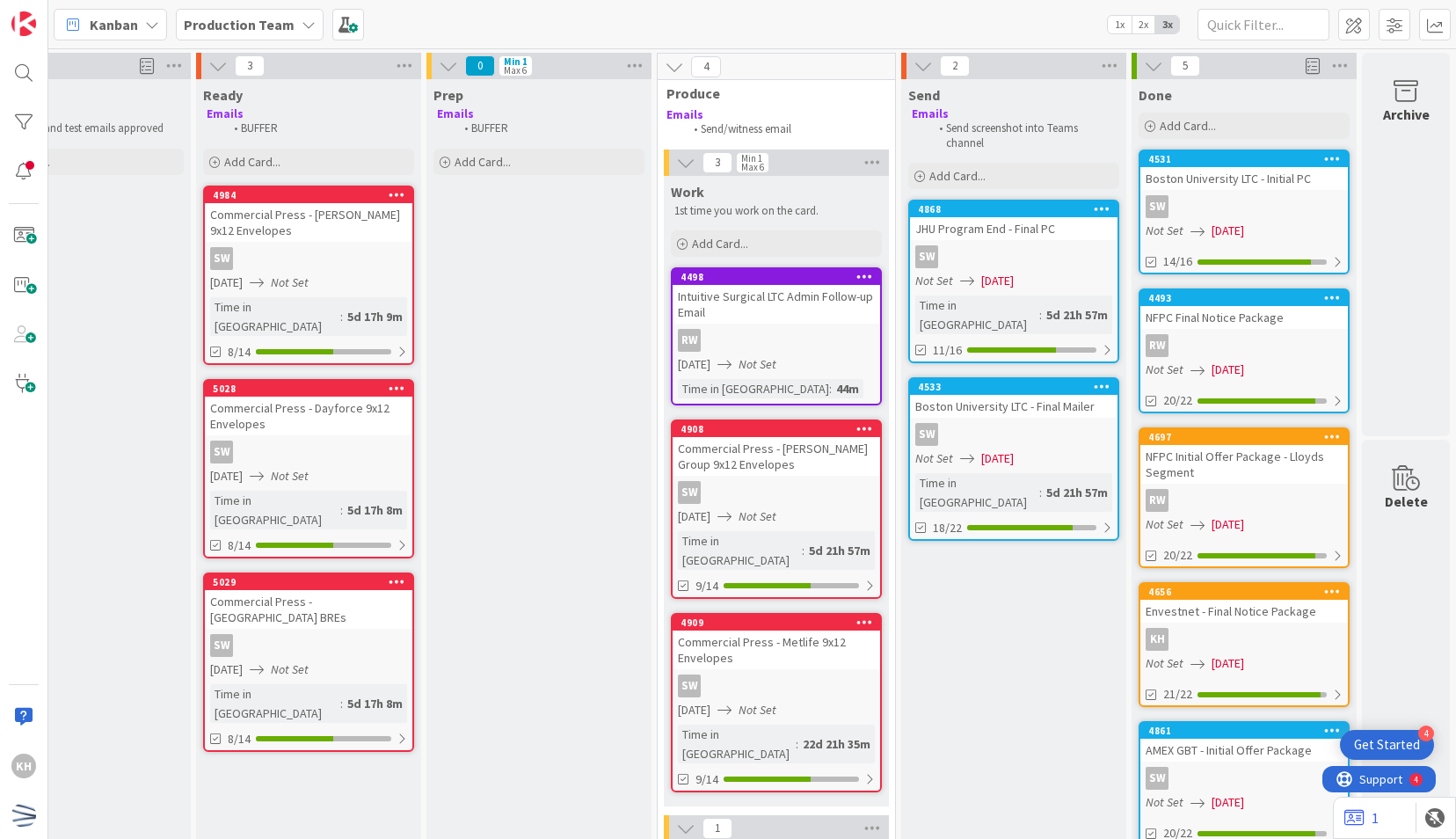
click at [1245, 218] on link "[GEOGRAPHIC_DATA] LTC - Initial PC SW Not Set [DATE] 14/16" at bounding box center [1243, 212] width 211 height 125
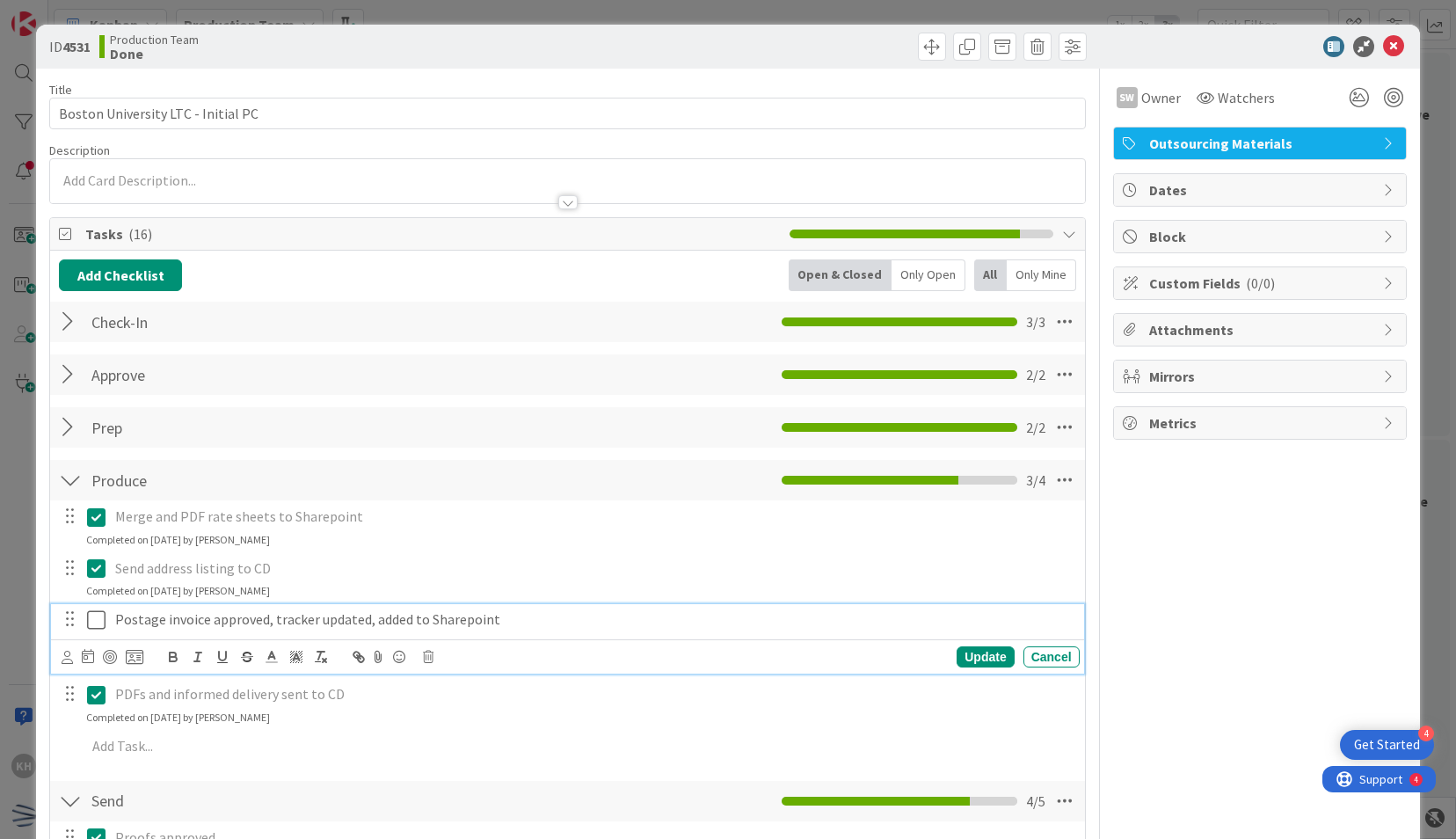
click at [101, 621] on icon at bounding box center [96, 620] width 18 height 21
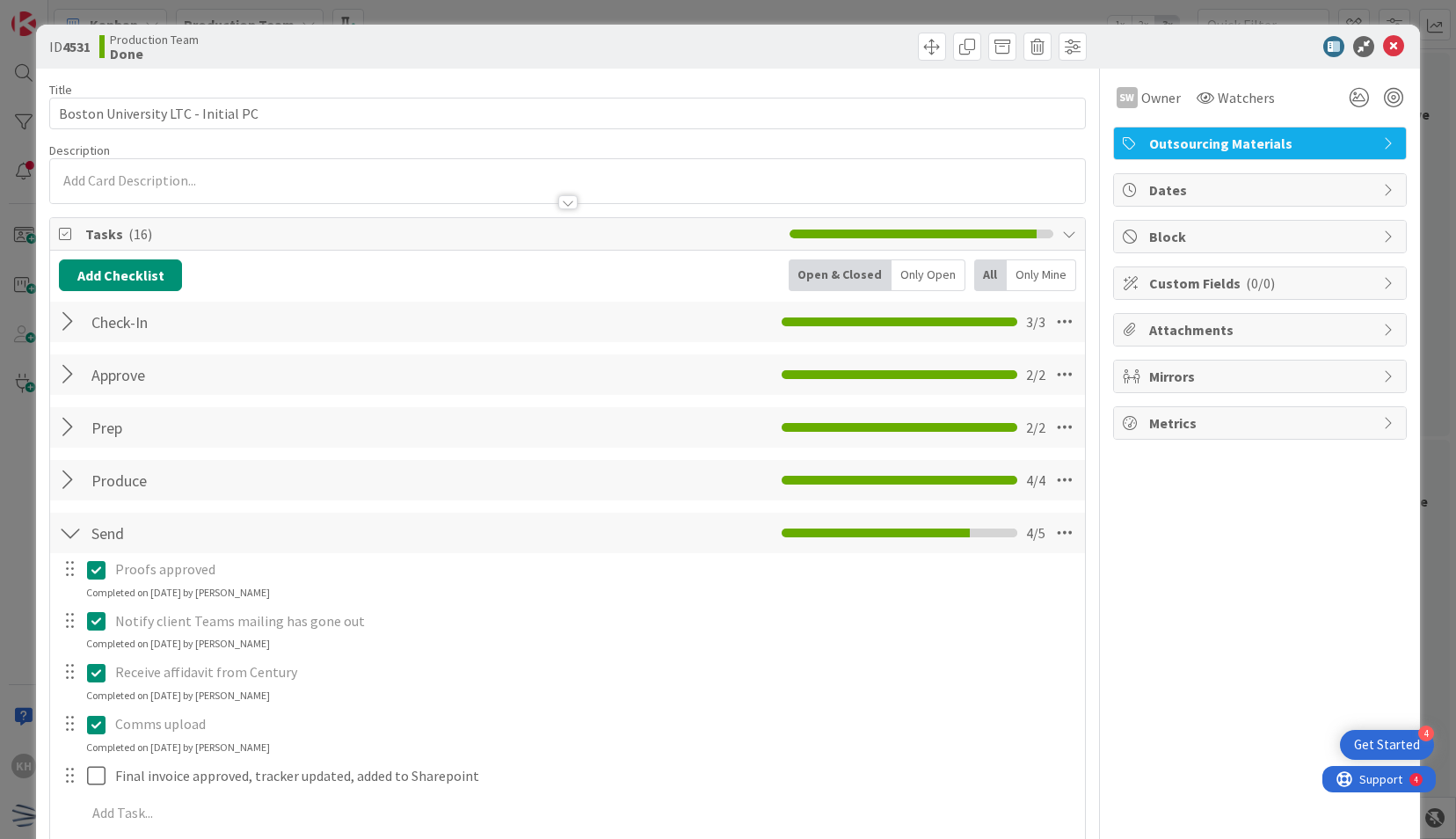
scroll to position [227, 0]
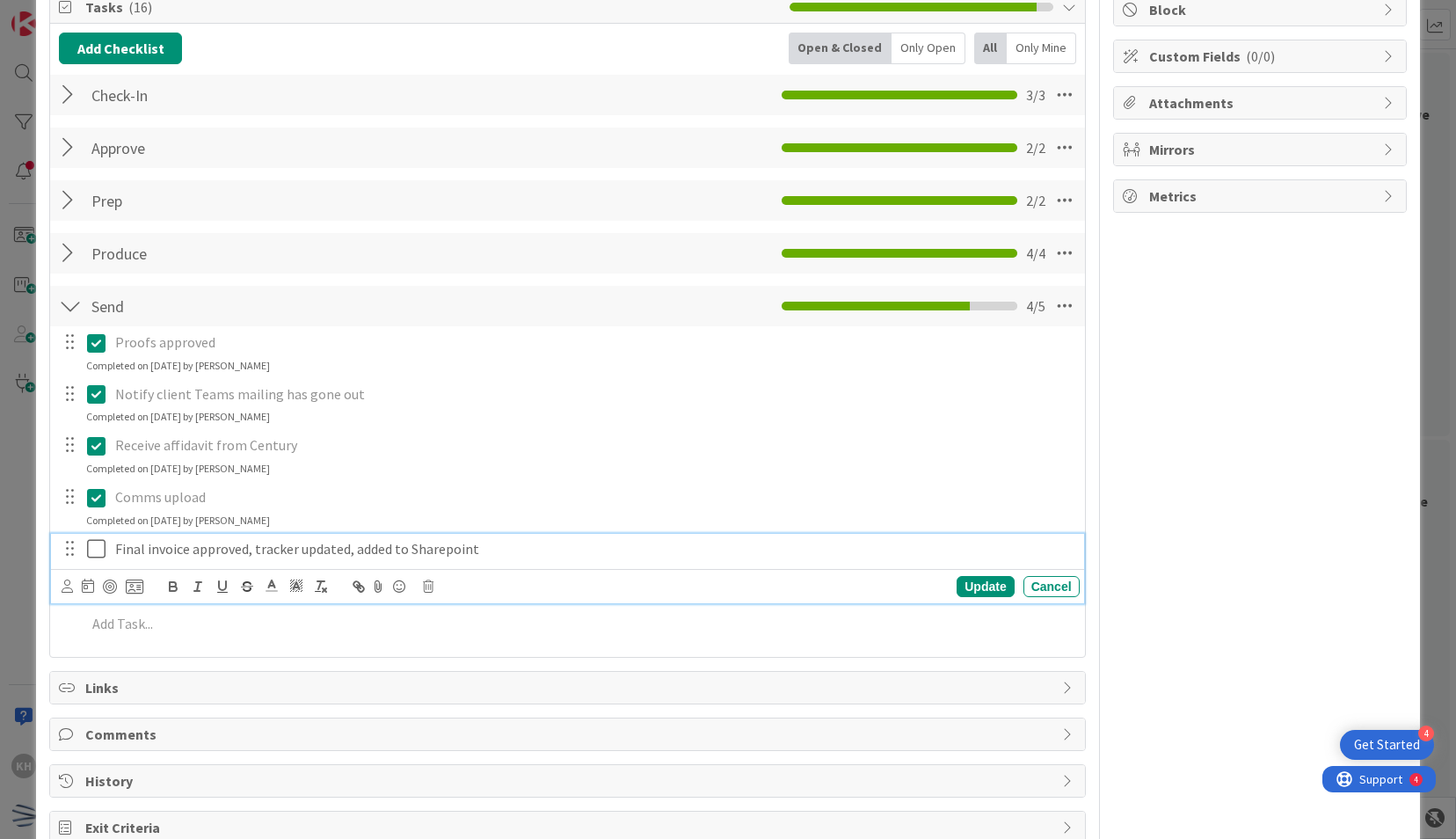
click at [100, 547] on icon at bounding box center [96, 548] width 18 height 21
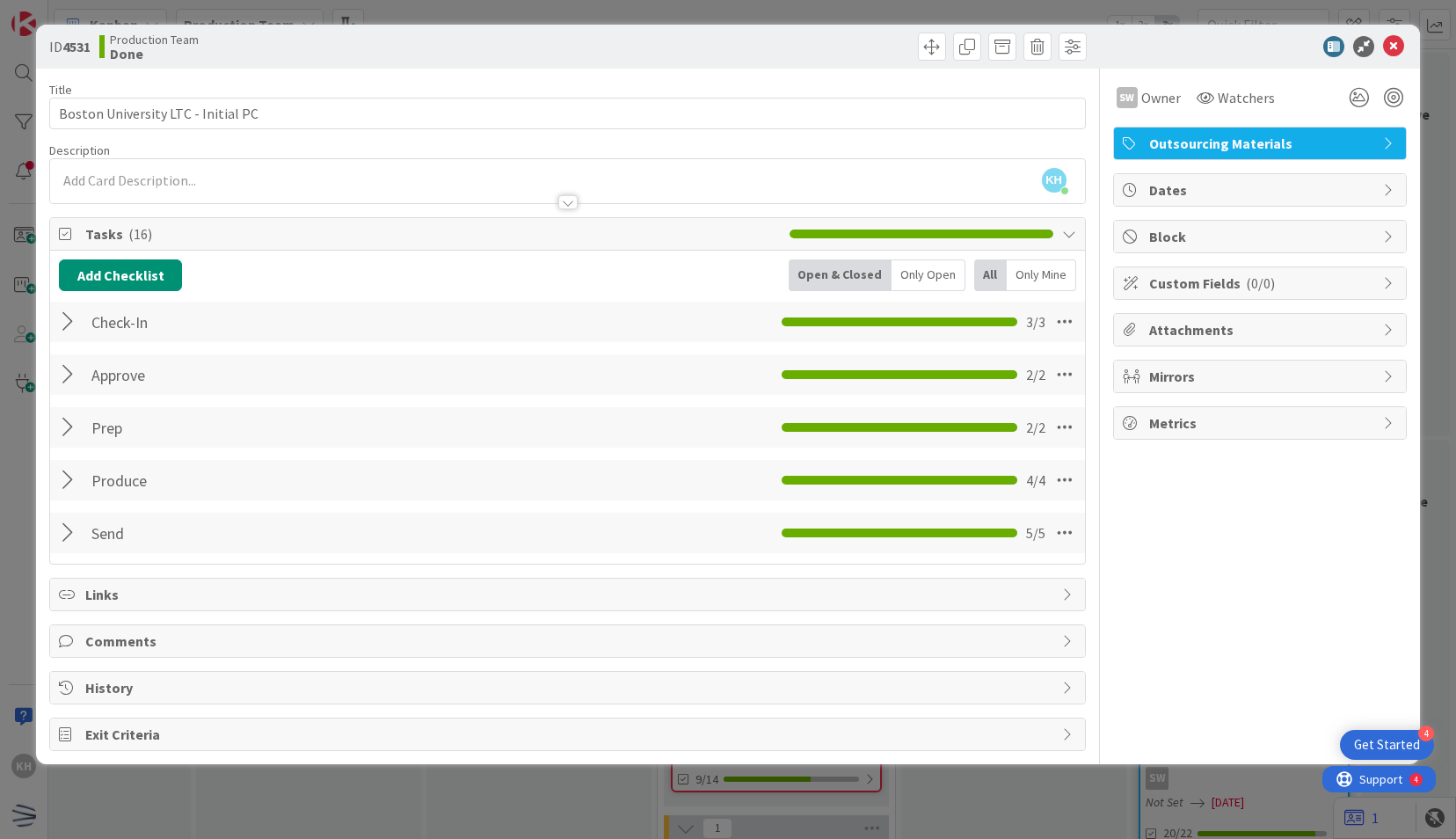
scroll to position [0, 0]
click at [1392, 38] on icon at bounding box center [1393, 46] width 21 height 21
